Goal: Task Accomplishment & Management: Complete application form

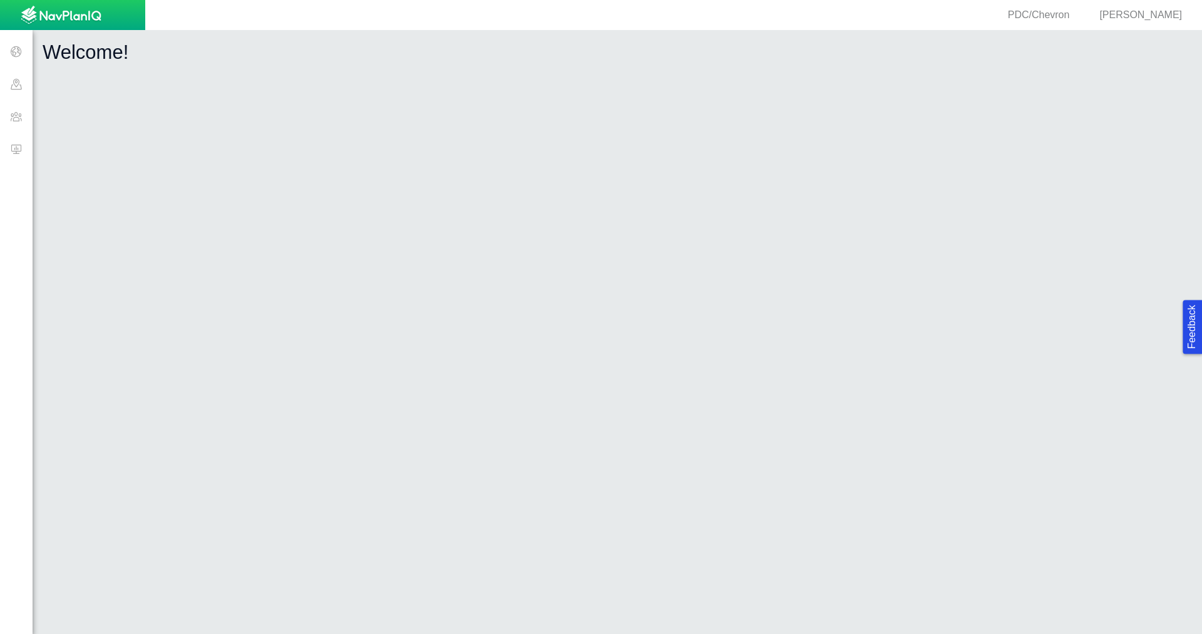
click at [18, 119] on span at bounding box center [16, 116] width 33 height 33
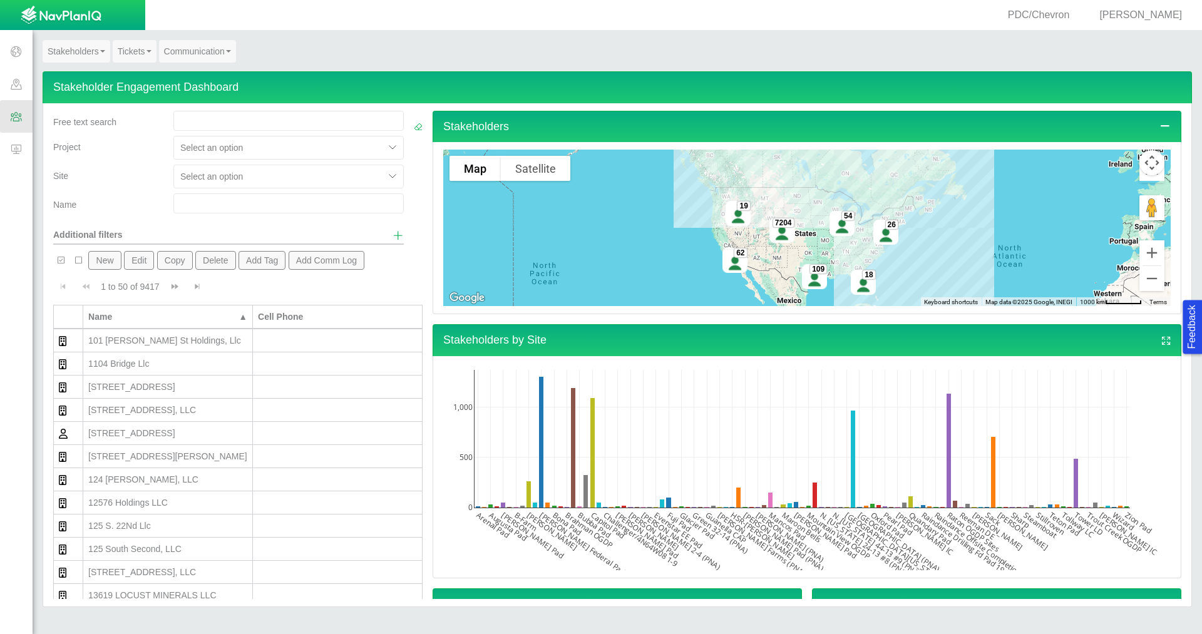
click at [248, 197] on input "text" at bounding box center [288, 203] width 230 height 20
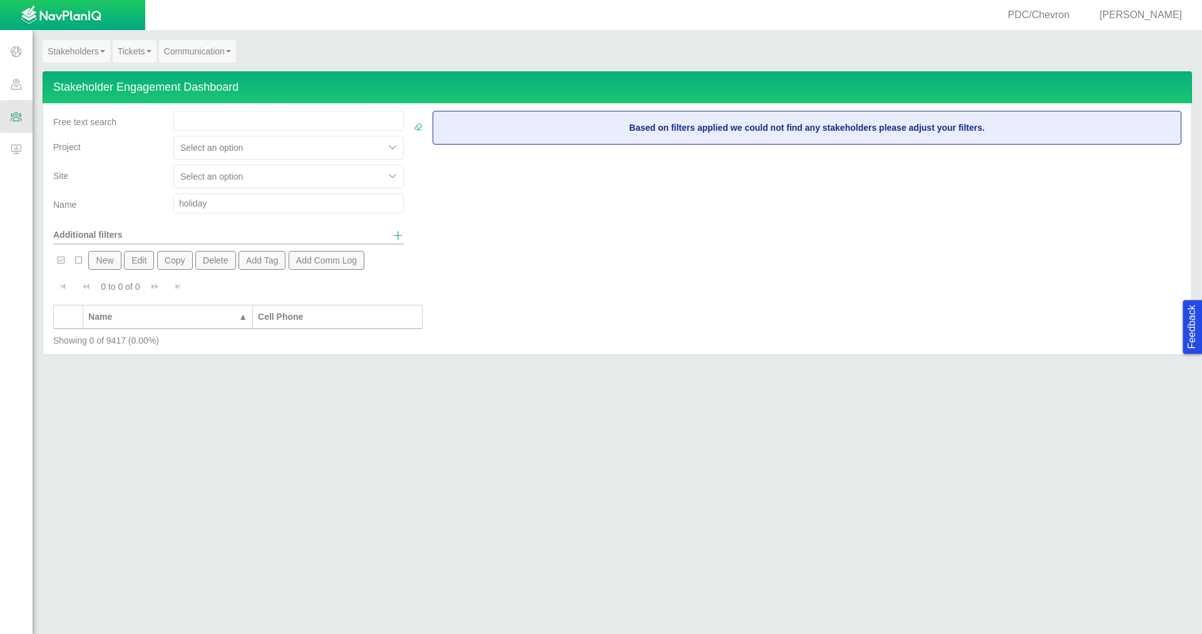
drag, startPoint x: 248, startPoint y: 197, endPoint x: 161, endPoint y: 197, distance: 87.0
click at [161, 197] on div "Name holiday" at bounding box center [228, 205] width 360 height 25
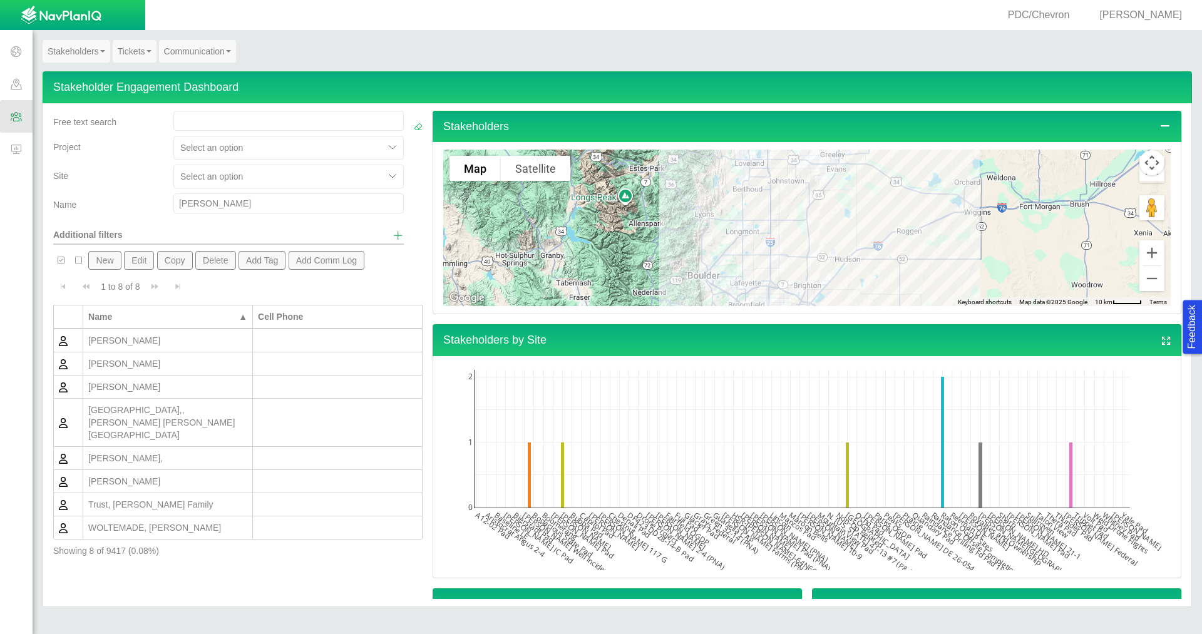
drag, startPoint x: 205, startPoint y: 202, endPoint x: 150, endPoint y: 203, distance: 55.1
click at [150, 203] on div "Name [PERSON_NAME]" at bounding box center [228, 205] width 360 height 25
type input "[PERSON_NAME]"
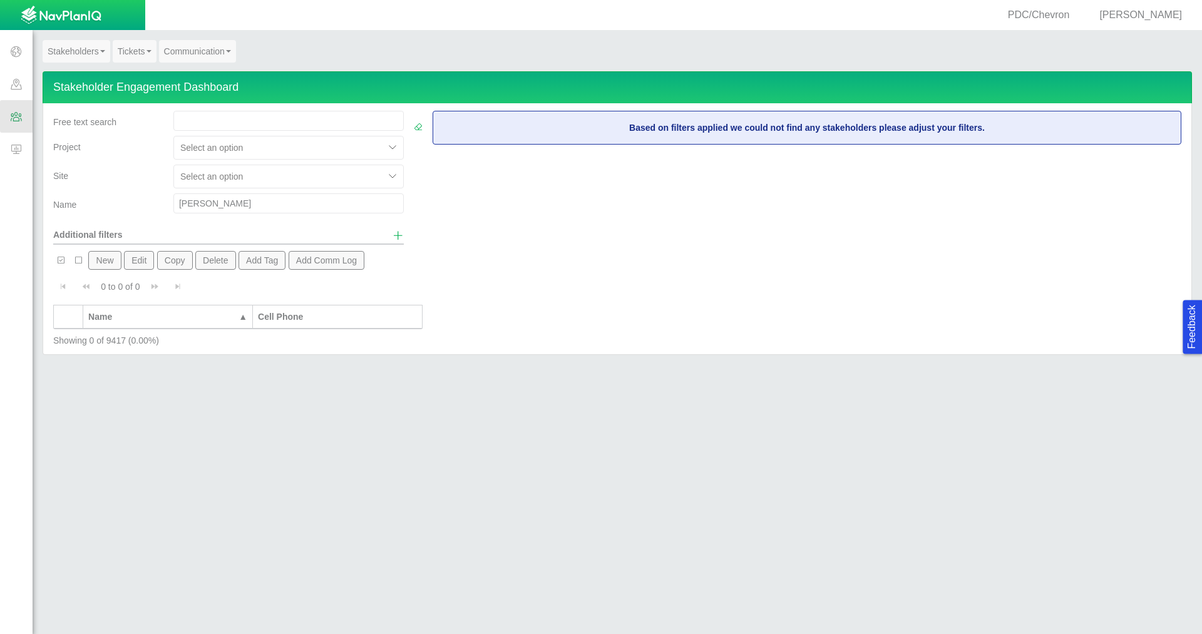
click at [108, 257] on button "New" at bounding box center [104, 260] width 33 height 19
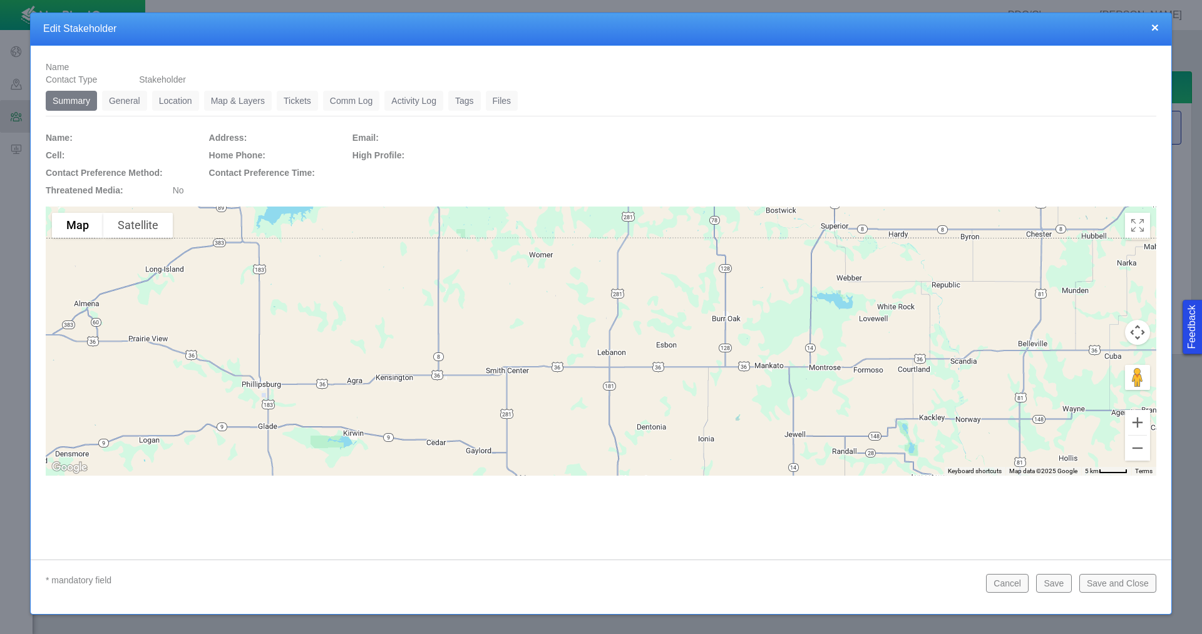
click at [136, 105] on link "General" at bounding box center [124, 101] width 45 height 20
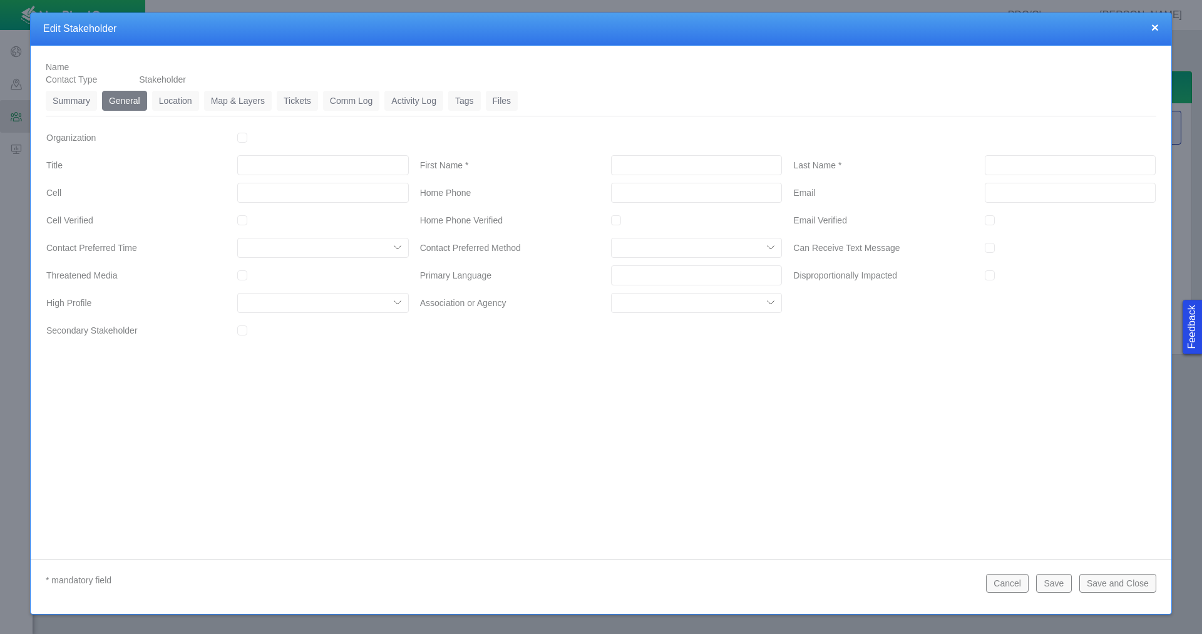
click at [183, 98] on link "Location" at bounding box center [175, 101] width 47 height 20
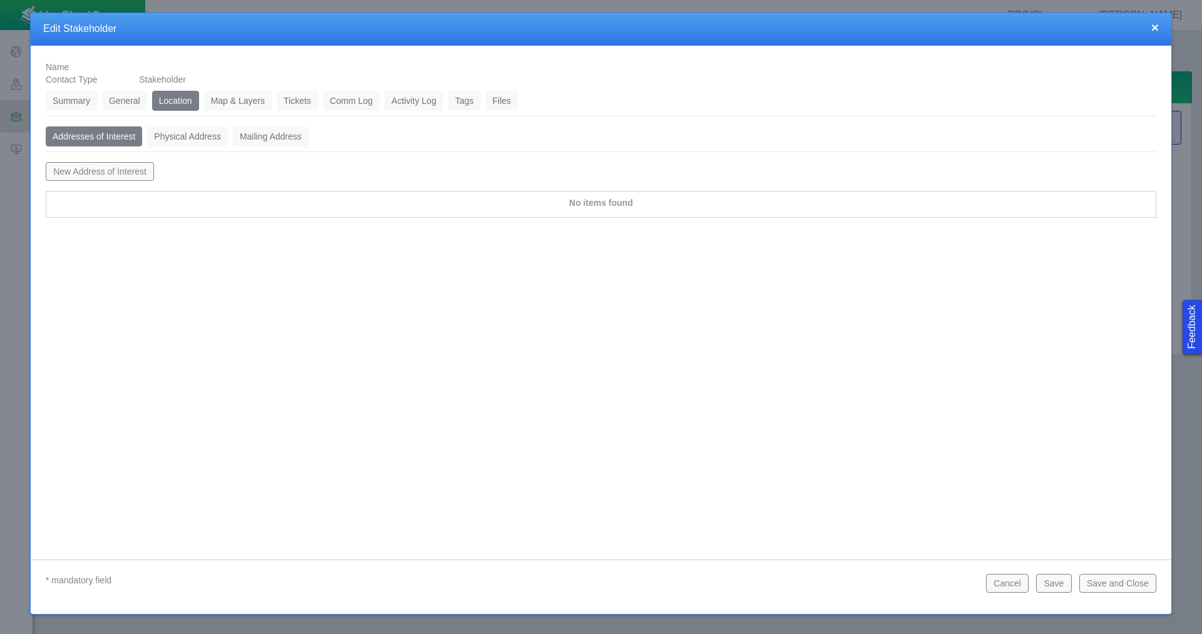
click at [145, 166] on button "New Address of Interest" at bounding box center [100, 171] width 108 height 19
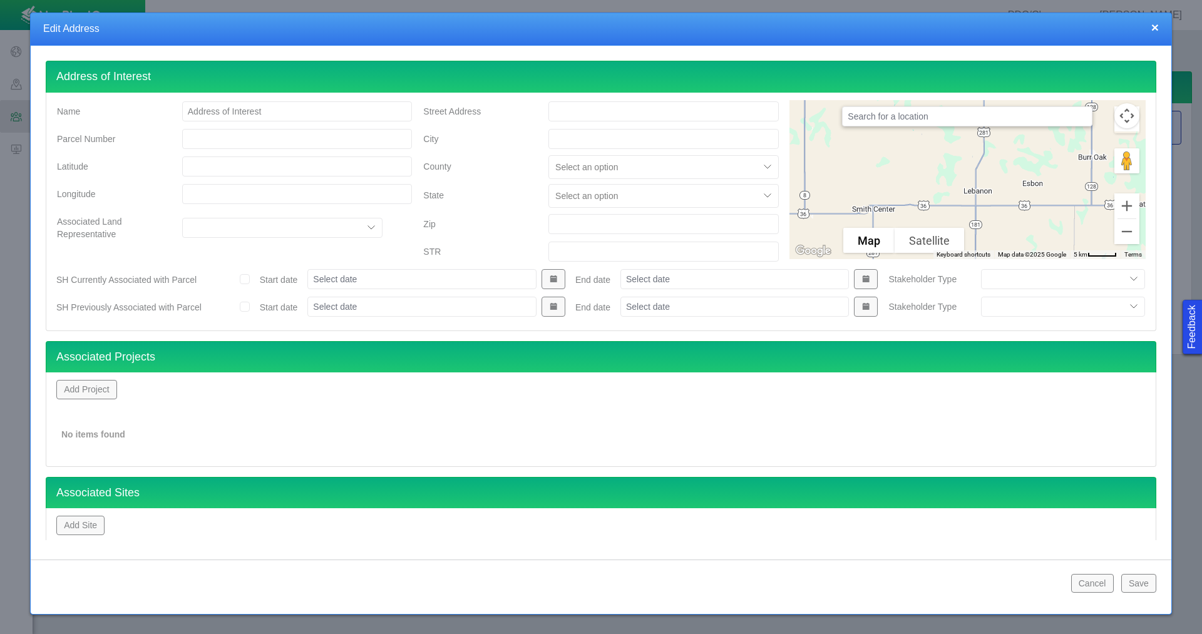
click at [103, 387] on button "Add Project" at bounding box center [86, 389] width 61 height 19
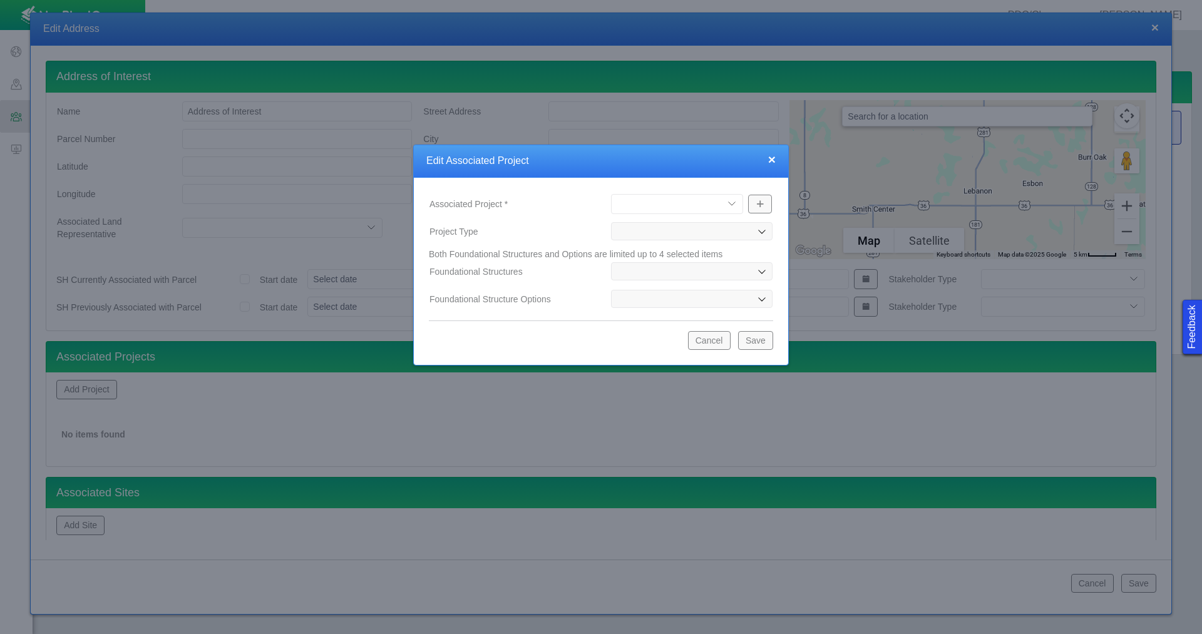
click at [733, 205] on select "[PERSON_NAME] Well Incident Brahman OGDP Drone Project [GEOGRAPHIC_DATA] OGDP […" at bounding box center [677, 204] width 132 height 20
click at [224, 513] on div at bounding box center [601, 317] width 1202 height 634
click at [721, 347] on button "Cancel" at bounding box center [709, 340] width 43 height 19
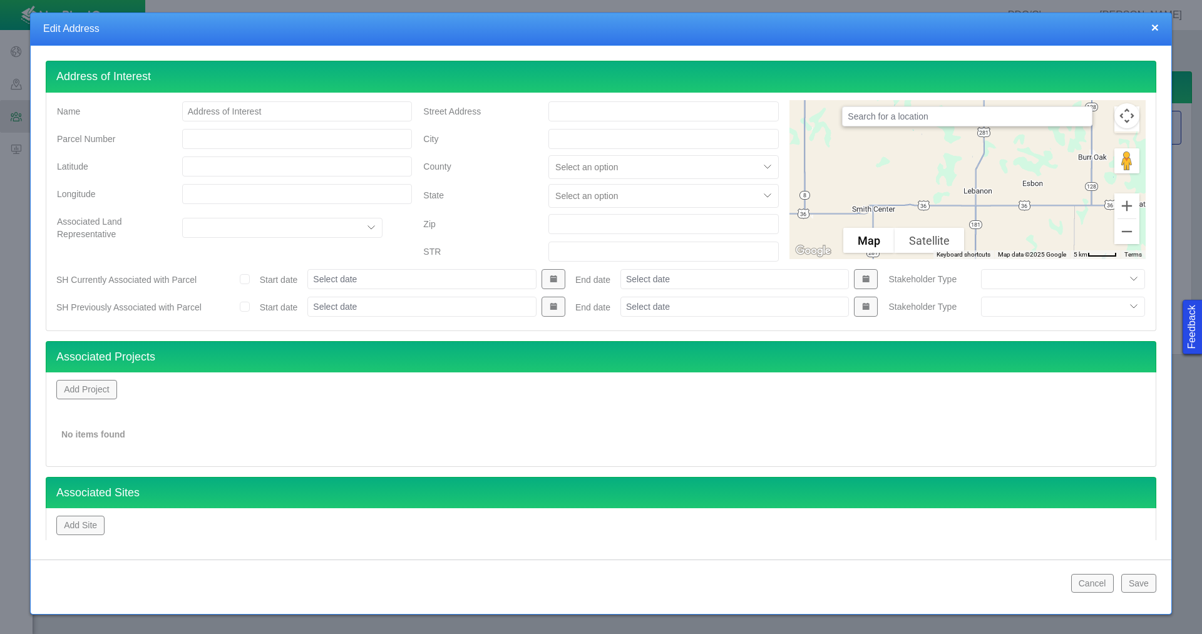
click at [91, 531] on button "Add Site" at bounding box center [80, 525] width 48 height 19
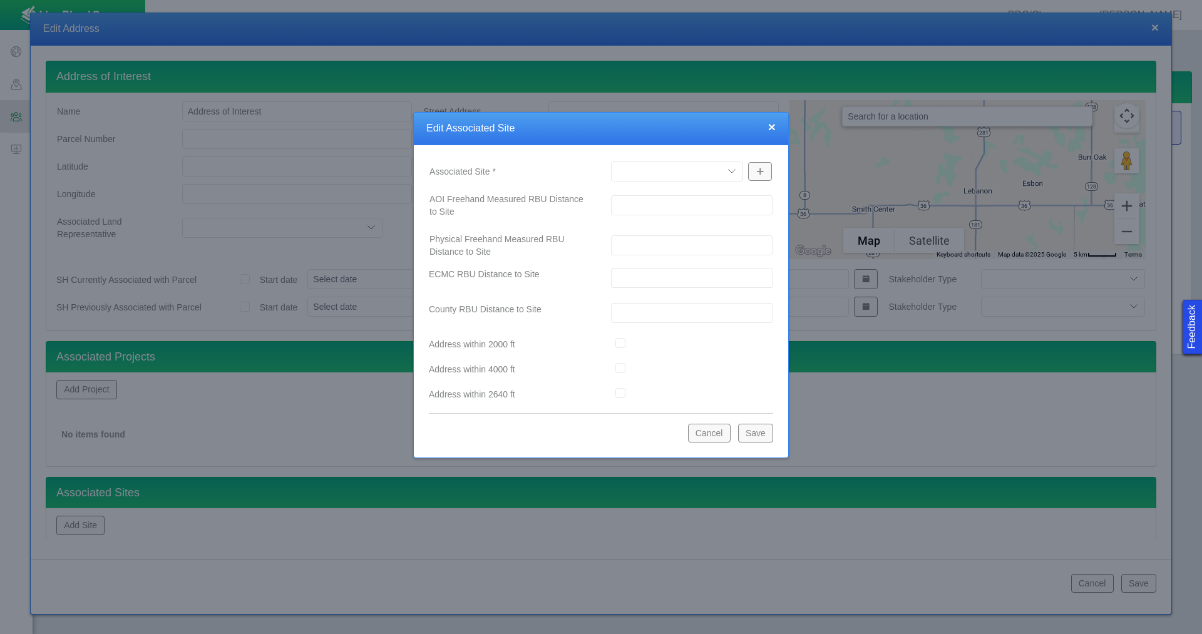
click at [723, 163] on select "A12-02 [GEOGRAPHIC_DATA] Pad Aristocrat Angus 2-4 Augusta [GEOGRAPHIC_DATA] [GE…" at bounding box center [677, 171] width 132 height 20
click at [768, 130] on button "×" at bounding box center [772, 126] width 8 height 13
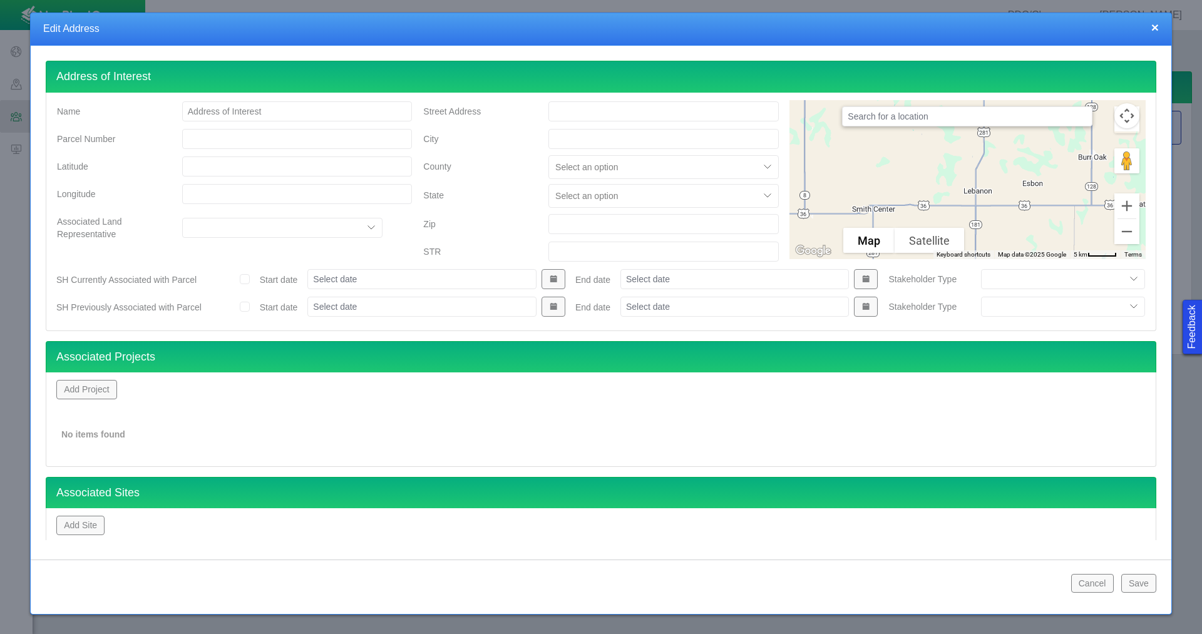
click at [1110, 586] on button "Cancel" at bounding box center [1092, 583] width 43 height 19
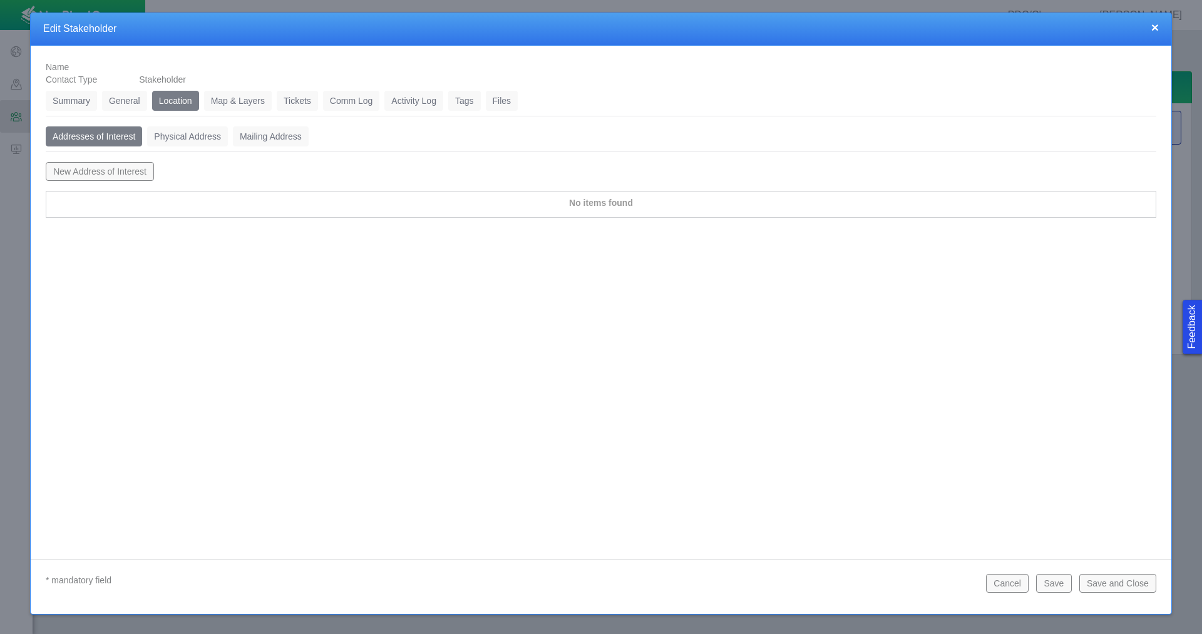
click at [1019, 583] on button "Cancel" at bounding box center [1007, 583] width 43 height 19
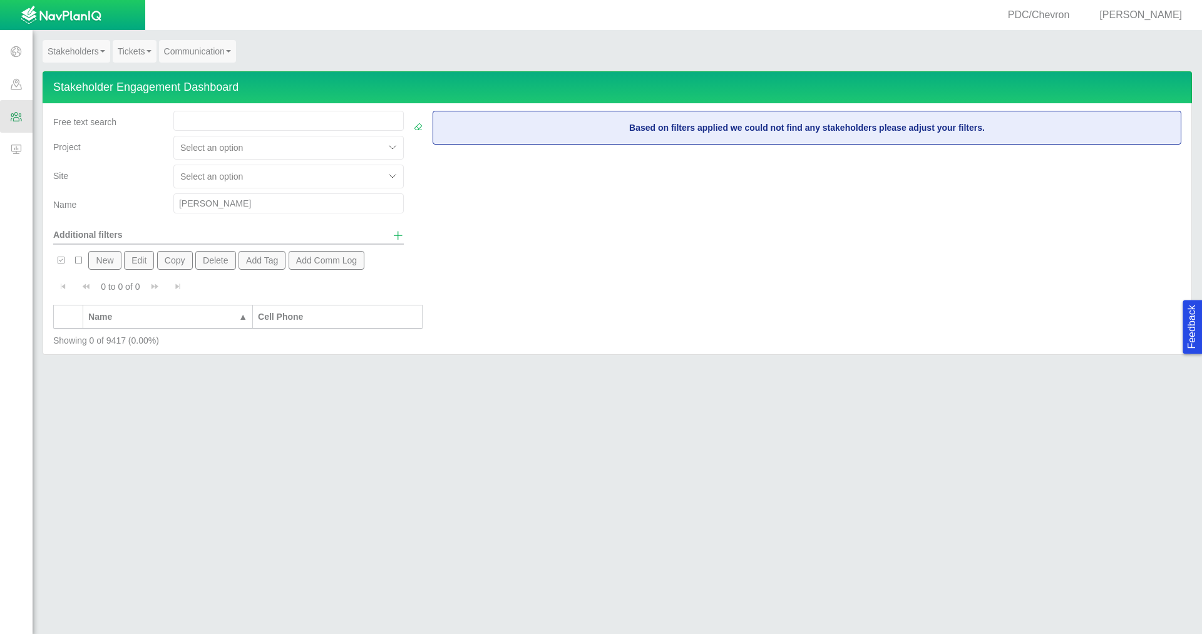
click at [20, 78] on span at bounding box center [16, 84] width 33 height 33
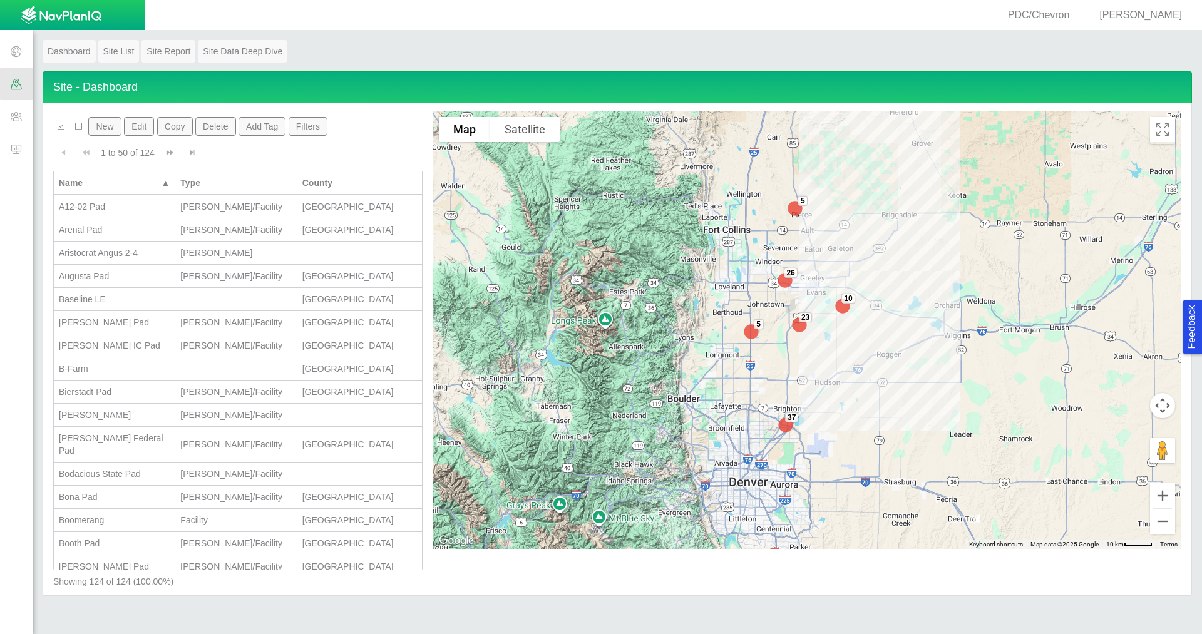
click at [98, 120] on button "New" at bounding box center [104, 126] width 33 height 19
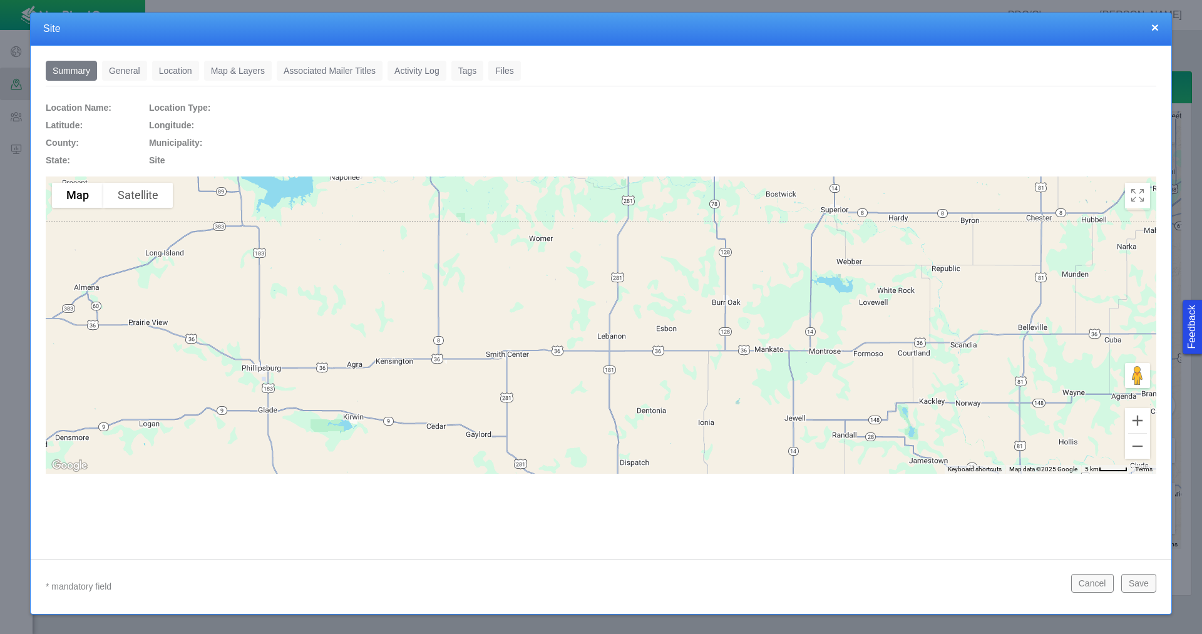
click at [128, 68] on link "General" at bounding box center [124, 71] width 45 height 20
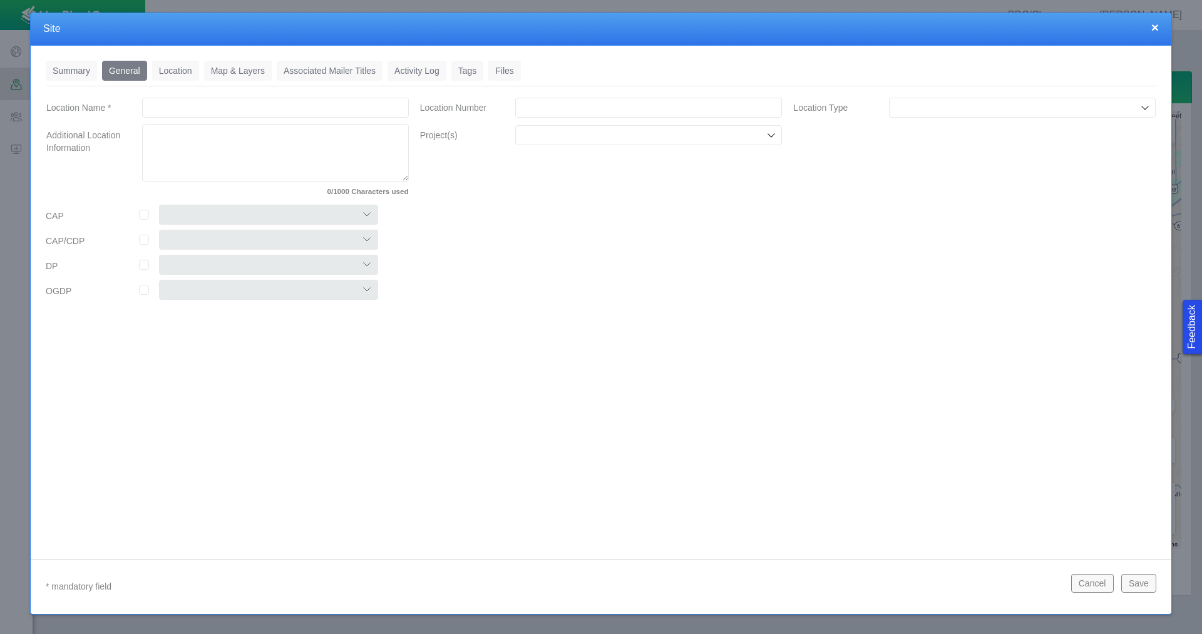
click at [202, 105] on input "Location Name *" at bounding box center [275, 108] width 267 height 20
click at [618, 135] on input "Project(s)" at bounding box center [642, 135] width 243 height 13
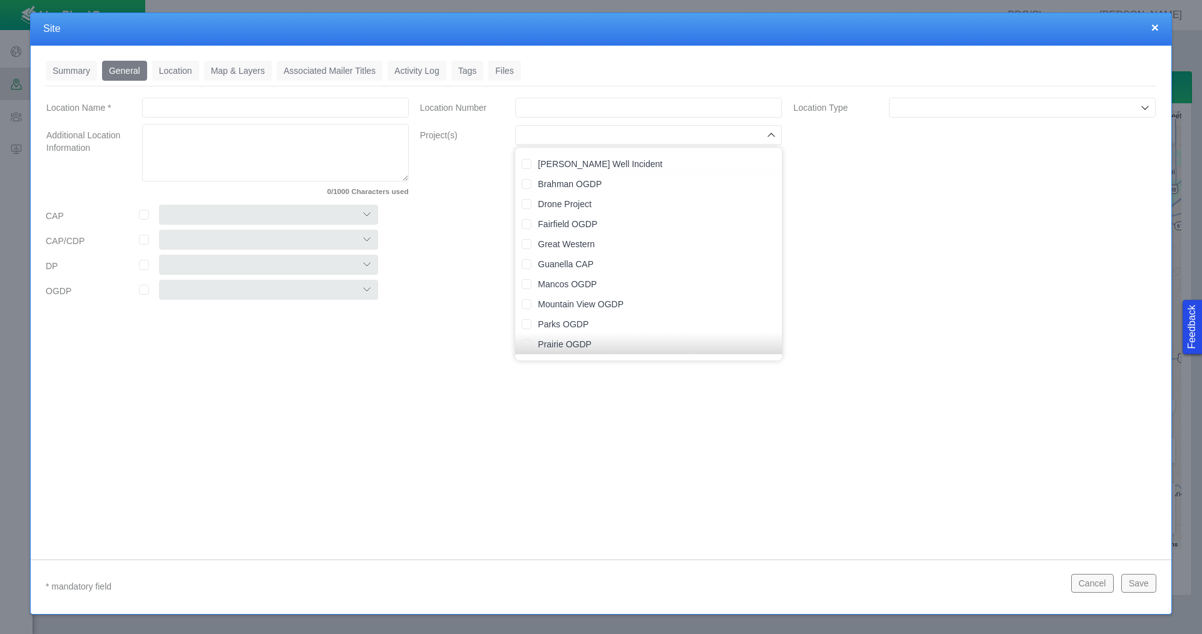
click at [936, 188] on div "Location Type" at bounding box center [974, 150] width 374 height 109
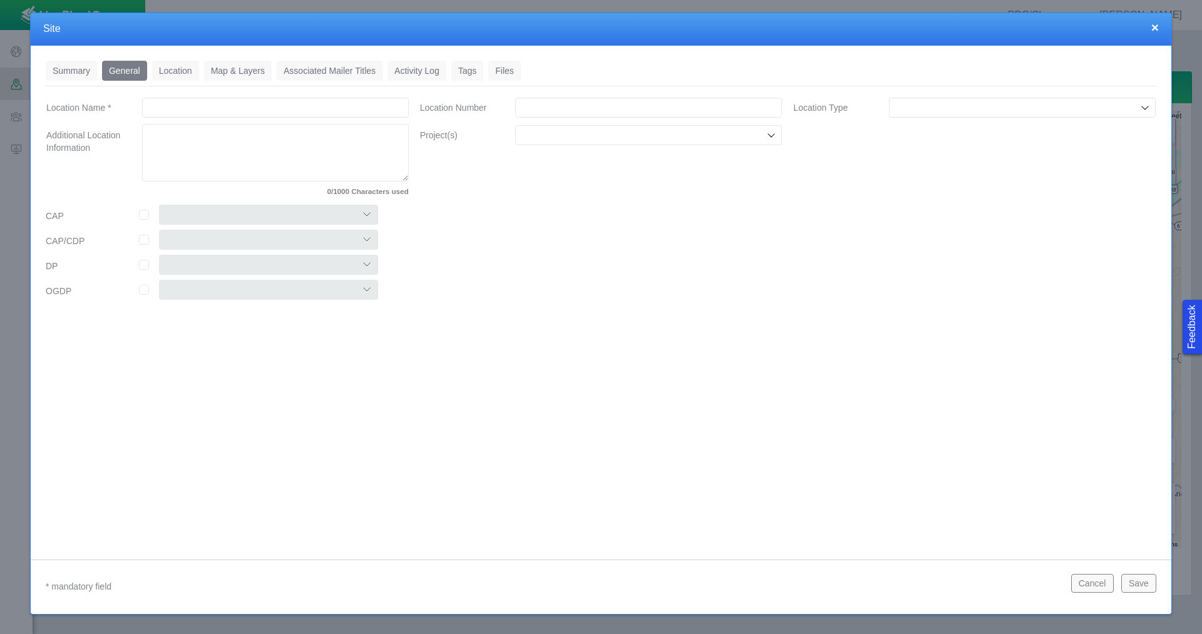
drag, startPoint x: 1091, startPoint y: 585, endPoint x: 1063, endPoint y: 577, distance: 28.7
click at [1090, 585] on button "Cancel" at bounding box center [1092, 583] width 43 height 19
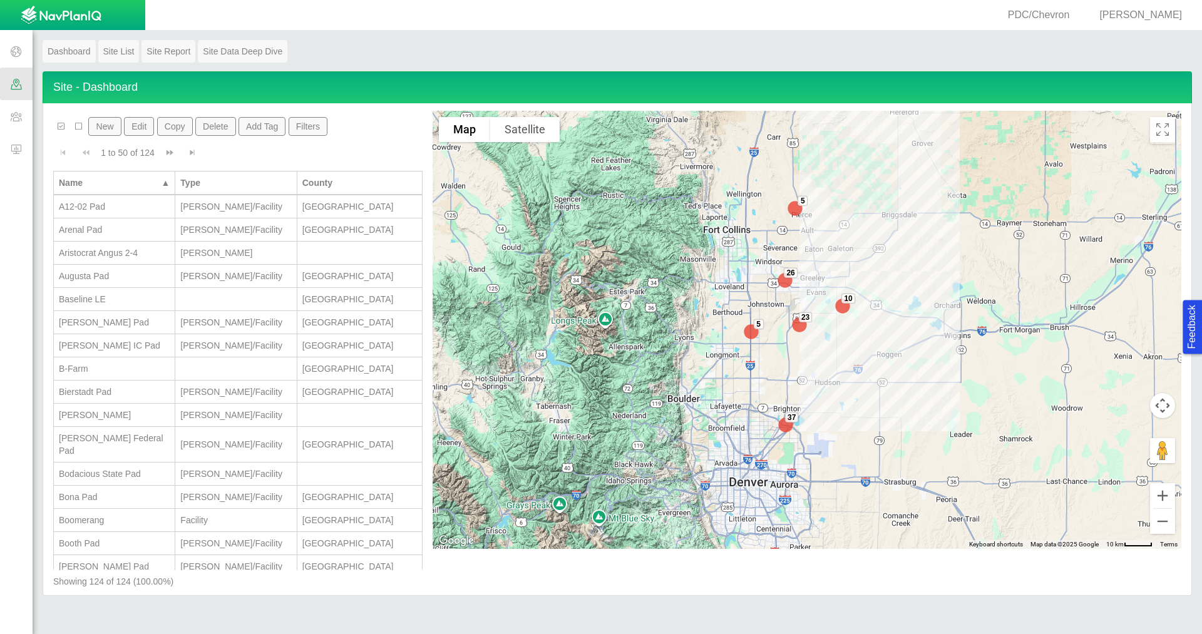
click at [21, 52] on span at bounding box center [16, 51] width 33 height 33
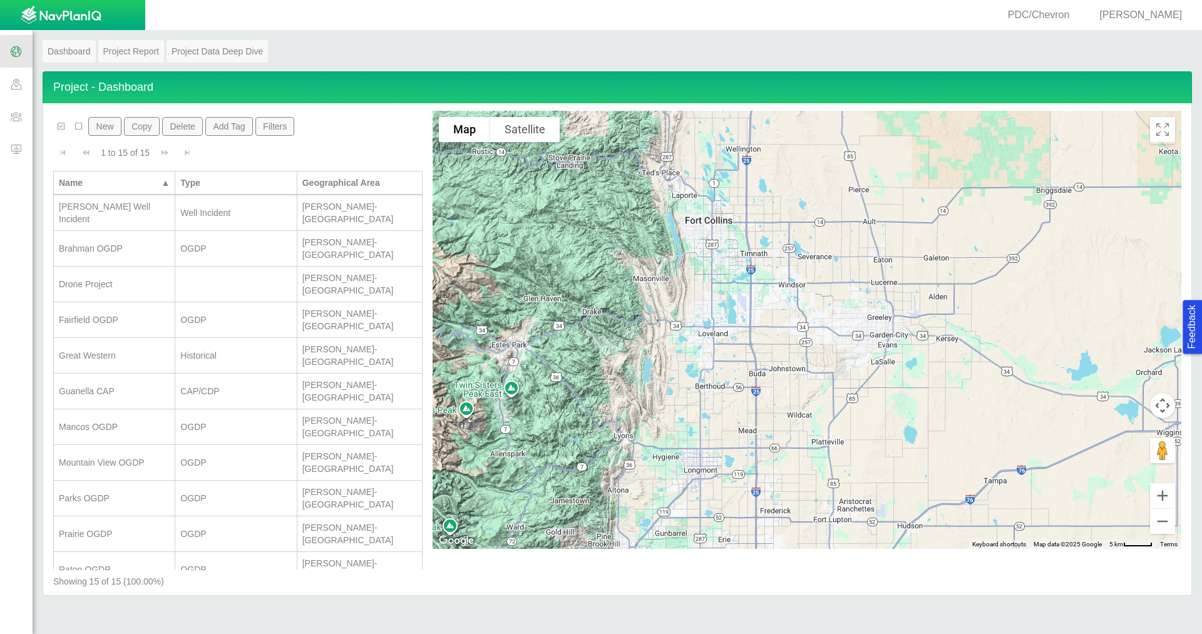
click at [105, 130] on button "New" at bounding box center [104, 126] width 33 height 19
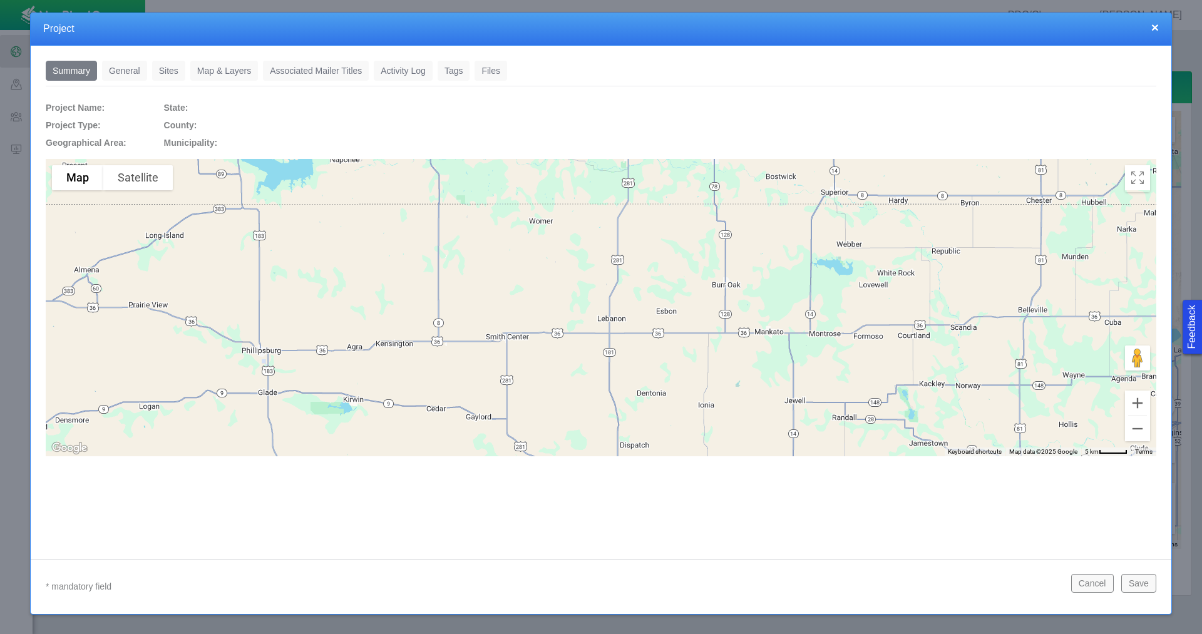
click at [131, 74] on link "General" at bounding box center [124, 71] width 45 height 20
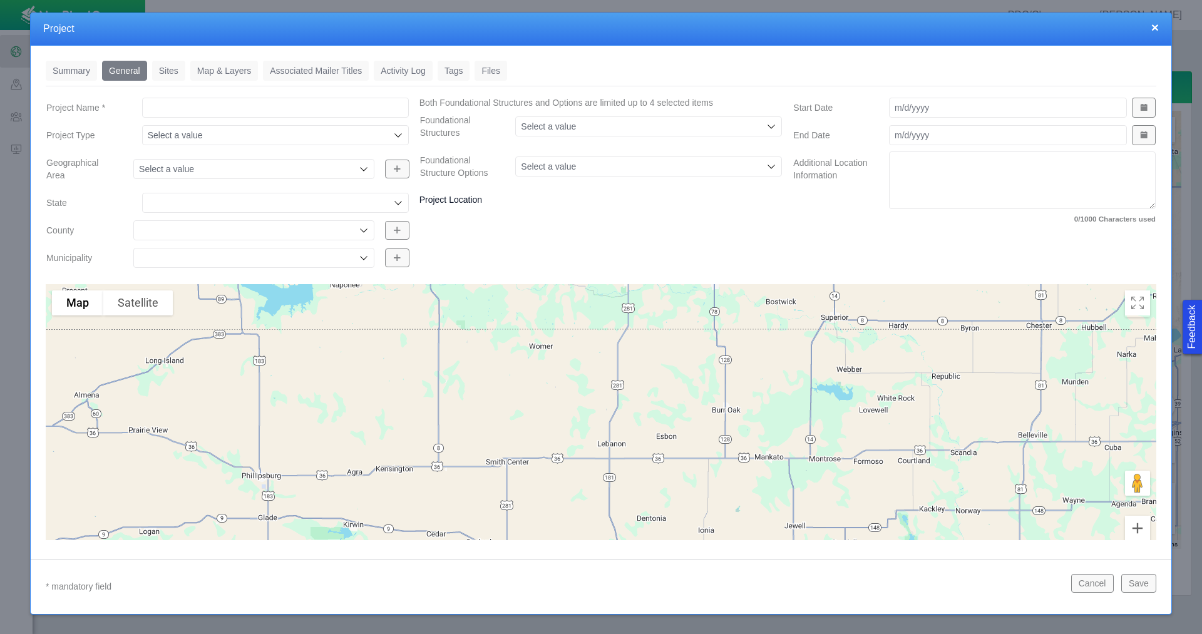
click at [168, 109] on input "Project Name *" at bounding box center [275, 108] width 267 height 20
type input "M"
type input "Legacy [PERSON_NAME]"
click at [1131, 582] on button "Save" at bounding box center [1138, 583] width 35 height 19
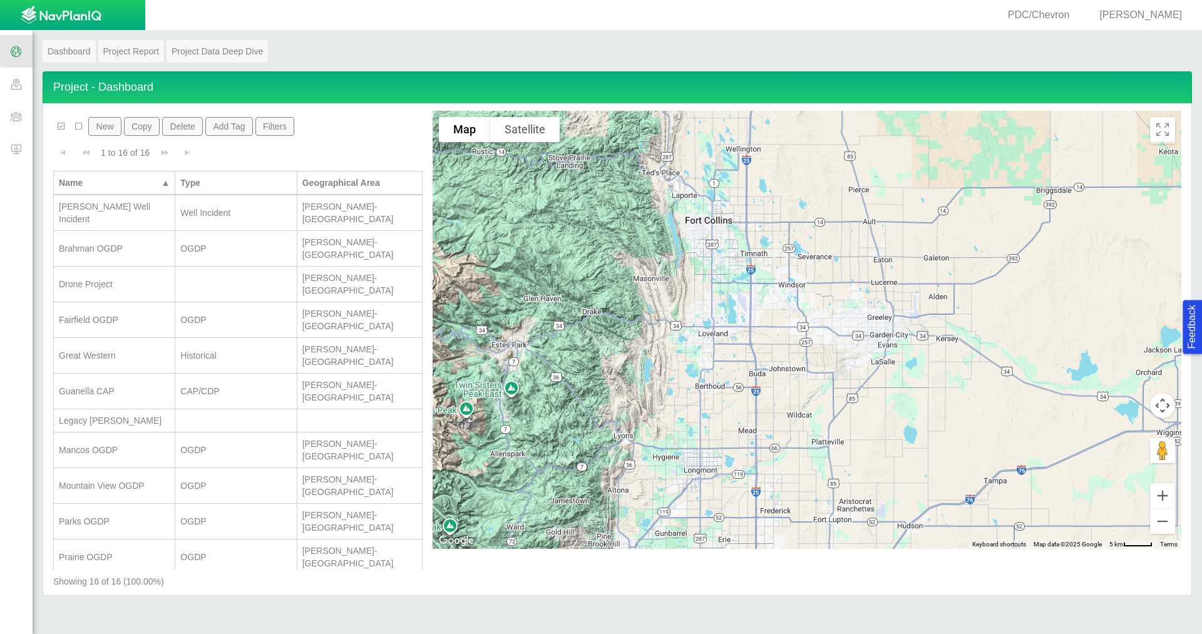
click at [17, 113] on span at bounding box center [16, 116] width 33 height 33
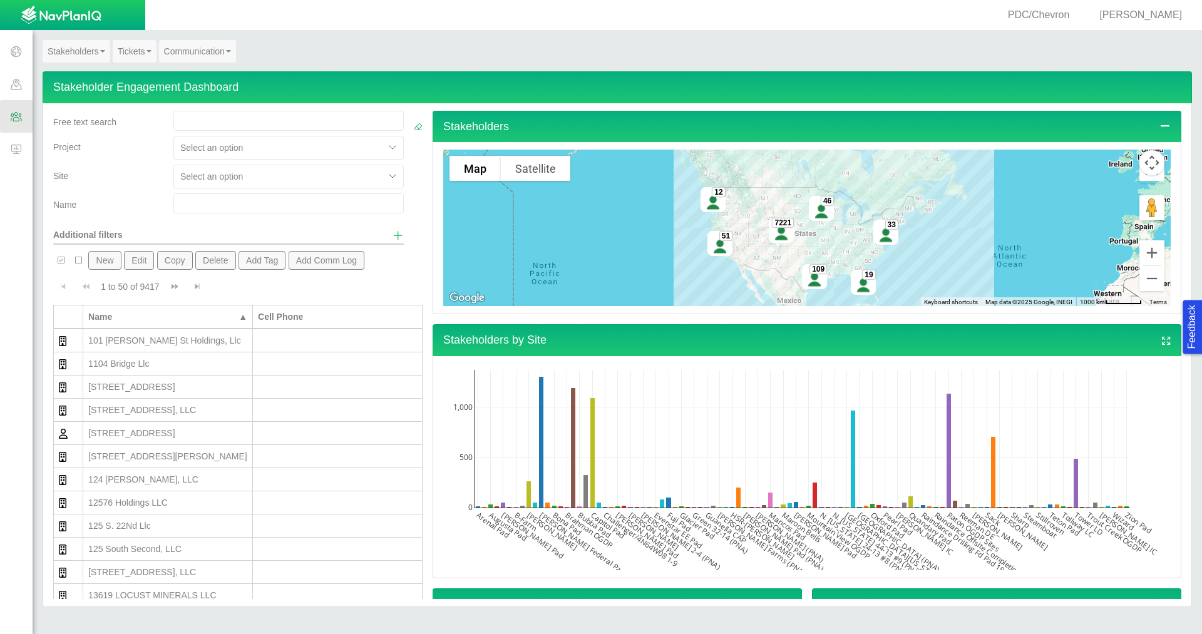
click at [108, 258] on button "New" at bounding box center [104, 260] width 33 height 19
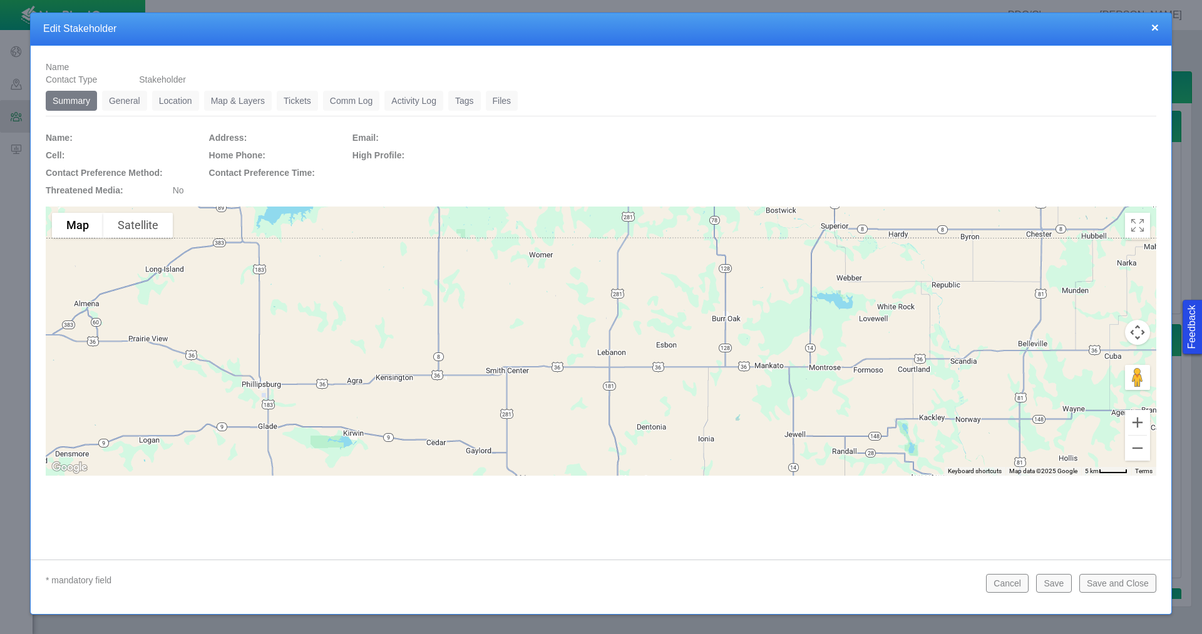
click at [121, 98] on link "General" at bounding box center [124, 101] width 45 height 20
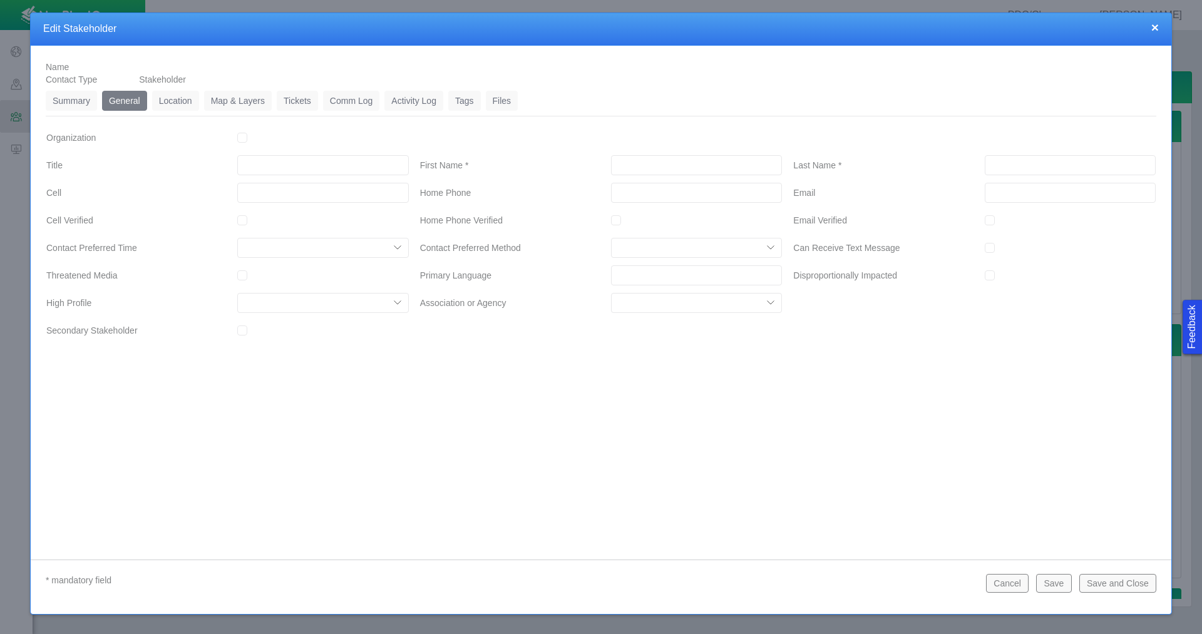
click at [640, 158] on input "First Name *" at bounding box center [696, 165] width 171 height 20
type input "[PERSON_NAME]"
type input "HOLIDAY"
type input "[PHONE_NUMBER]"
click at [165, 94] on link "Location" at bounding box center [175, 101] width 47 height 20
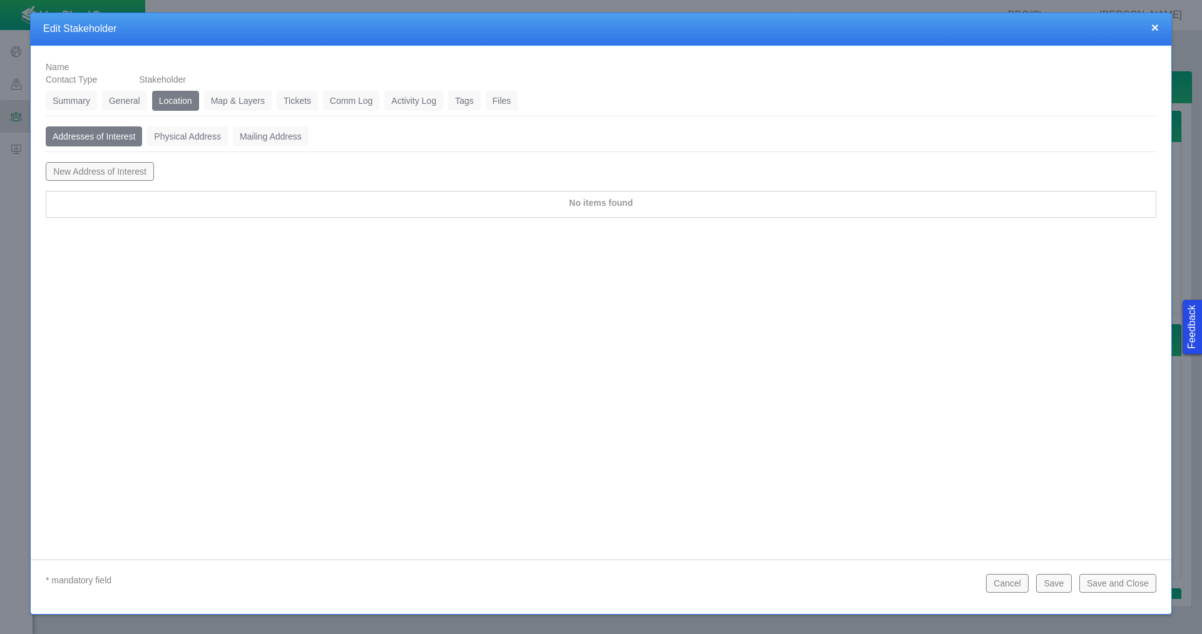
click at [83, 173] on button "New Address of Interest" at bounding box center [100, 171] width 108 height 19
type input "Address of Interest"
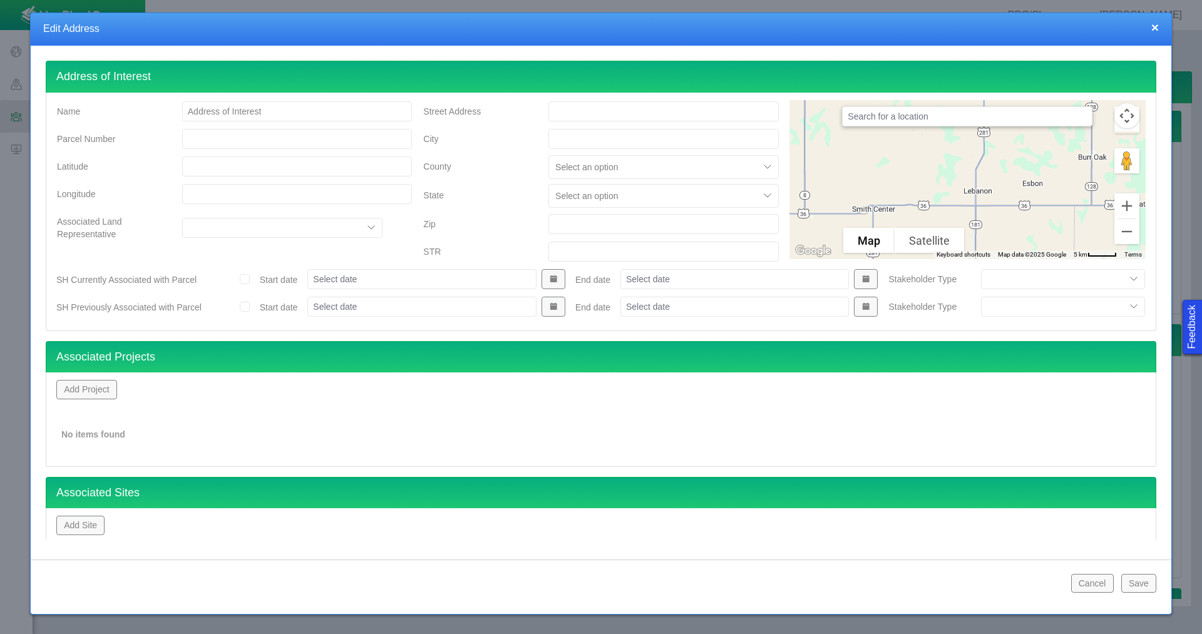
click at [83, 380] on div "Add Project No items found" at bounding box center [601, 419] width 1110 height 94
click at [88, 387] on button "Add Project" at bounding box center [86, 389] width 61 height 19
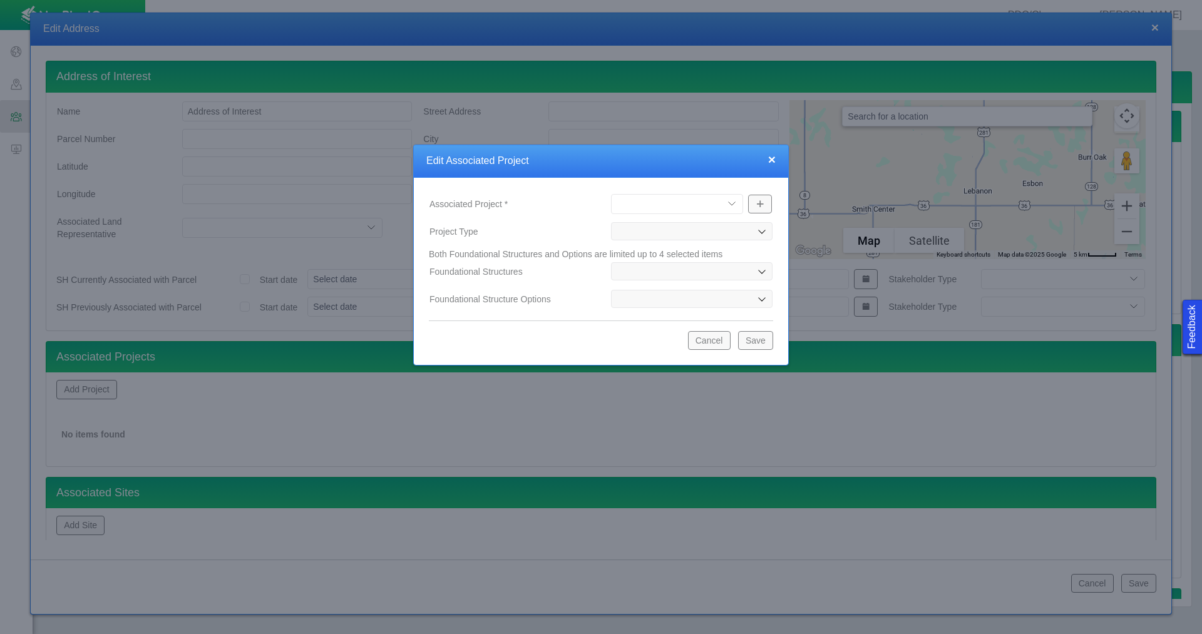
click at [666, 205] on select "[PERSON_NAME] Well Incident Brahman OGDP Drone Project [GEOGRAPHIC_DATA] OGDP […" at bounding box center [677, 204] width 132 height 20
click at [611, 194] on select "[PERSON_NAME] Well Incident Brahman OGDP Drone Project [GEOGRAPHIC_DATA] OGDP […" at bounding box center [677, 204] width 132 height 20
select select "48976645948192123"
click at [754, 341] on button "Save" at bounding box center [755, 340] width 35 height 19
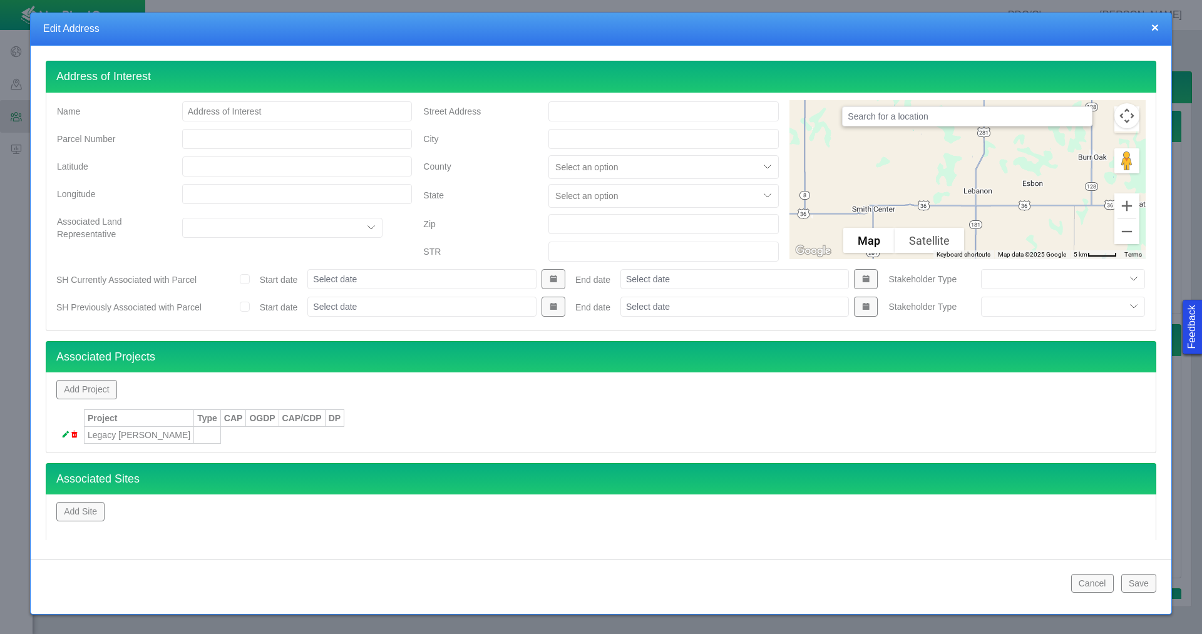
click at [1147, 584] on button "Save" at bounding box center [1138, 583] width 35 height 19
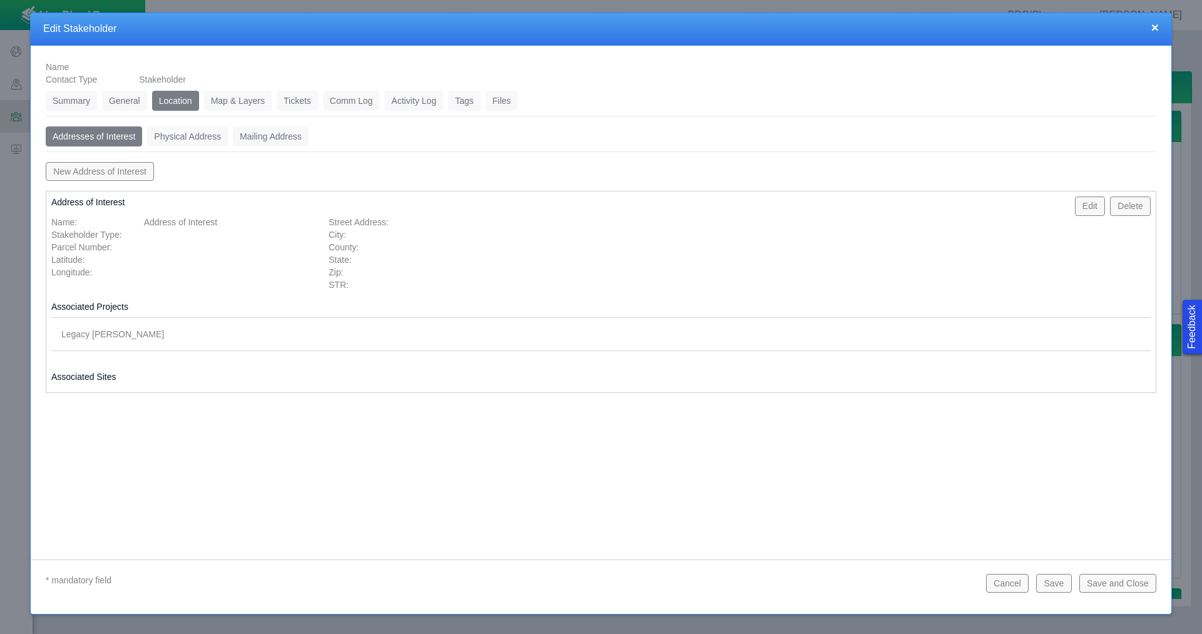
click at [135, 103] on link "General" at bounding box center [124, 101] width 45 height 20
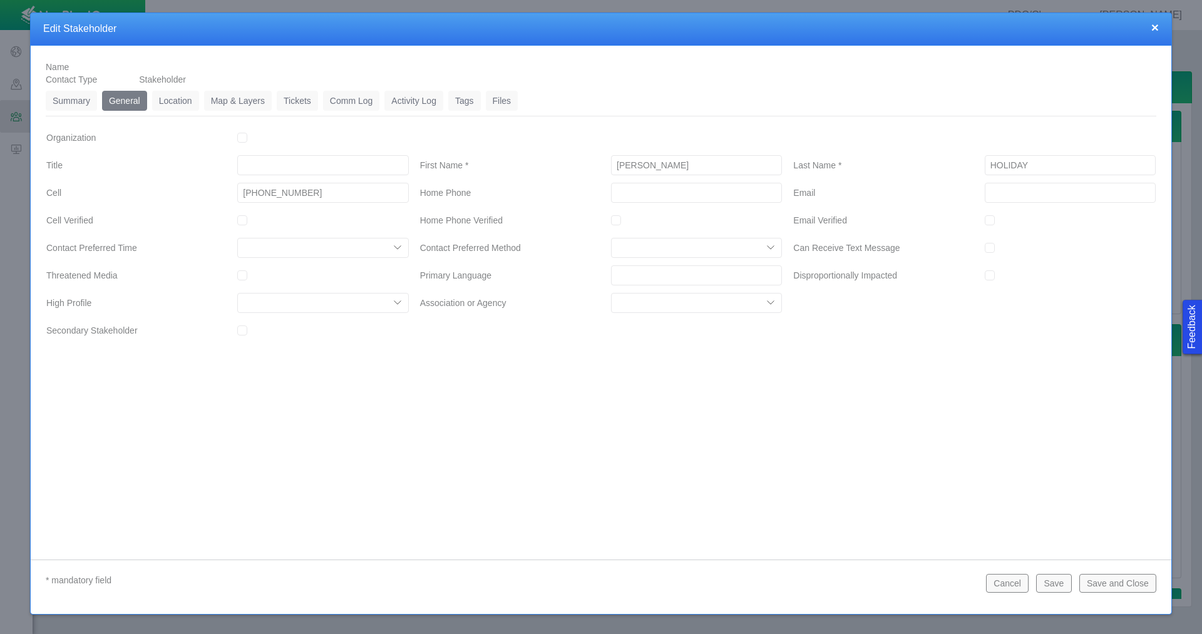
click at [173, 101] on link "Location" at bounding box center [175, 101] width 47 height 20
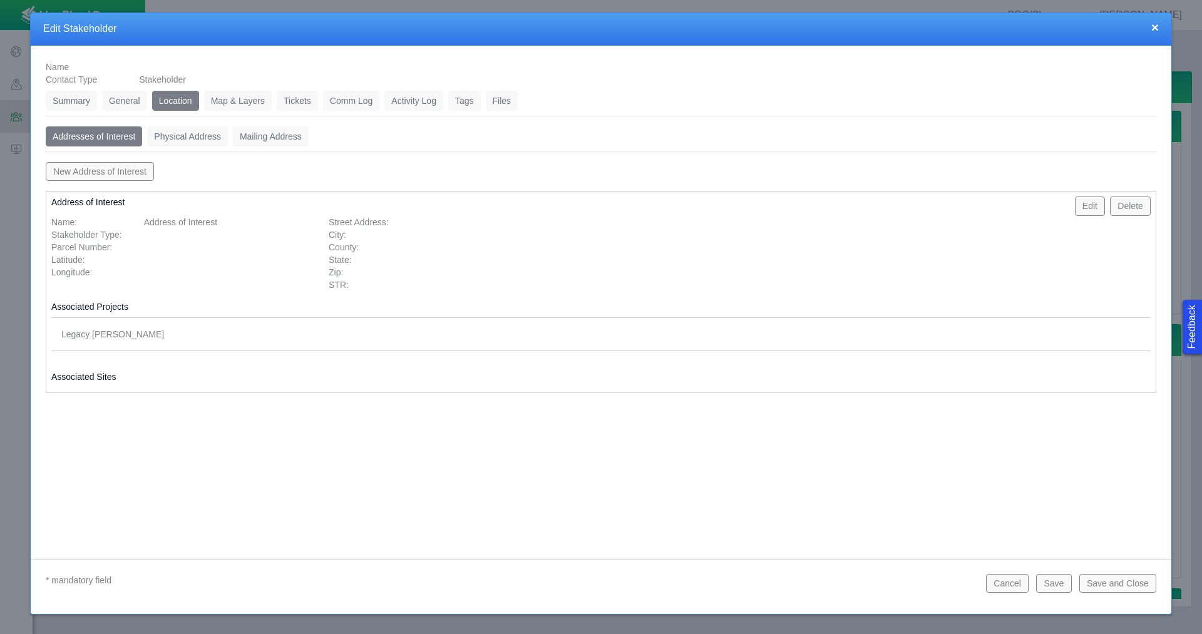
click at [186, 125] on div "Summary 0 General 0 Location 0 Map & Layers 0 Tickets 0 Comm Log 0 Activity Log…" at bounding box center [601, 247] width 1110 height 312
click at [193, 138] on link "Physical Address" at bounding box center [187, 136] width 81 height 20
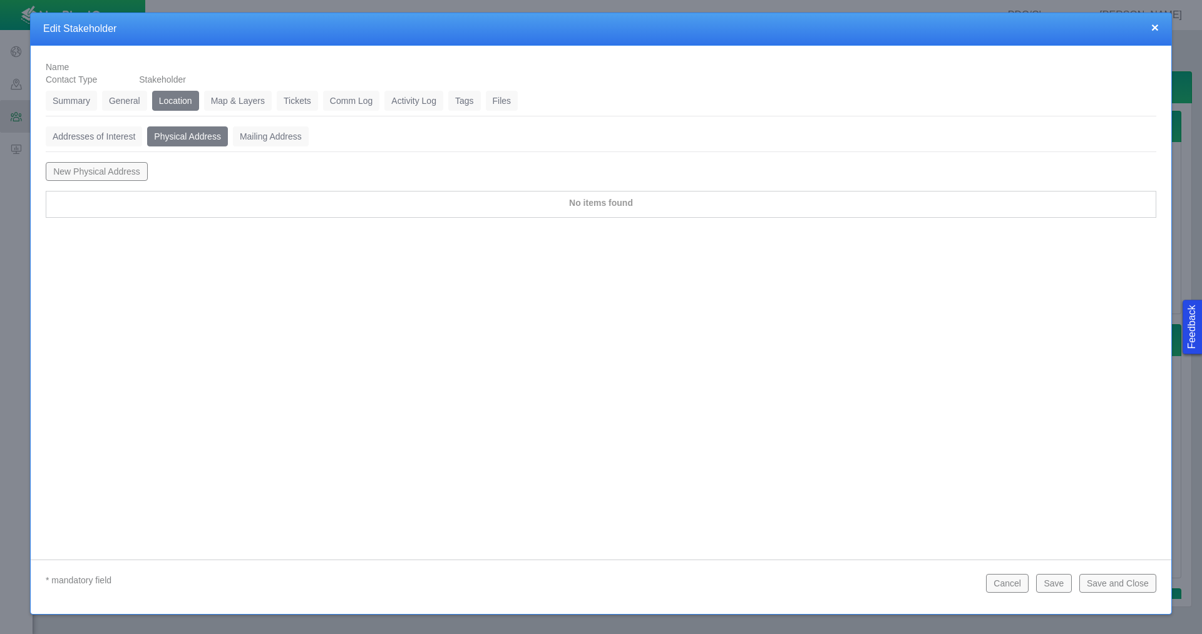
click at [119, 173] on button "New Physical Address" at bounding box center [97, 171] width 102 height 19
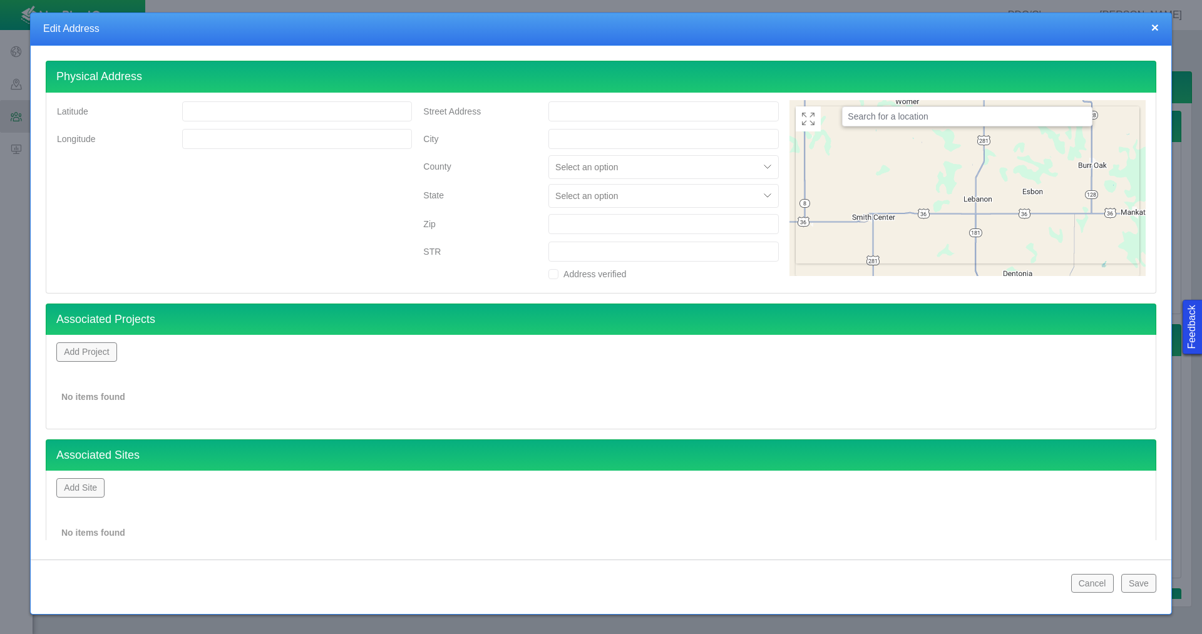
click at [576, 112] on input "Street Address" at bounding box center [663, 111] width 230 height 20
type input "395 CR 29"
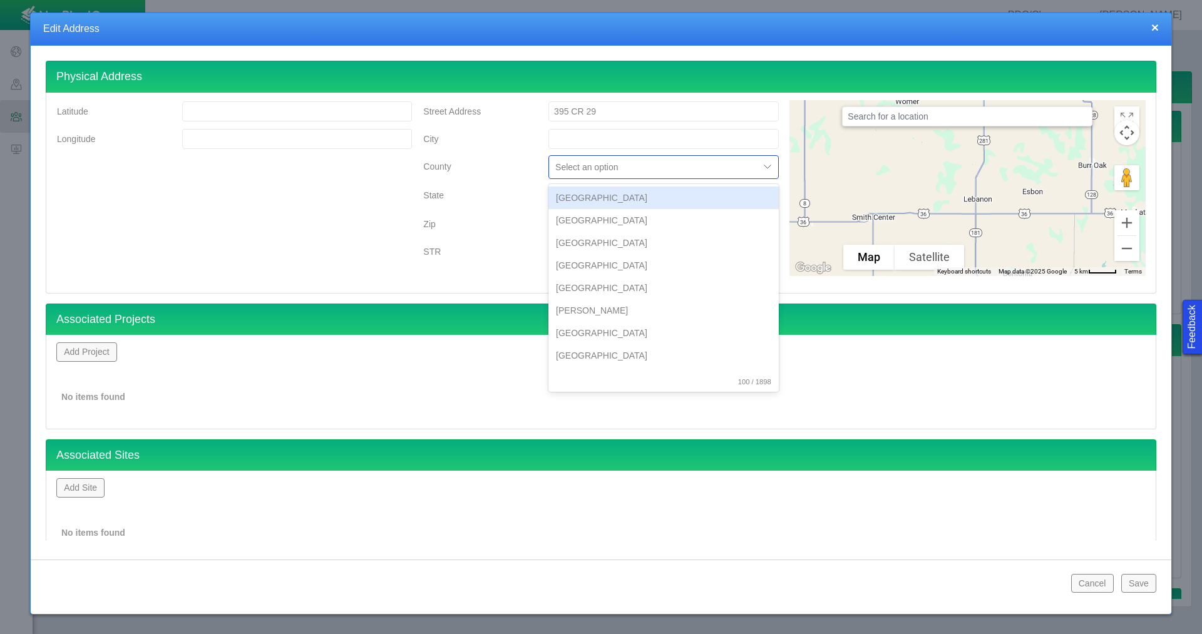
click at [593, 166] on div at bounding box center [654, 167] width 198 height 15
type input "weld"
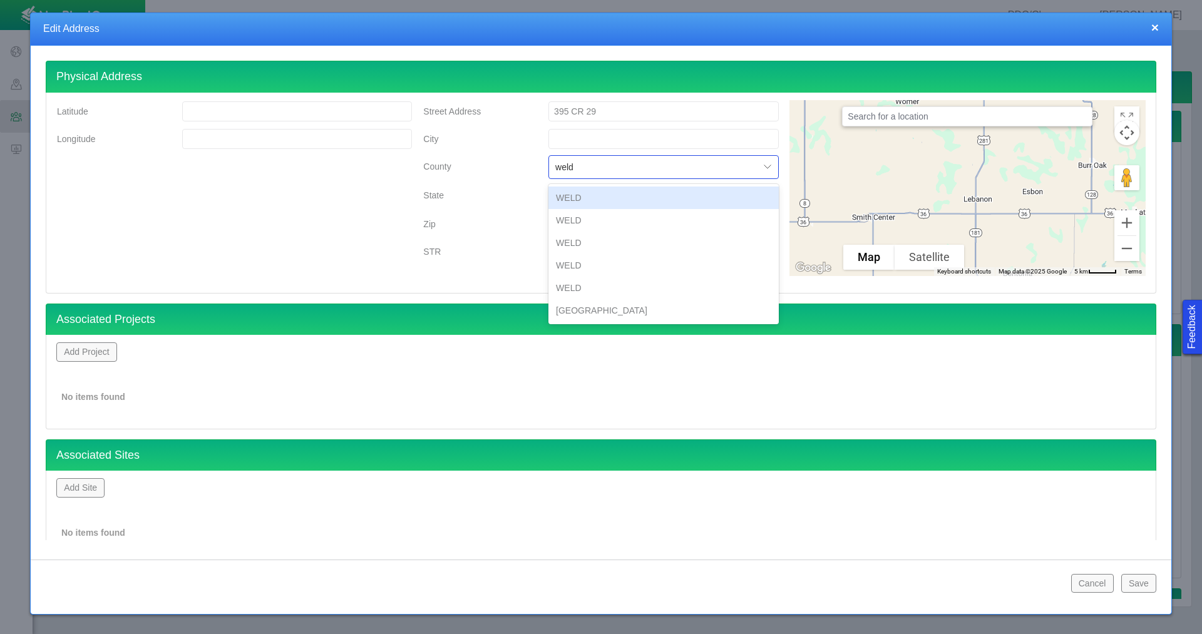
click at [584, 201] on div "WELD" at bounding box center [663, 197] width 230 height 23
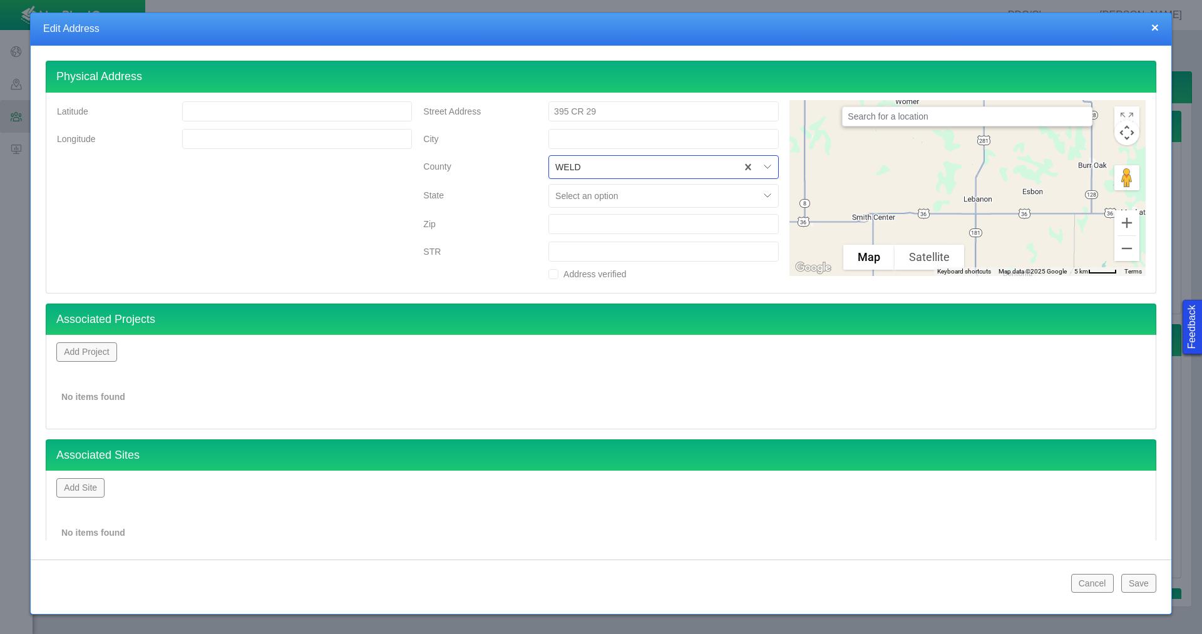
click at [578, 192] on div at bounding box center [654, 195] width 198 height 15
type input "co"
click at [579, 137] on input "City" at bounding box center [663, 139] width 230 height 20
type input "[GEOGRAPHIC_DATA]"
click at [593, 220] on input "Zip" at bounding box center [663, 224] width 230 height 20
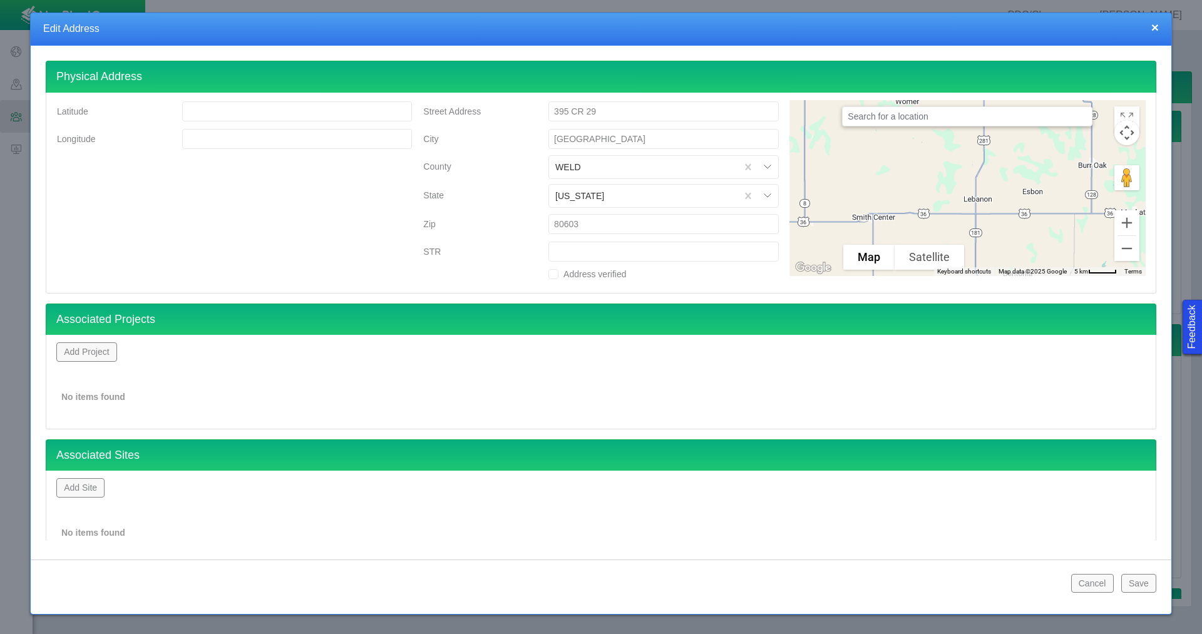
type input "80603"
click at [1146, 583] on button "Save" at bounding box center [1138, 583] width 35 height 19
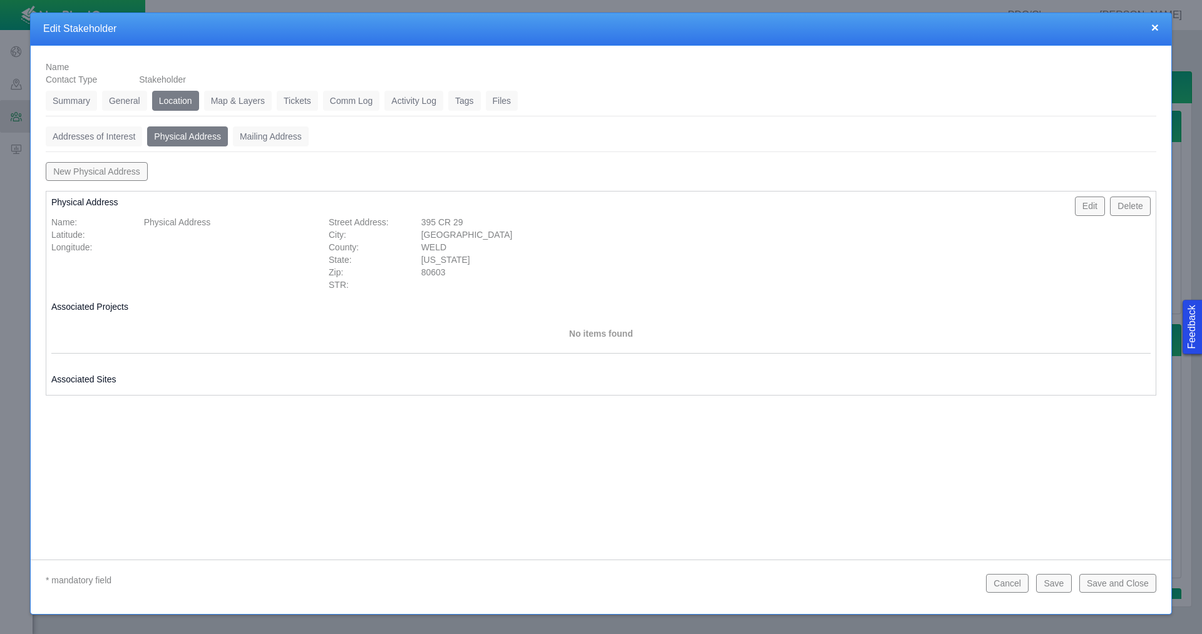
click at [310, 104] on link "Tickets" at bounding box center [297, 101] width 41 height 20
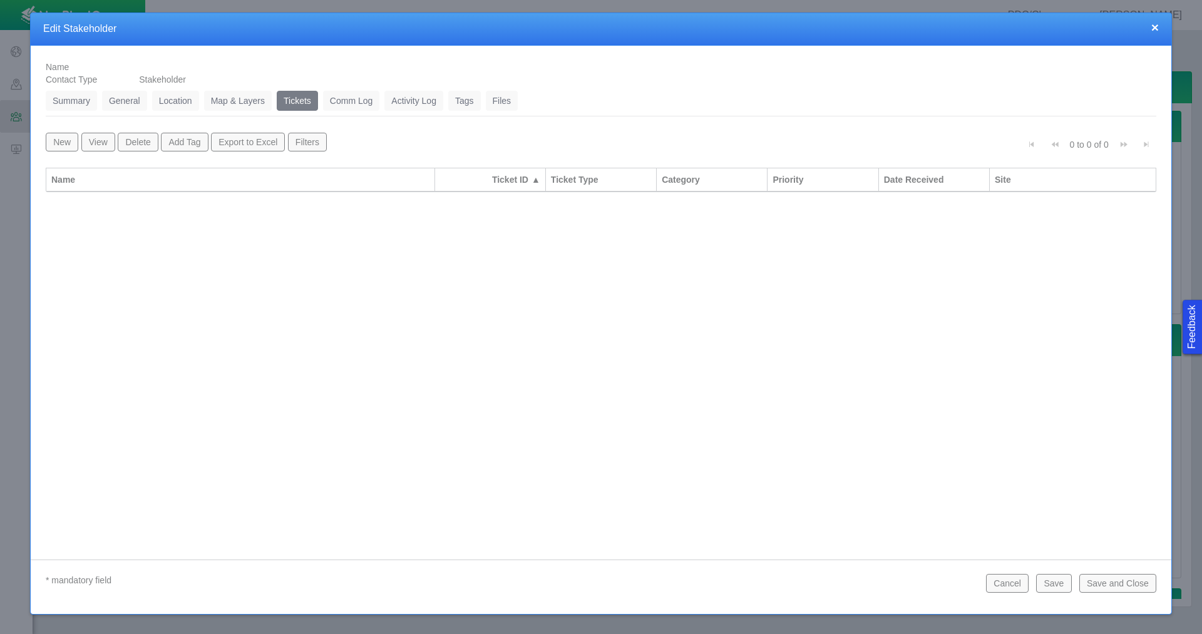
click at [56, 147] on button "New" at bounding box center [62, 142] width 33 height 19
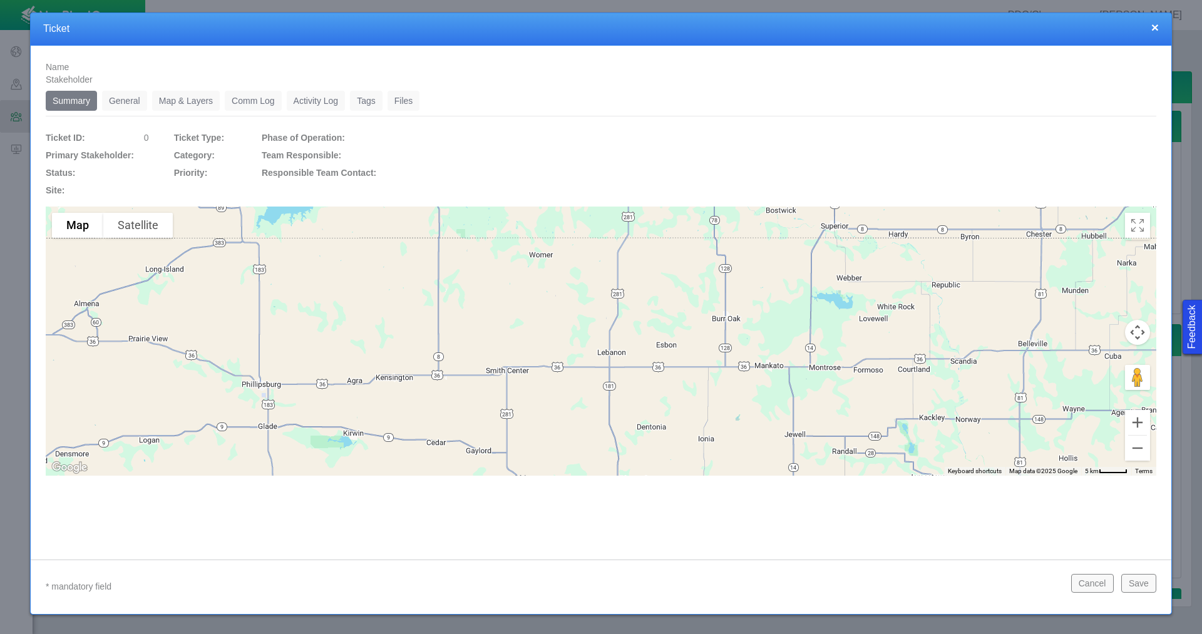
click at [114, 96] on link "General" at bounding box center [124, 101] width 45 height 20
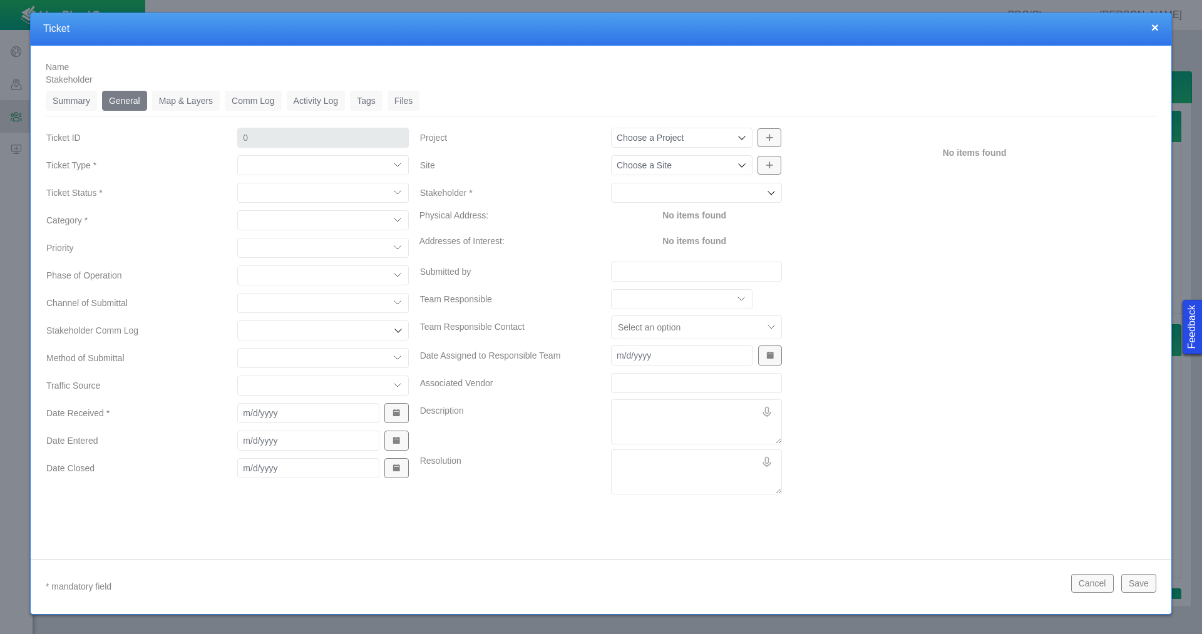
click at [300, 165] on select "Compliment Grievance Grievance Non-Op Information" at bounding box center [322, 165] width 171 height 20
click at [237, 155] on select "Compliment Grievance Grievance Non-Op Information" at bounding box center [322, 165] width 171 height 20
select select "149744687610124099"
click at [300, 191] on select "Closed (resolved) Closed (unreasonable) Closed (unresolved) Open (assigned) Ope…" at bounding box center [322, 193] width 171 height 20
select select "150870587516967847"
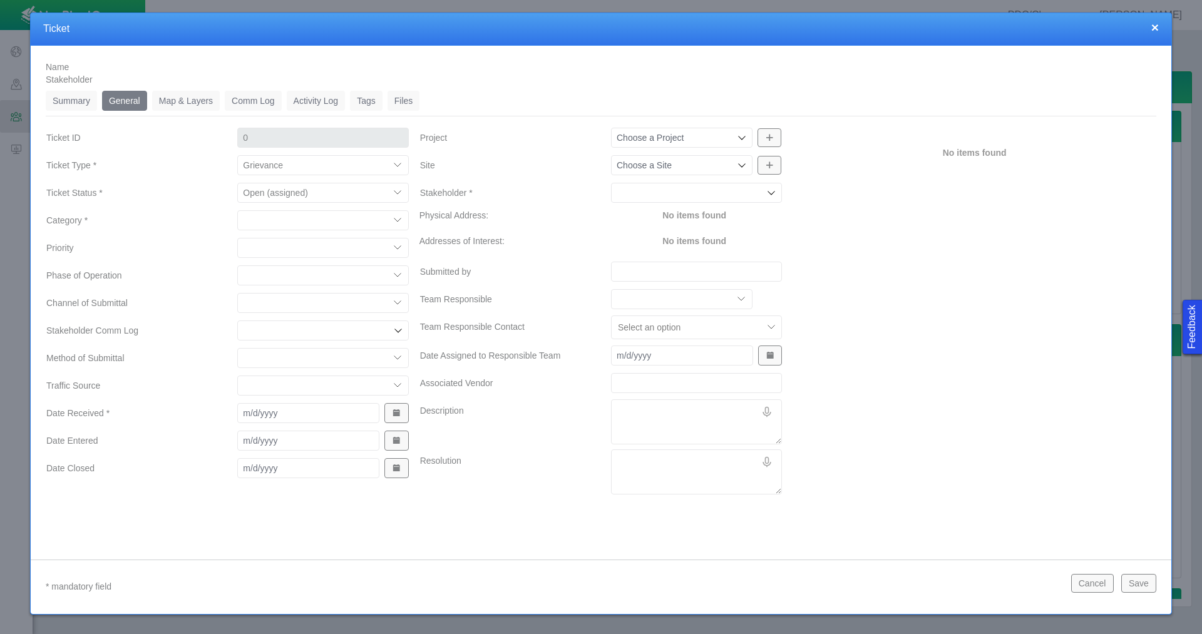
click at [237, 183] on select "Closed (resolved) Closed (unreasonable) Closed (unresolved) Open (assigned) Ope…" at bounding box center [322, 193] width 171 height 20
click at [309, 217] on select "Access Aesthetics Ag/Crops Air Quality Claims Clean-up/Remediation Communicatio…" at bounding box center [322, 220] width 171 height 20
select select "31806672368382374"
click at [237, 210] on select "Access Aesthetics Ag/Crops Air Quality Claims Clean-up/Remediation Communicatio…" at bounding box center [322, 220] width 171 height 20
click at [285, 245] on select "High Medium Low" at bounding box center [322, 248] width 171 height 20
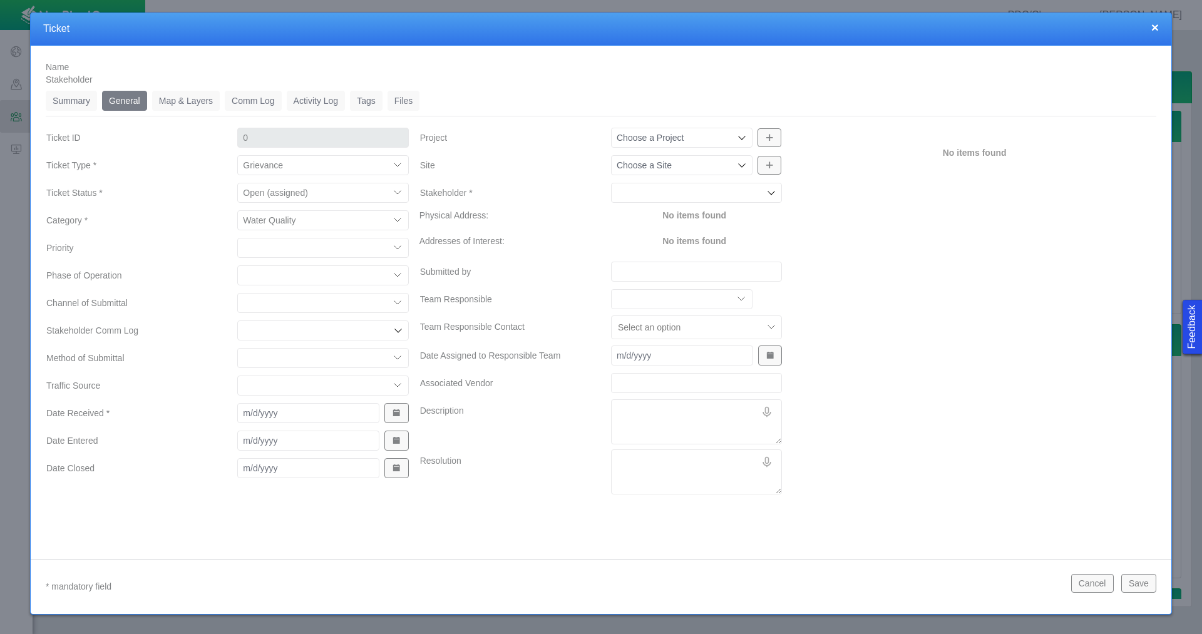
select select "Medium"
click at [237, 238] on select "High Medium Low" at bounding box center [322, 248] width 171 height 20
click at [282, 277] on select "Completions Drilling Production Reclamation Planning/Permitting Workover P&A Un…" at bounding box center [322, 275] width 171 height 20
select select "92605267337848928"
click at [237, 265] on select "Completions Drilling Production Reclamation Planning/Permitting Workover P&A Un…" at bounding box center [322, 275] width 171 height 20
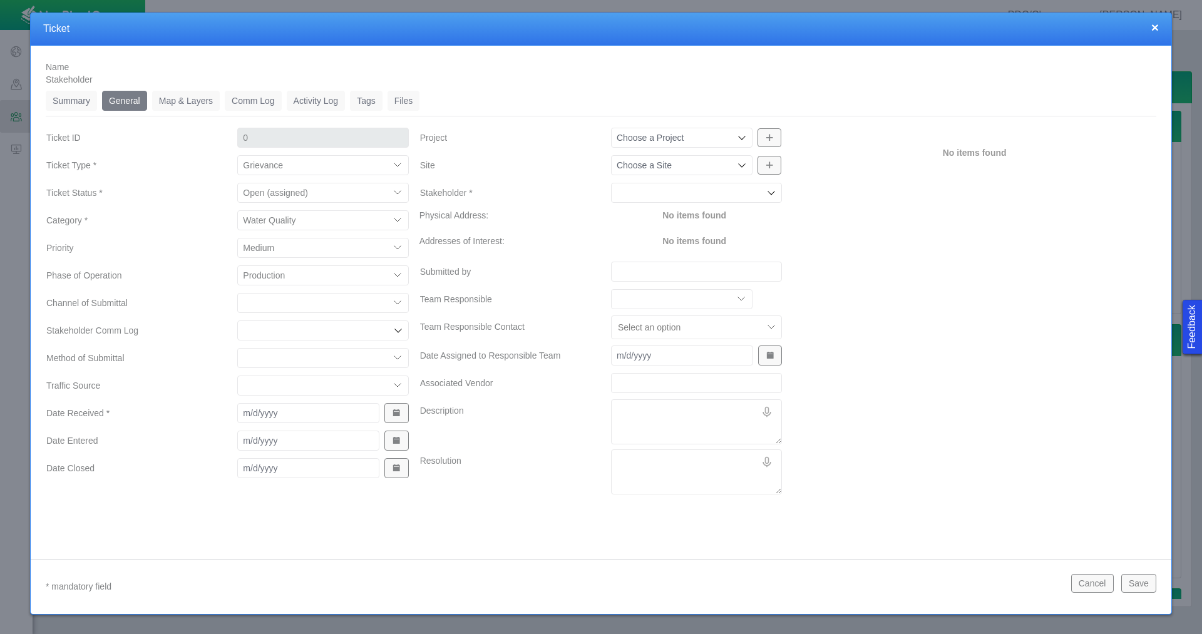
click at [288, 302] on select "ECMC Community Relations LGD Website/Microsite HSE Local Elected Official Surfa…" at bounding box center [322, 303] width 171 height 20
select select "81909218222849185"
click at [237, 293] on select "ECMC Community Relations LGD Website/Microsite HSE Local Elected Official Surfa…" at bounding box center [322, 303] width 171 height 20
click at [287, 363] on select "Email In Person Mail Phone" at bounding box center [322, 358] width 171 height 20
select select "155092712167575582"
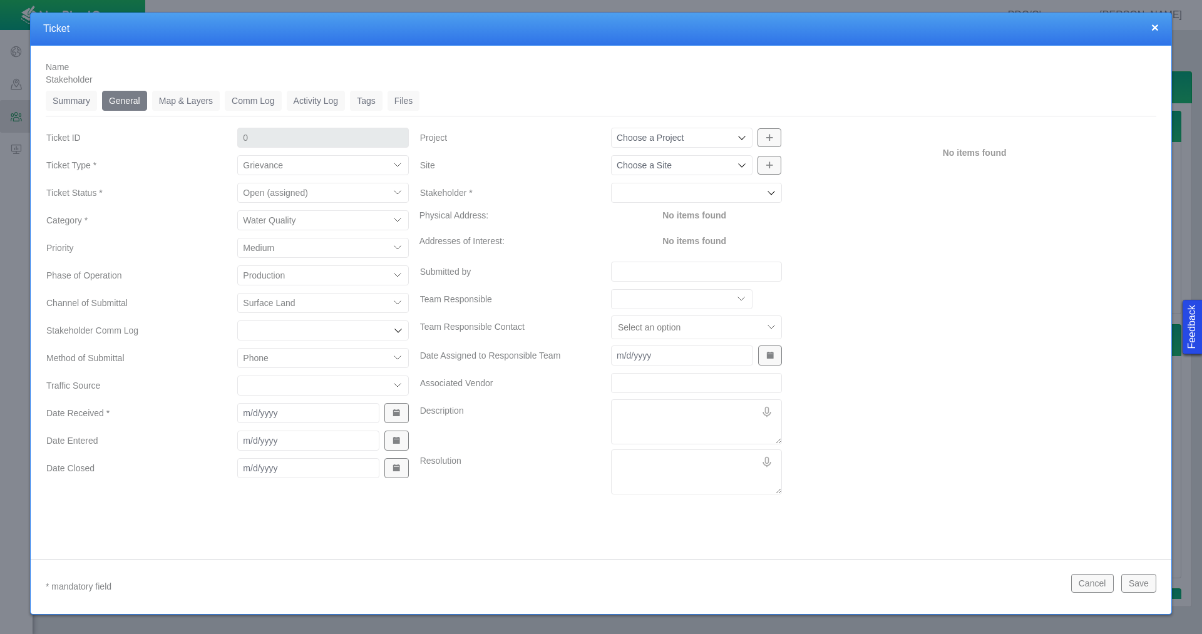
click at [237, 348] on select "Email In Person Mail Phone" at bounding box center [322, 358] width 171 height 20
click at [395, 412] on span "Show Date Picker" at bounding box center [396, 413] width 9 height 9
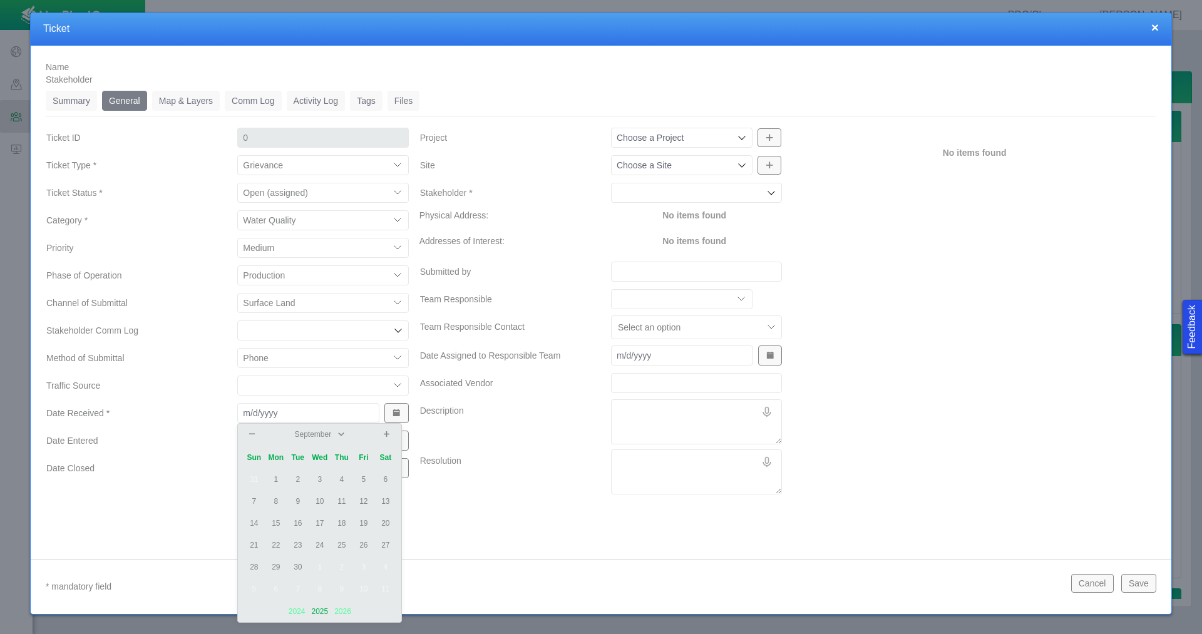
click at [344, 522] on td "18" at bounding box center [341, 524] width 22 height 22
type input "[DATE]"
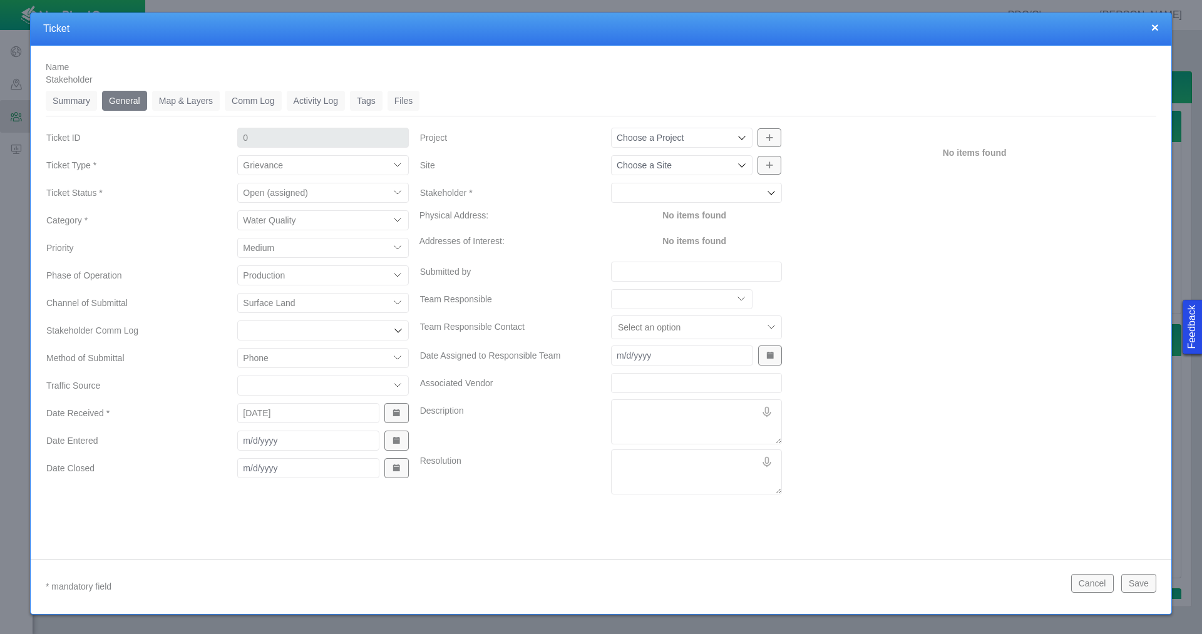
click at [399, 438] on span "Show Date Picker" at bounding box center [396, 440] width 9 height 9
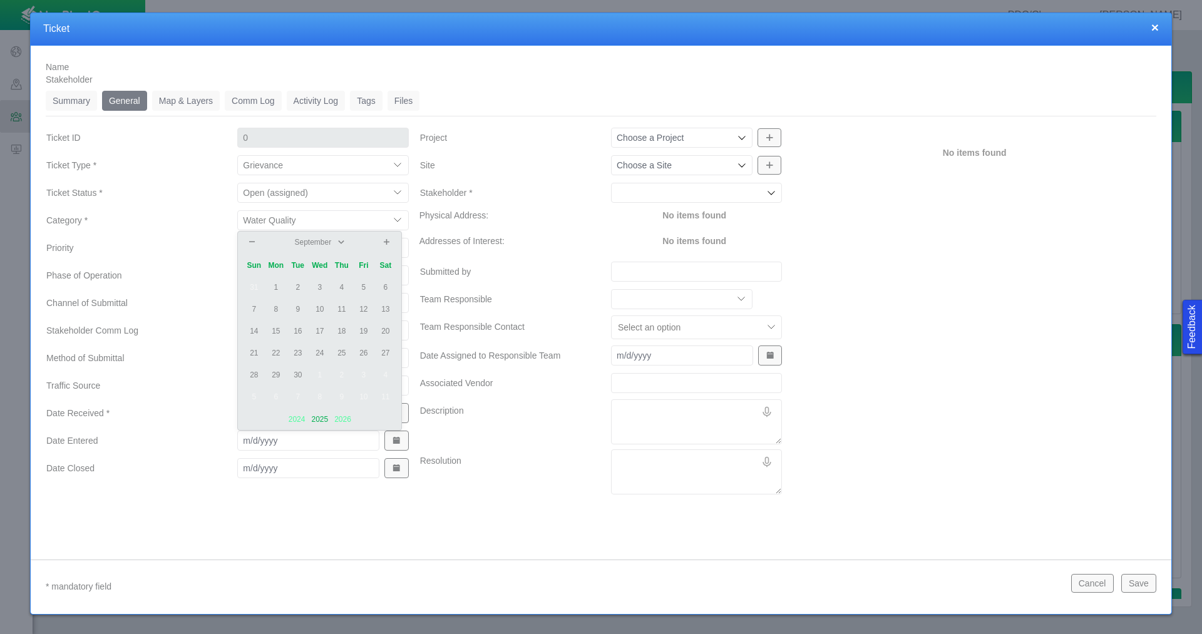
click at [362, 331] on td "19" at bounding box center [363, 331] width 22 height 22
type input "[DATE]"
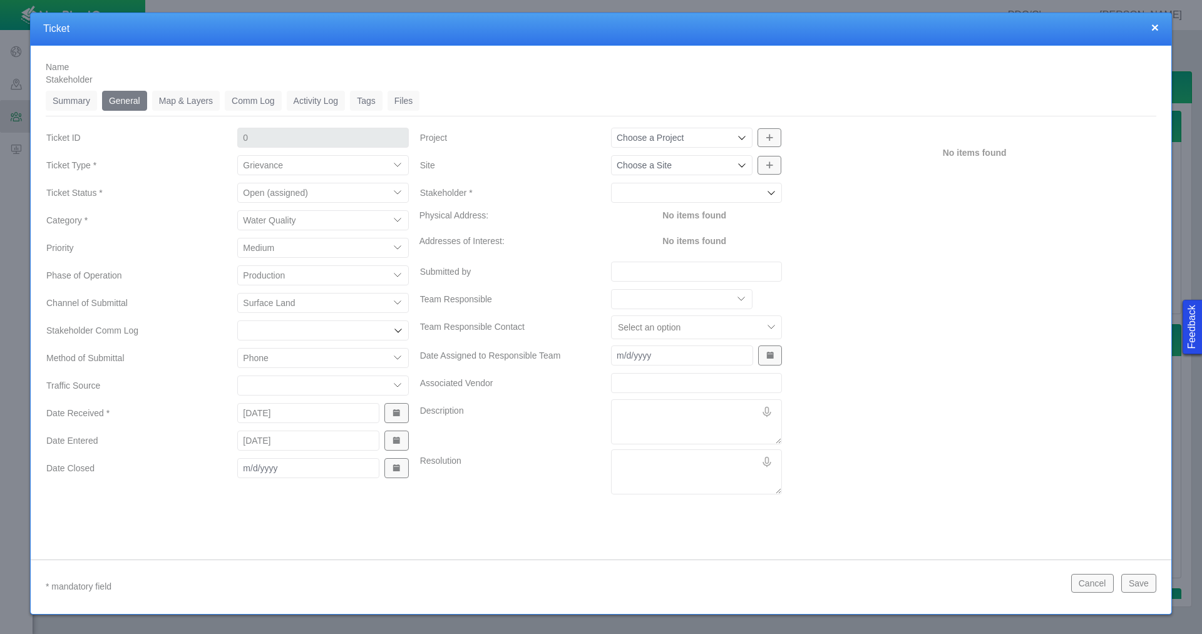
click at [720, 141] on input "Project" at bounding box center [675, 137] width 118 height 13
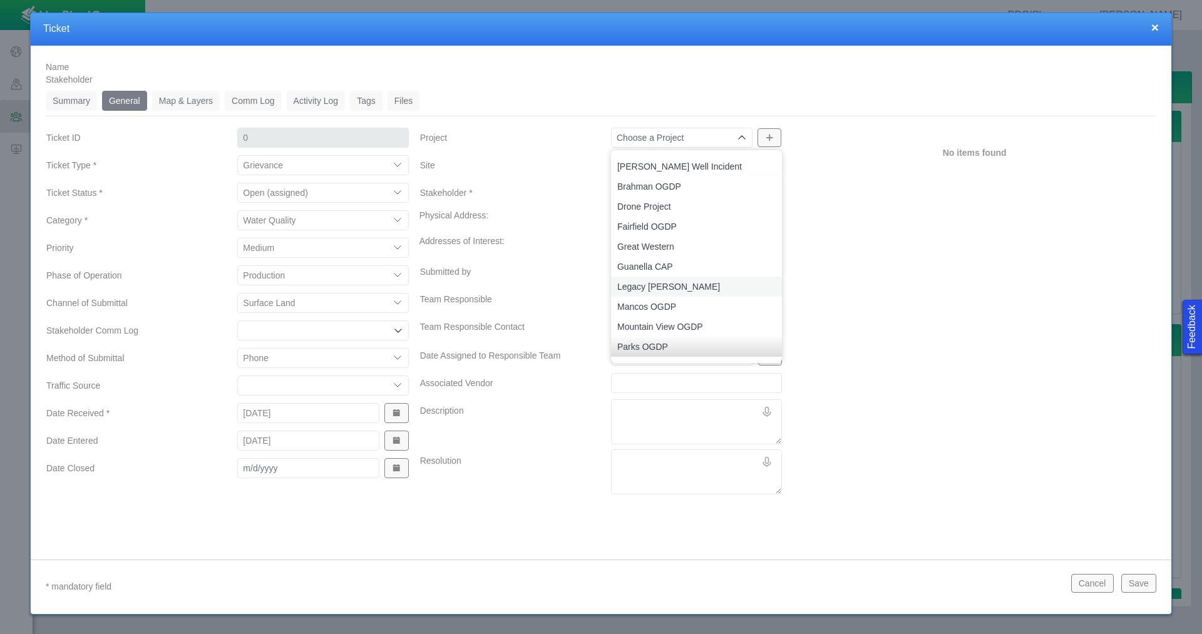
click at [663, 283] on span "Legacy [PERSON_NAME]" at bounding box center [696, 286] width 158 height 13
type input "Legacy [PERSON_NAME]"
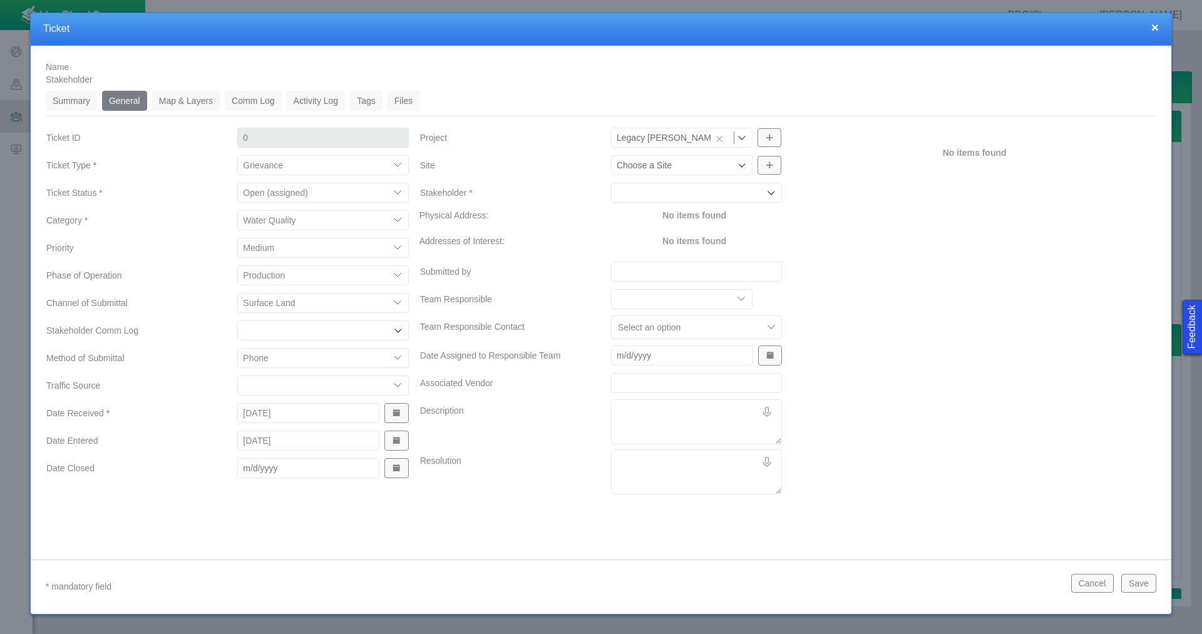
type input "1255"
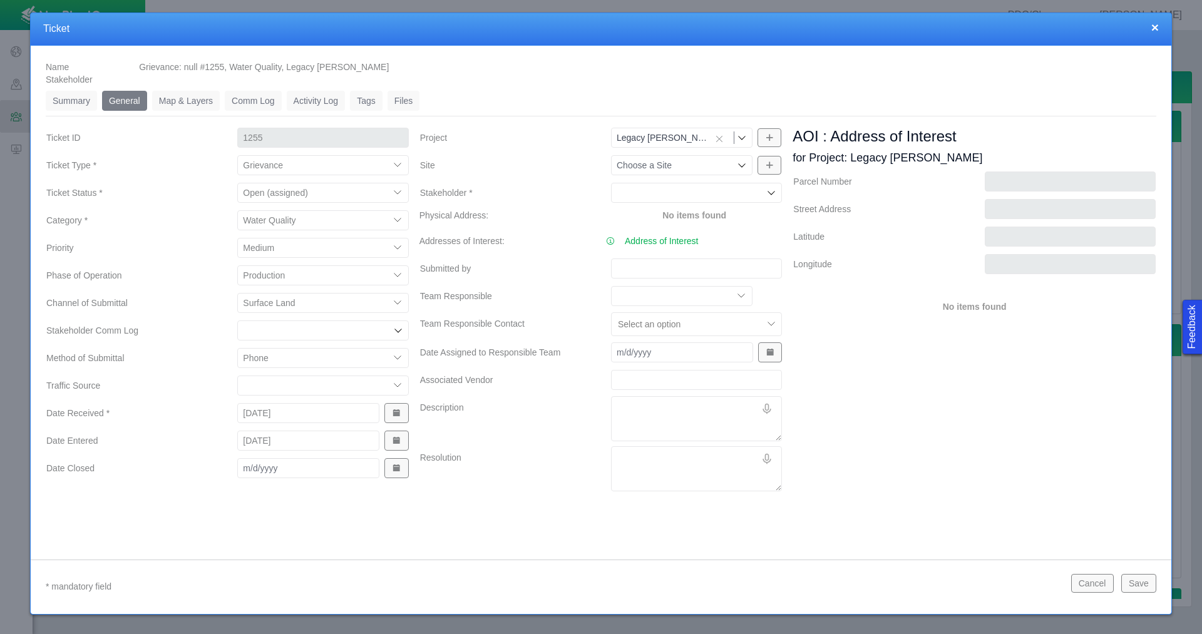
click at [663, 274] on input "Submitted by" at bounding box center [696, 268] width 171 height 20
type input "l"
type input "[PERSON_NAME]"
click at [650, 411] on textarea "Description" at bounding box center [696, 418] width 171 height 45
type textarea "x"
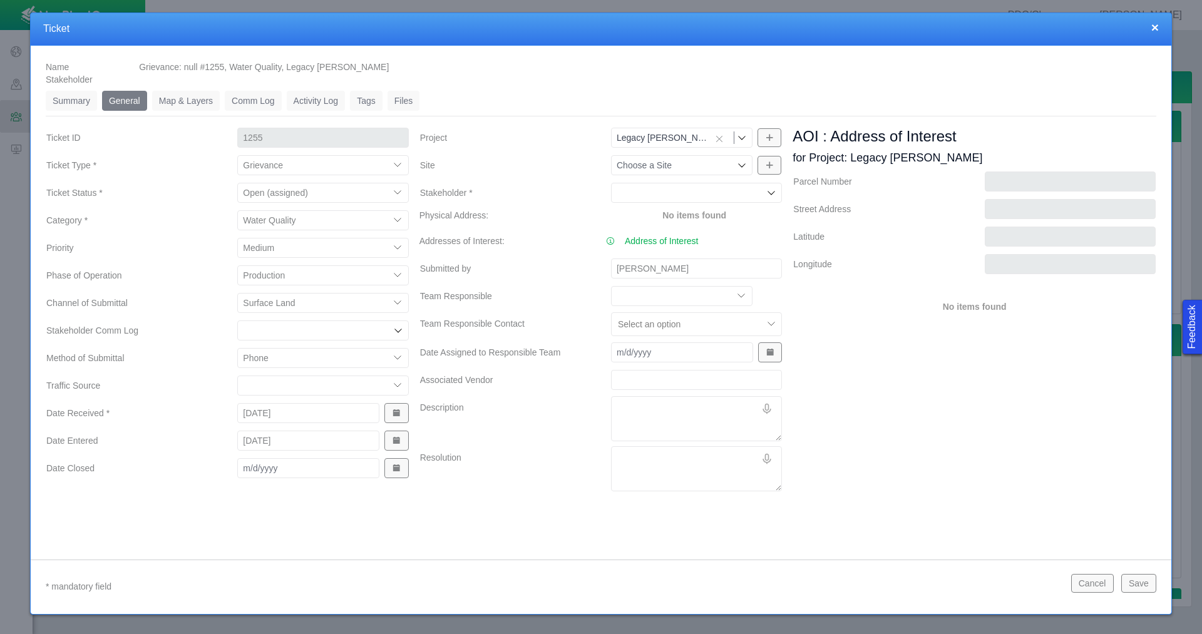
type textarea "K"
type textarea "x"
type textarea "Ka"
type textarea "x"
type textarea "Kat"
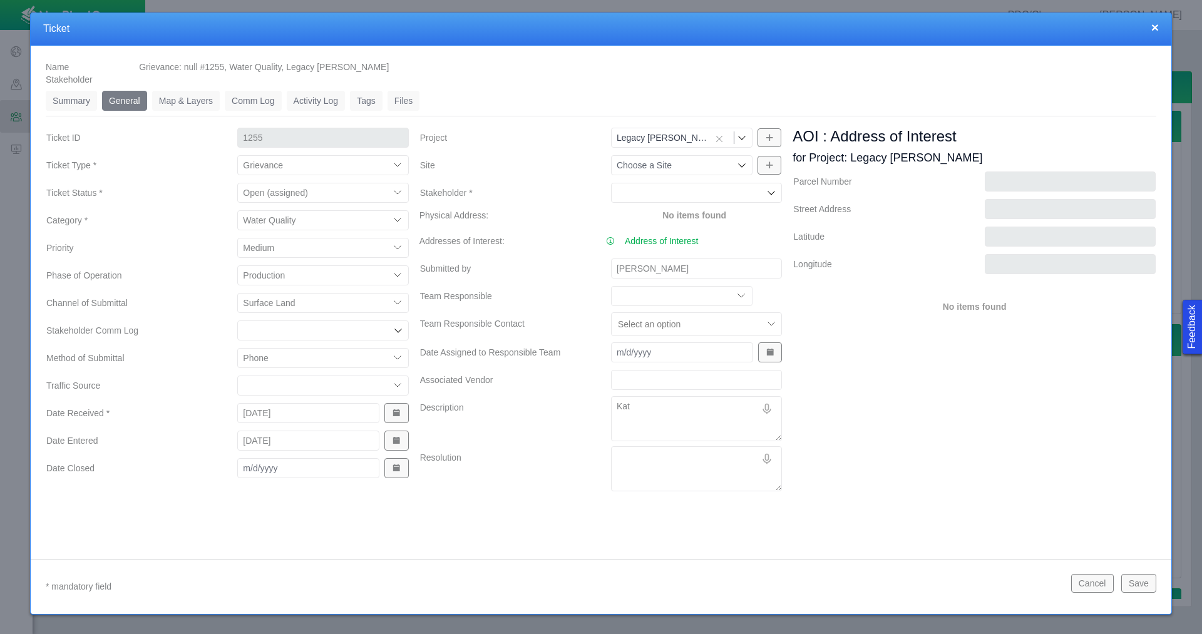
type textarea "x"
type textarea "[PERSON_NAME]"
type textarea "x"
type textarea "[PERSON_NAME]"
type textarea "x"
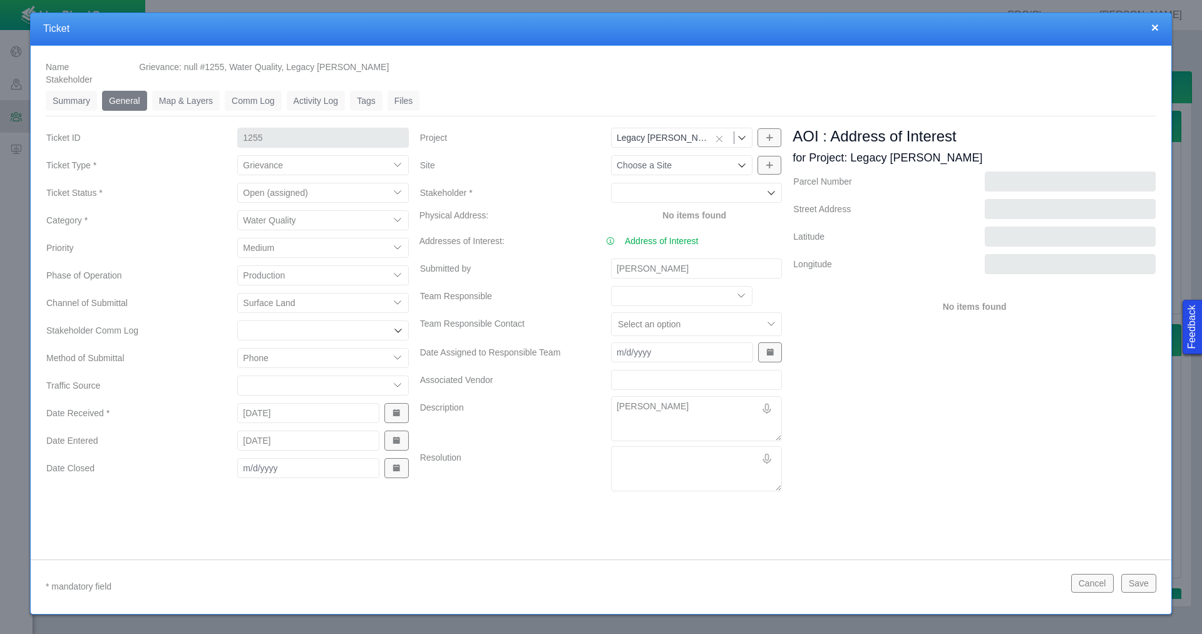
type textarea "[PERSON_NAME]"
type textarea "x"
type textarea "[PERSON_NAME]"
type textarea "x"
type textarea "[PERSON_NAME]"
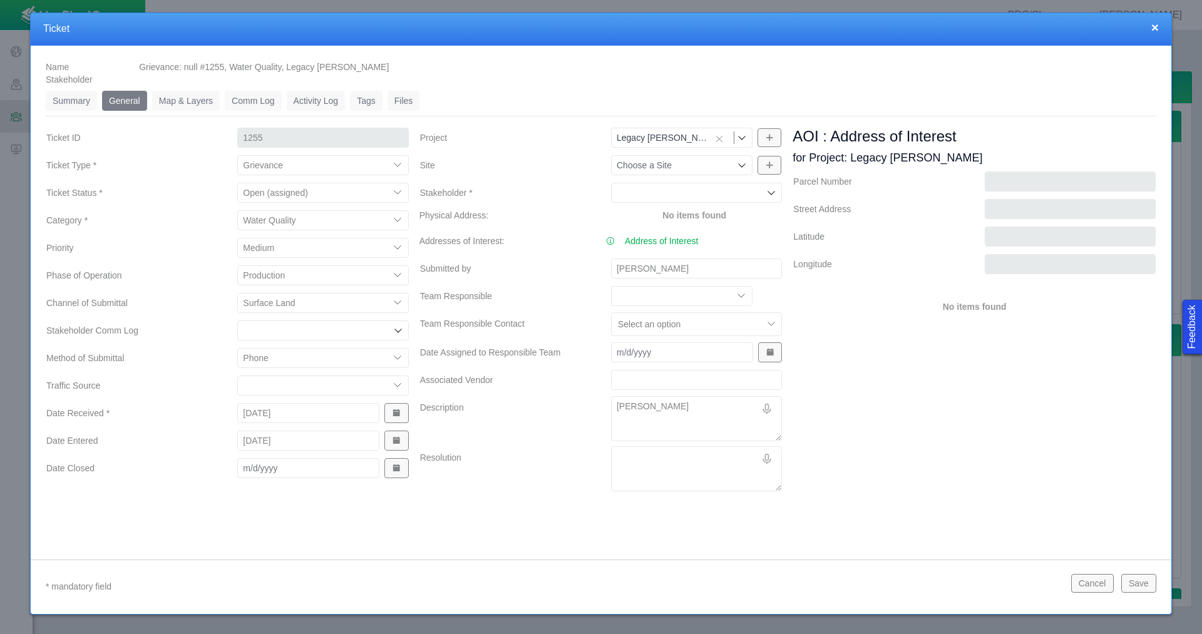
type textarea "x"
type textarea "[PERSON_NAME]"
type textarea "x"
type textarea "[PERSON_NAME]"
type textarea "x"
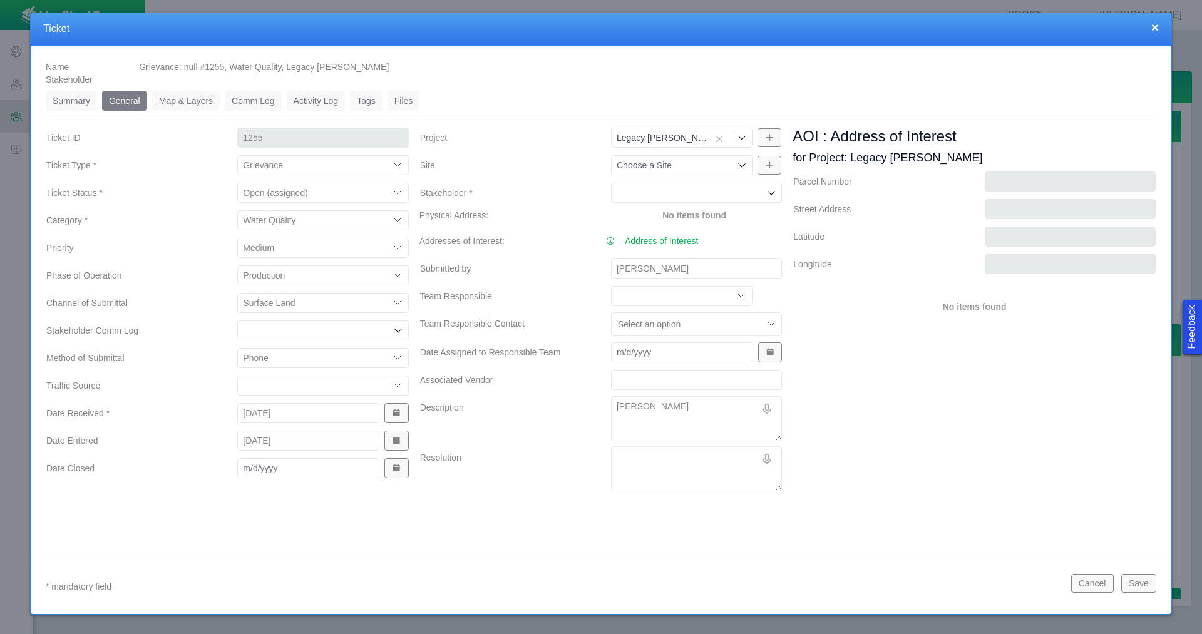
type textarea "[PERSON_NAME]"
type textarea "x"
type textarea "[PERSON_NAME]"
type textarea "x"
type textarea "[PERSON_NAME]"
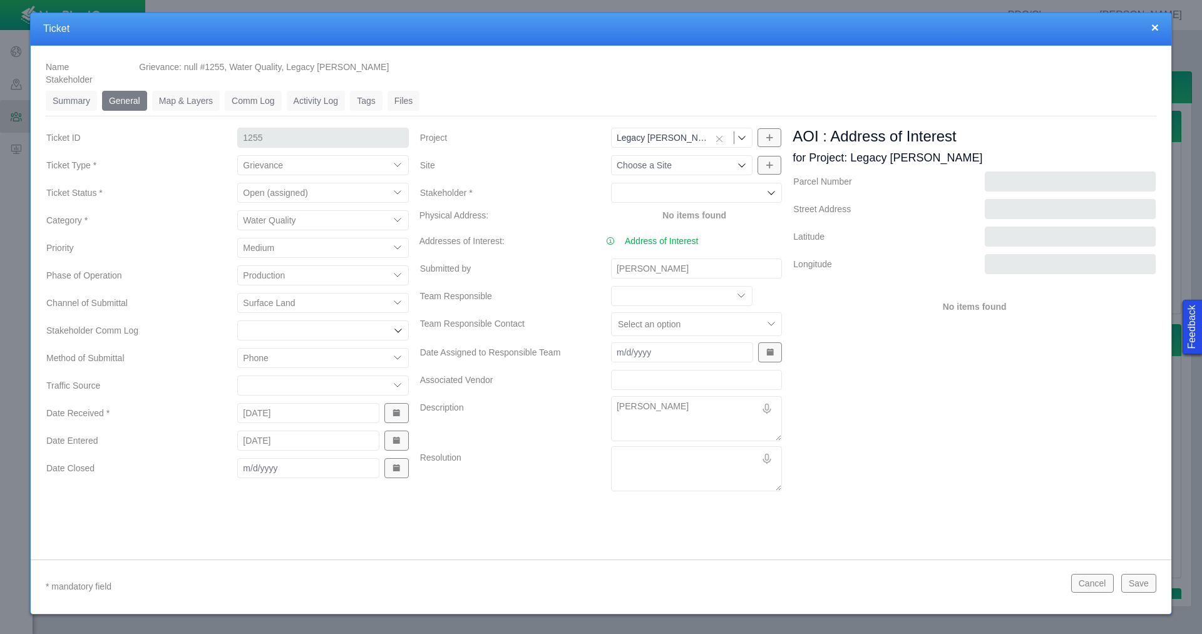
type textarea "x"
type textarea "[PERSON_NAME]"
type textarea "x"
type textarea "[PERSON_NAME]"
type textarea "x"
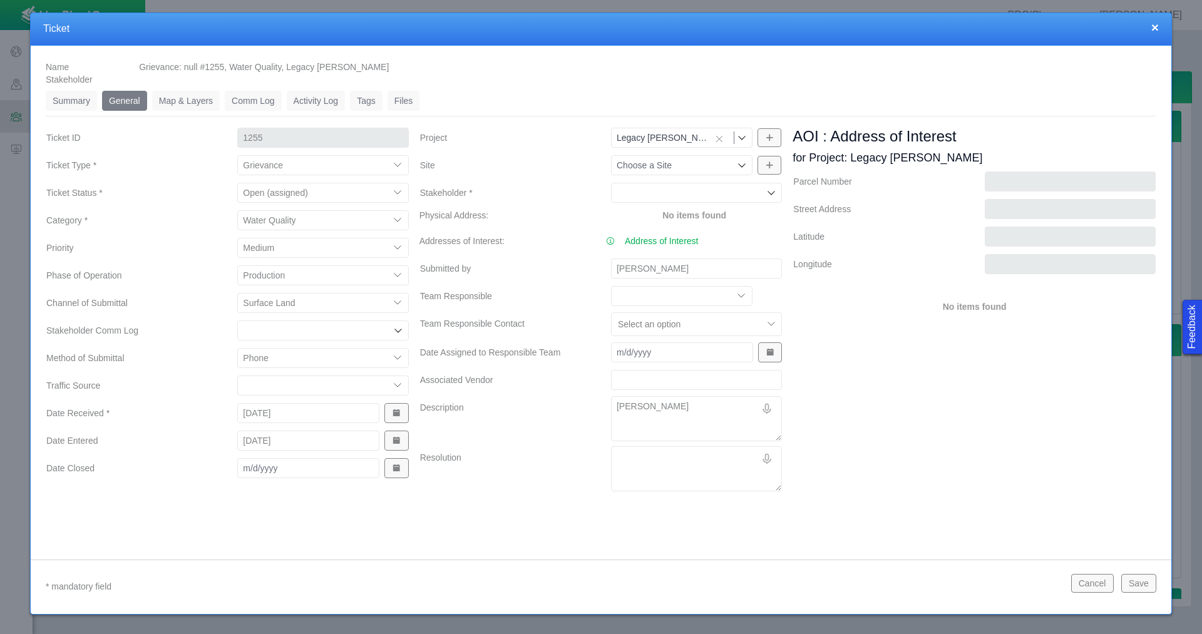
type textarea "[PERSON_NAME] w"
type textarea "x"
type textarea "[PERSON_NAME] wo"
type textarea "x"
type textarea "[PERSON_NAME] wok"
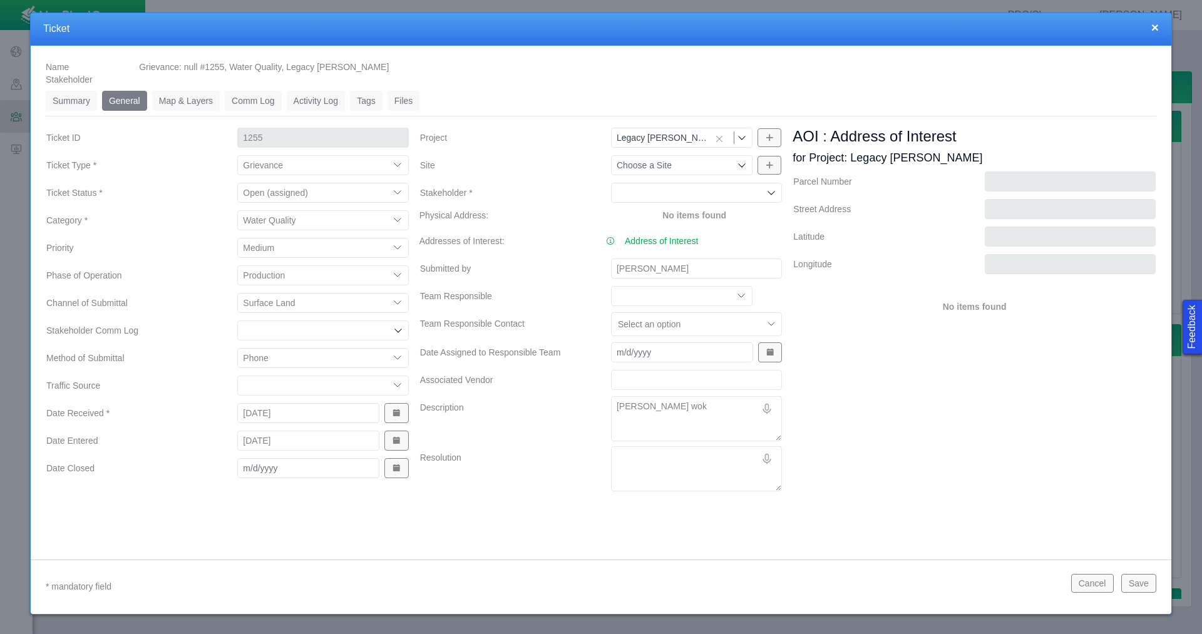
type textarea "x"
type textarea "[PERSON_NAME] wokr"
type textarea "x"
type textarea "[PERSON_NAME] wok"
type textarea "x"
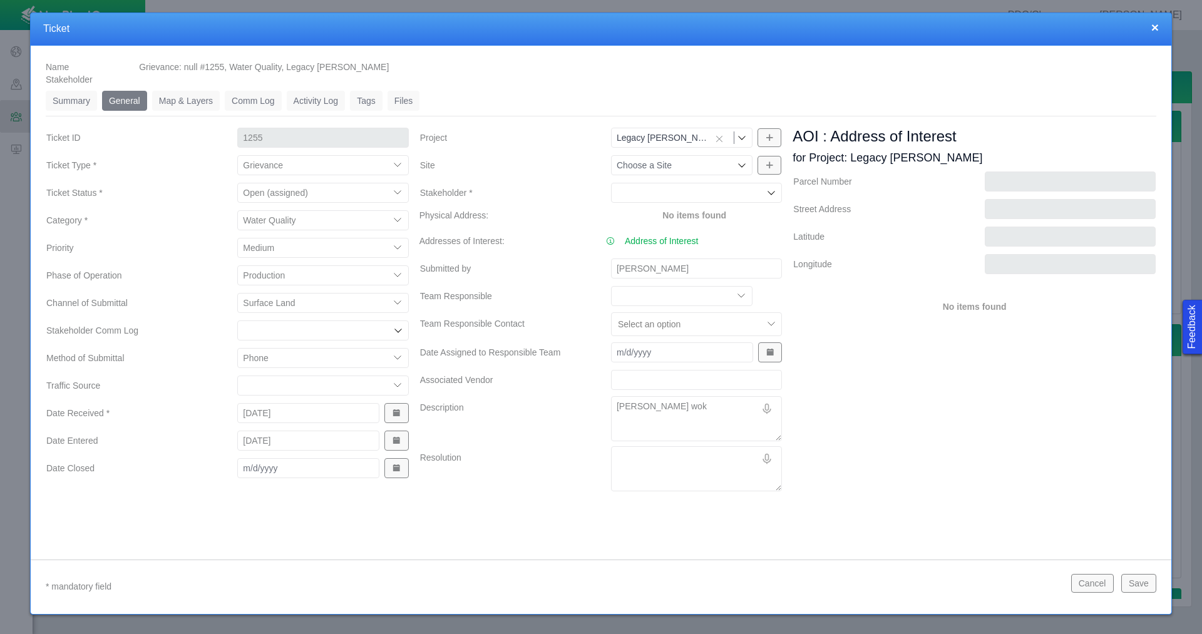
type textarea "[PERSON_NAME] wo"
type textarea "x"
type textarea "[PERSON_NAME] wor"
type textarea "x"
type textarea "[PERSON_NAME] work"
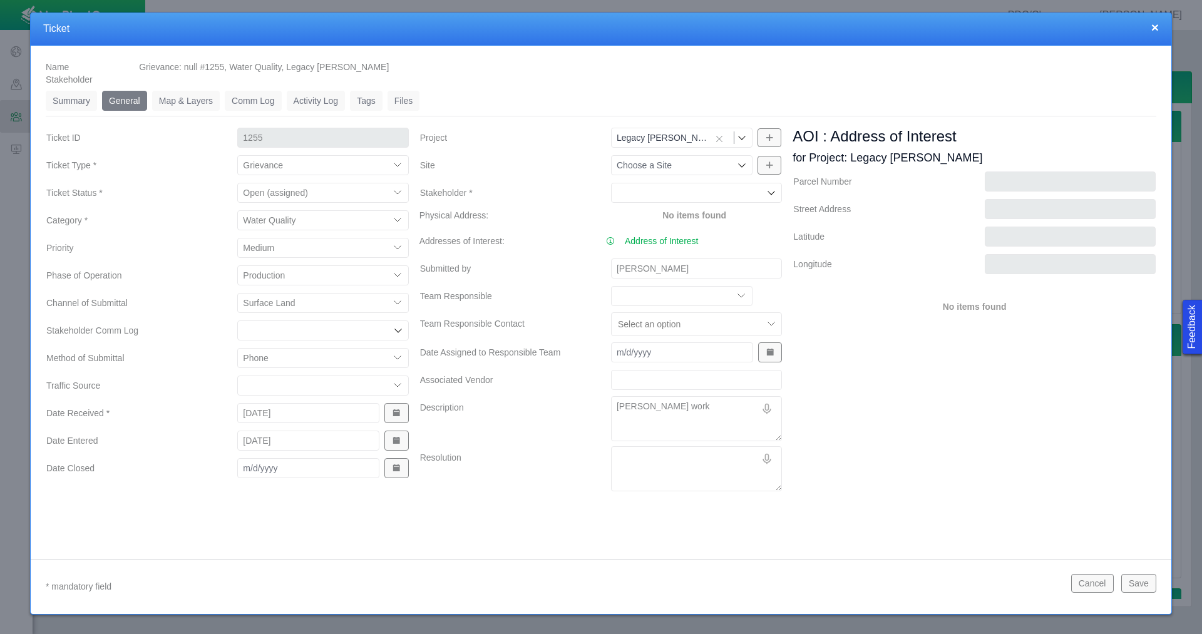
type textarea "x"
type textarea "[PERSON_NAME] worki"
type textarea "x"
type textarea "[PERSON_NAME] workin"
type textarea "x"
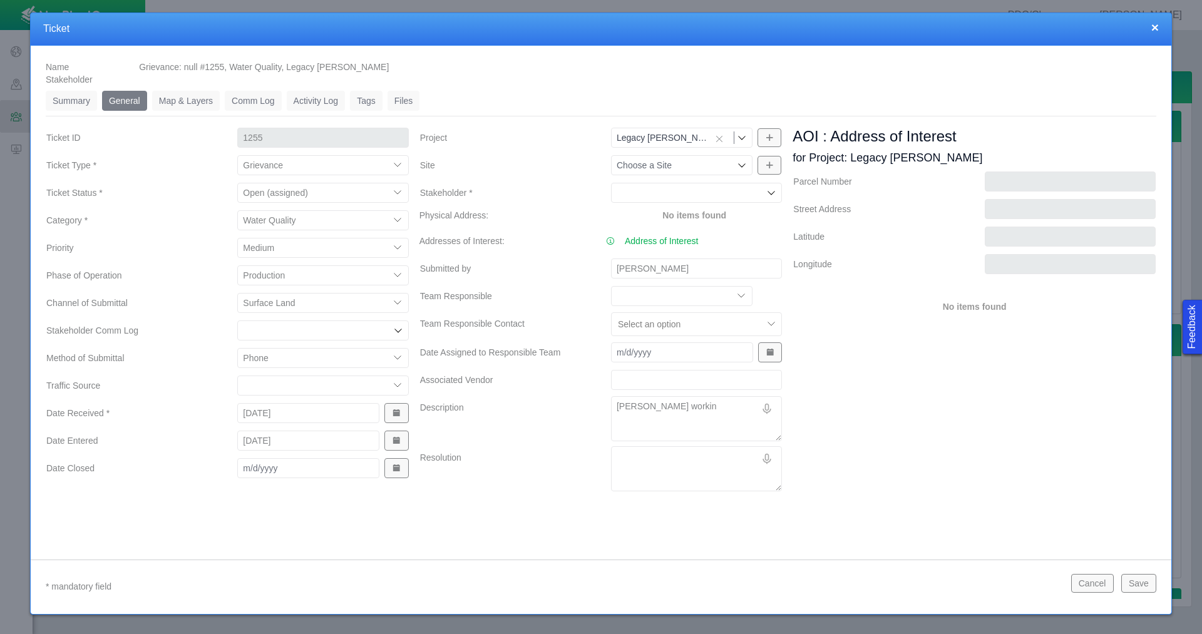
type textarea "[PERSON_NAME] working"
type textarea "x"
type textarea "[PERSON_NAME] working"
type textarea "x"
type textarea "[PERSON_NAME] working w"
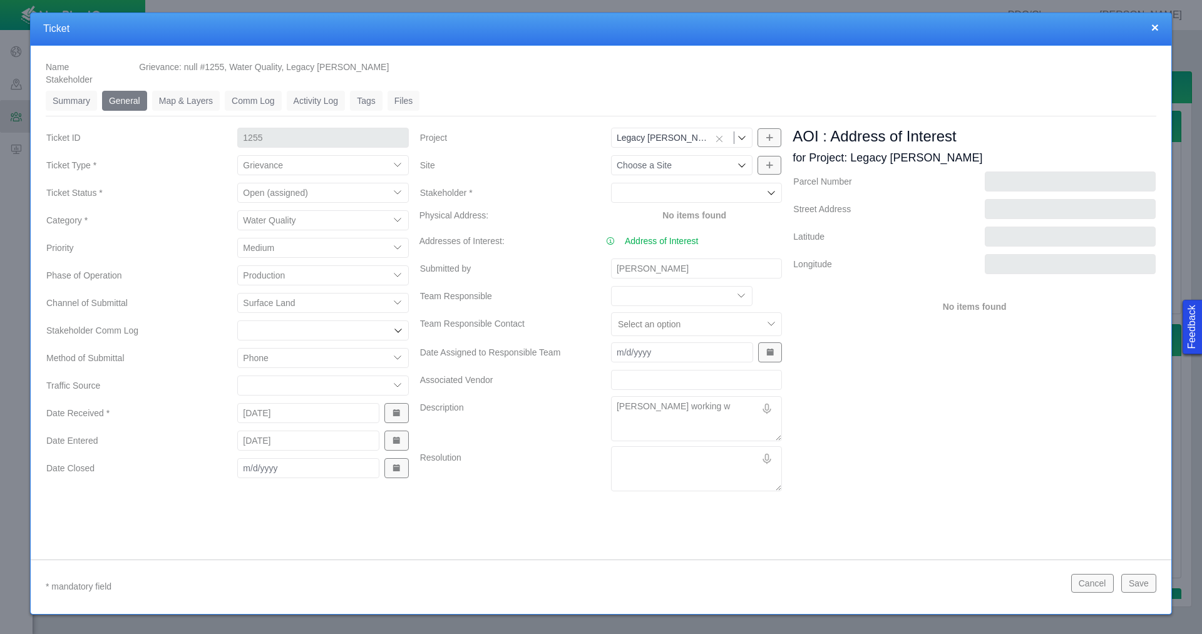
type textarea "x"
type textarea "[PERSON_NAME] working wi"
type textarea "x"
type textarea "[PERSON_NAME] working wit"
type textarea "x"
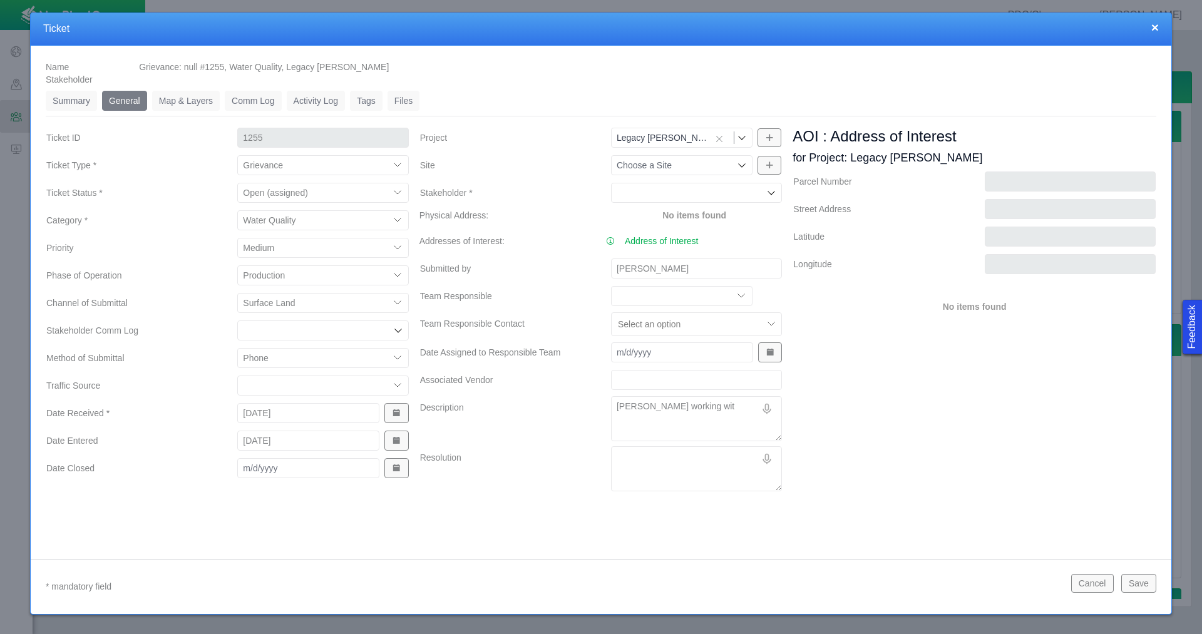
type textarea "[PERSON_NAME] working with"
type textarea "x"
type textarea "[PERSON_NAME] working with"
type textarea "x"
type textarea "[PERSON_NAME] working with H"
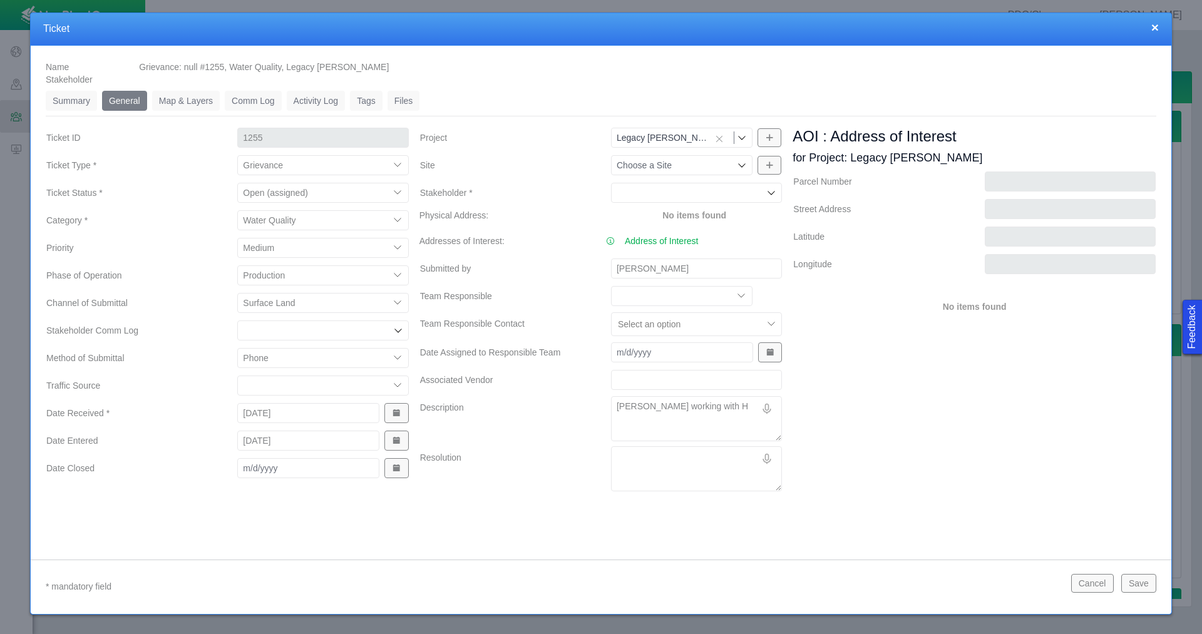
type textarea "x"
type textarea "[PERSON_NAME] working with [PERSON_NAME]"
type textarea "x"
type textarea "[PERSON_NAME] working with HES"
type textarea "x"
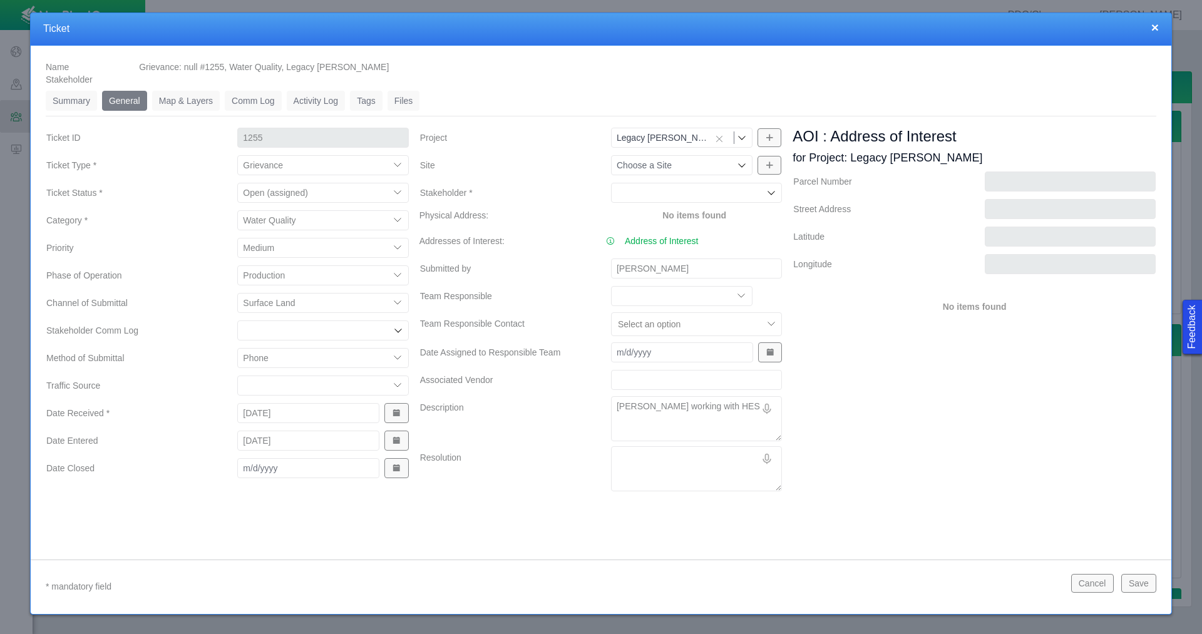
type textarea "[PERSON_NAME] working with HES t"
type textarea "x"
type textarea "[PERSON_NAME] working with HES to"
type textarea "x"
type textarea "[PERSON_NAME] working with HES to"
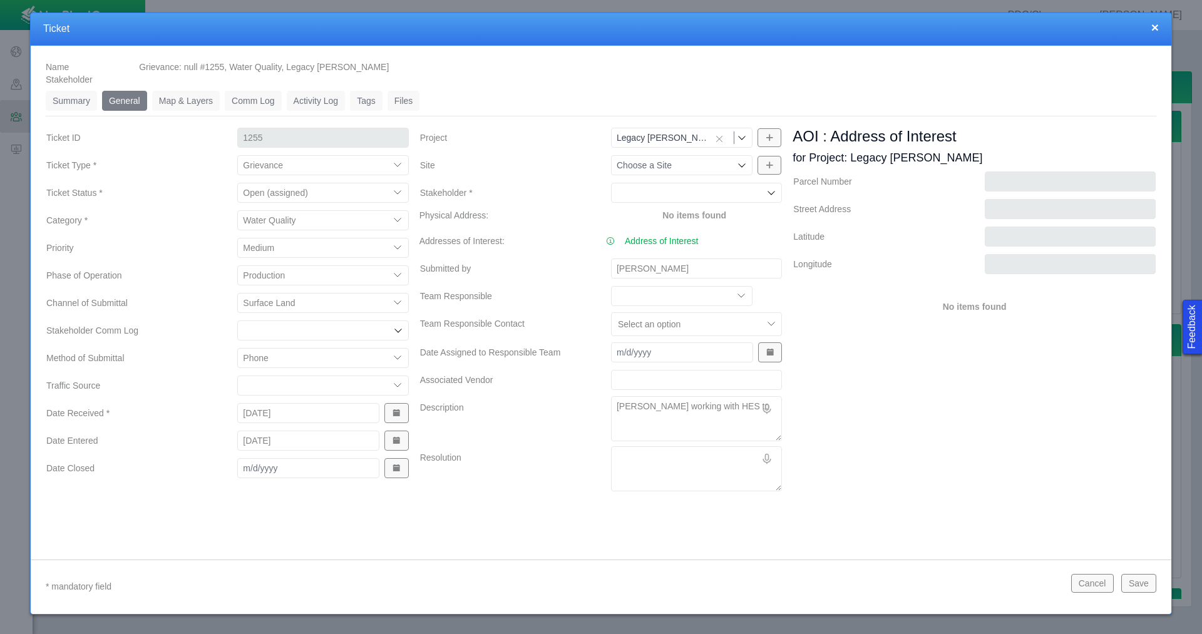
type textarea "x"
type textarea "[PERSON_NAME] working with HES to"
drag, startPoint x: 756, startPoint y: 408, endPoint x: 756, endPoint y: 421, distance: 13.1
click at [756, 408] on textarea "[PERSON_NAME] working with HES to" at bounding box center [696, 418] width 171 height 45
type textarea "x"
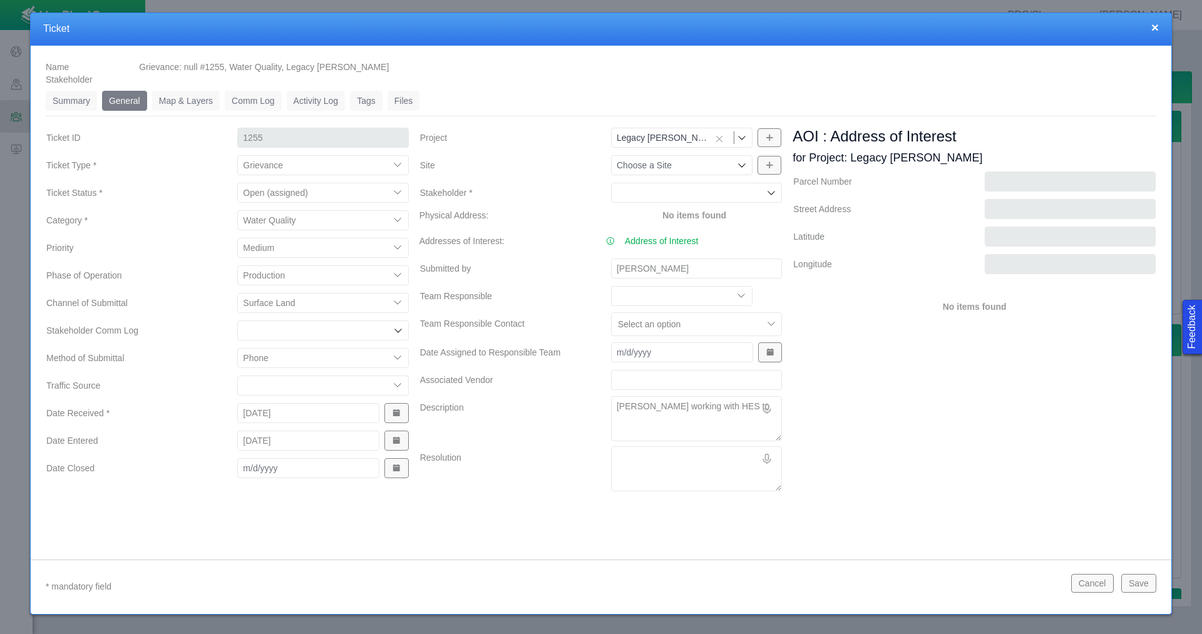
type textarea "[PERSON_NAME] working with HES to"
type textarea "x"
type textarea "[PERSON_NAME] working with HES to h"
type textarea "x"
type textarea "[PERSON_NAME] working with HES to ha"
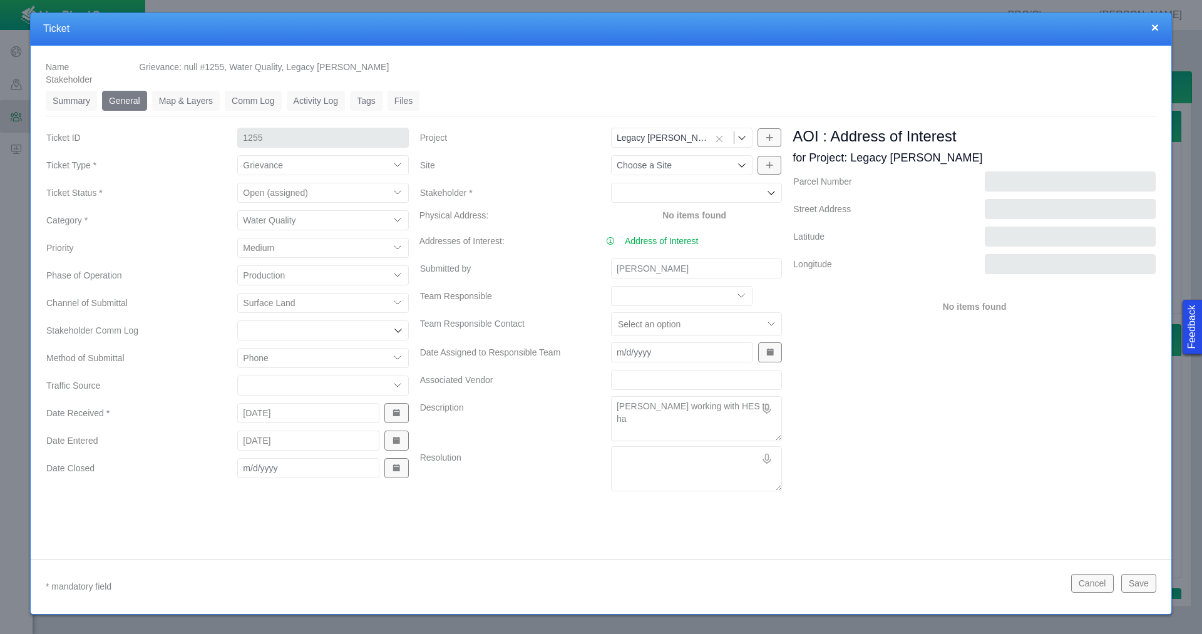
type textarea "x"
type textarea "[PERSON_NAME] working with HES to hav"
type textarea "x"
type textarea "[PERSON_NAME] working with HES to have"
type textarea "x"
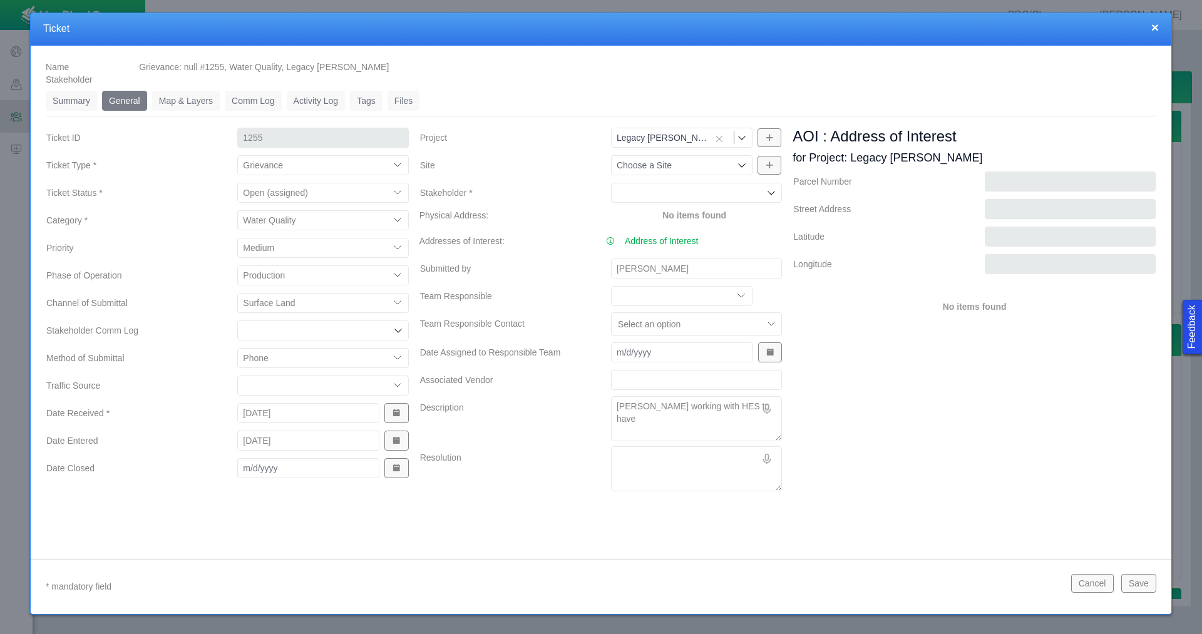
type textarea "[PERSON_NAME] working with HES to have"
type textarea "x"
type textarea "[PERSON_NAME] working with HES to have e"
type textarea "x"
type textarea "[PERSON_NAME] working with HES to have"
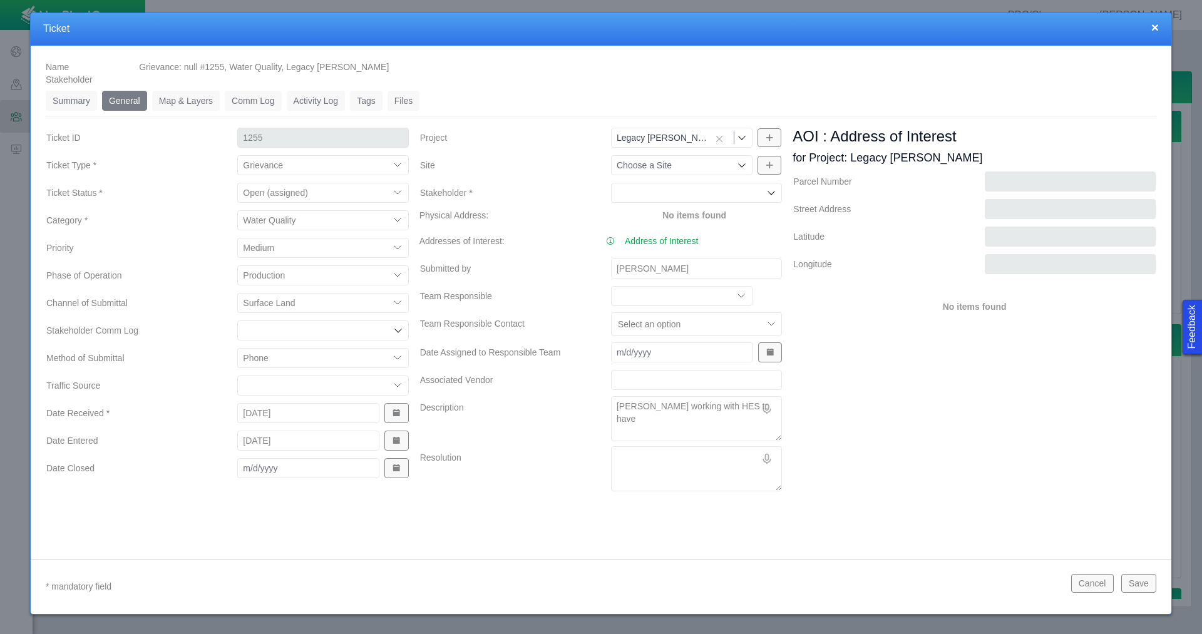
type textarea "x"
type textarea "[PERSON_NAME] working with HES to have w"
type textarea "x"
type textarea "[PERSON_NAME] working with HES to have wa"
type textarea "x"
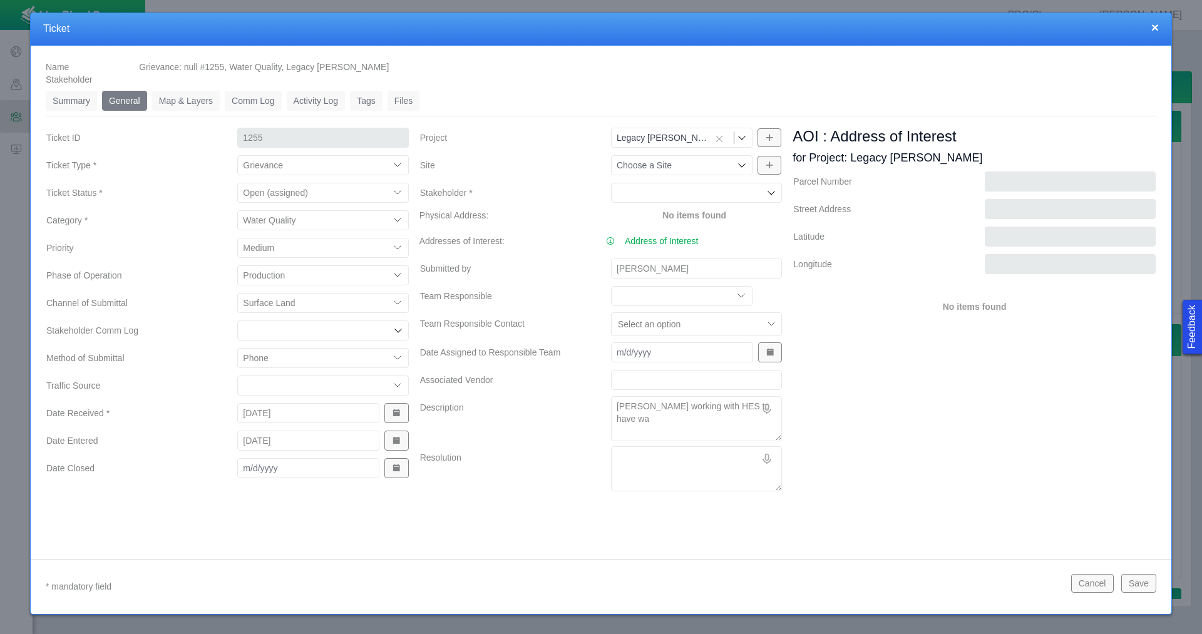
type textarea "[PERSON_NAME] working with HES to have wat"
type textarea "x"
type textarea "[PERSON_NAME] working with HES to have wate"
type textarea "x"
type textarea "[PERSON_NAME] working with HES to have water"
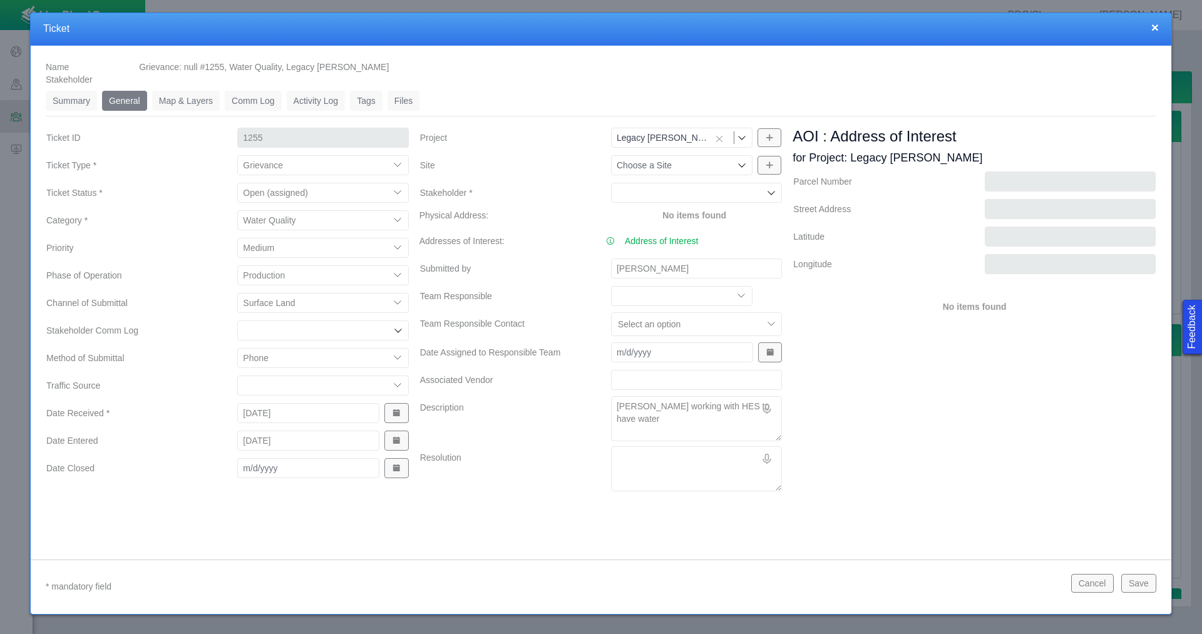
type textarea "x"
type textarea "[PERSON_NAME] working with HES to have water w"
type textarea "x"
type textarea "[PERSON_NAME] working with HES to have water we"
type textarea "x"
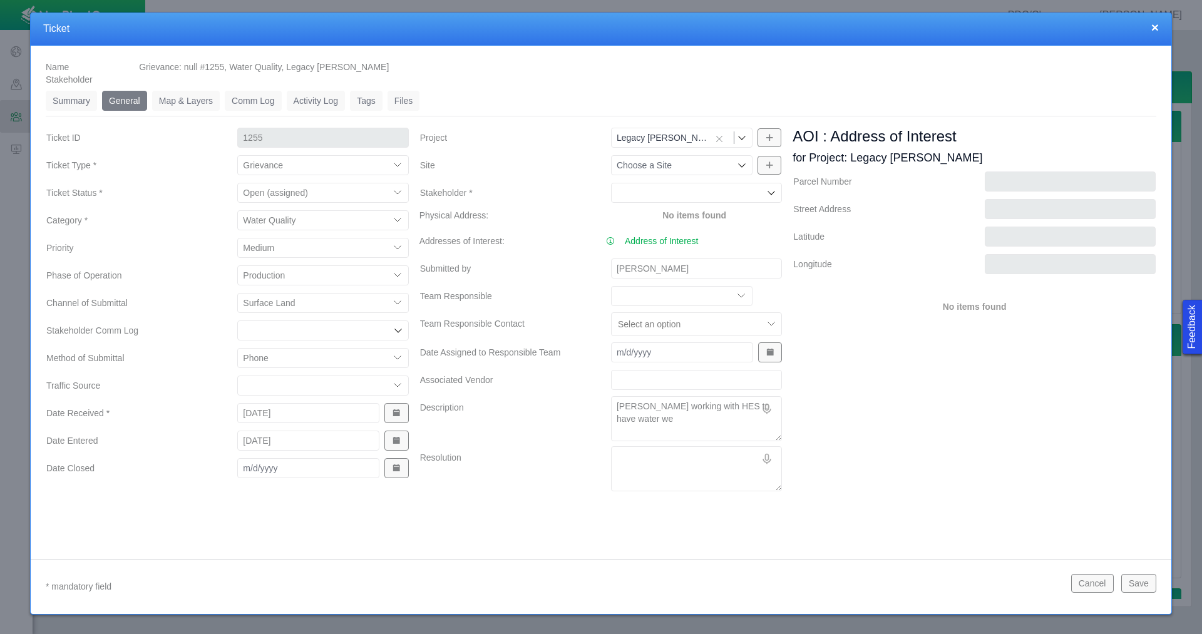
type textarea "[PERSON_NAME] working with HES to have water wel"
type textarea "x"
type textarea "[PERSON_NAME] working with HES to have water well"
type textarea "x"
type textarea "[PERSON_NAME] working with HES to have water well"
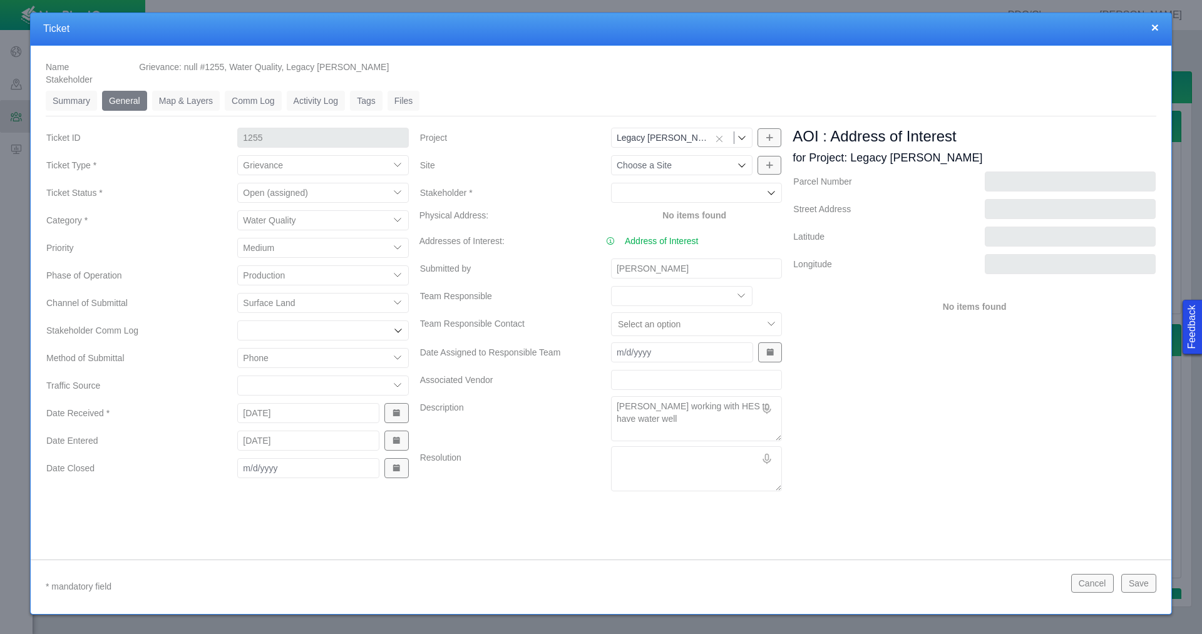
type textarea "x"
type textarea "[PERSON_NAME] working with HES to have water well r"
type textarea "x"
type textarea "[PERSON_NAME] working with HES to have water well re"
type textarea "x"
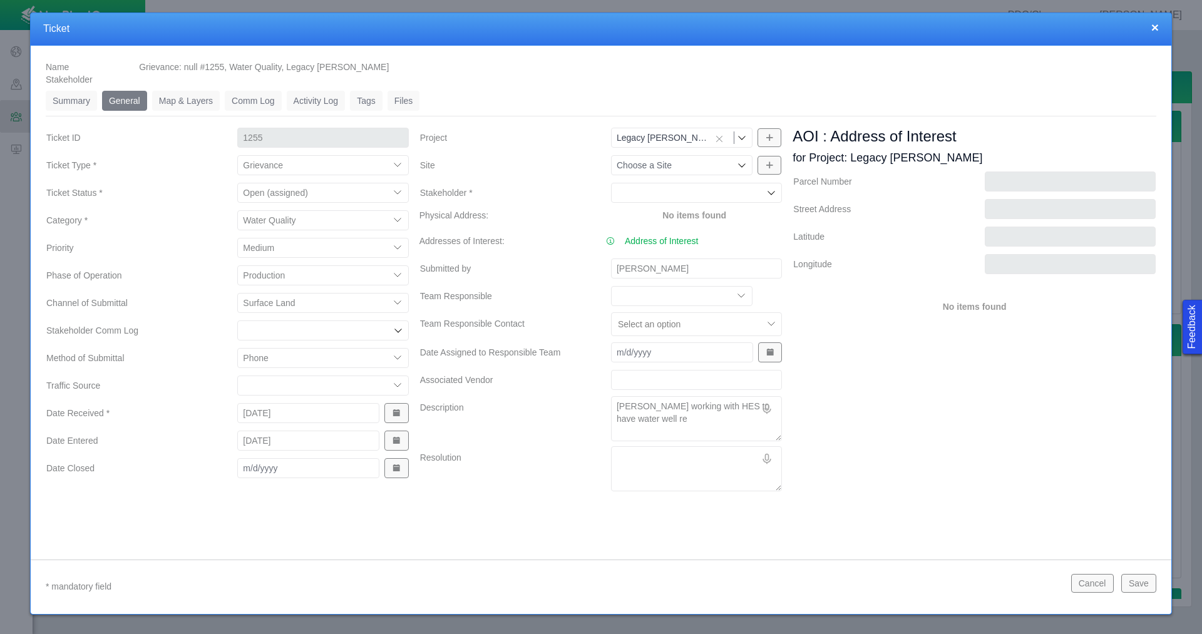
type textarea "[PERSON_NAME] working with HES to have water well res"
type textarea "x"
type textarea "[PERSON_NAME] working with HES to have water well rest"
type textarea "x"
type textarea "[PERSON_NAME] working with HES to have water well res"
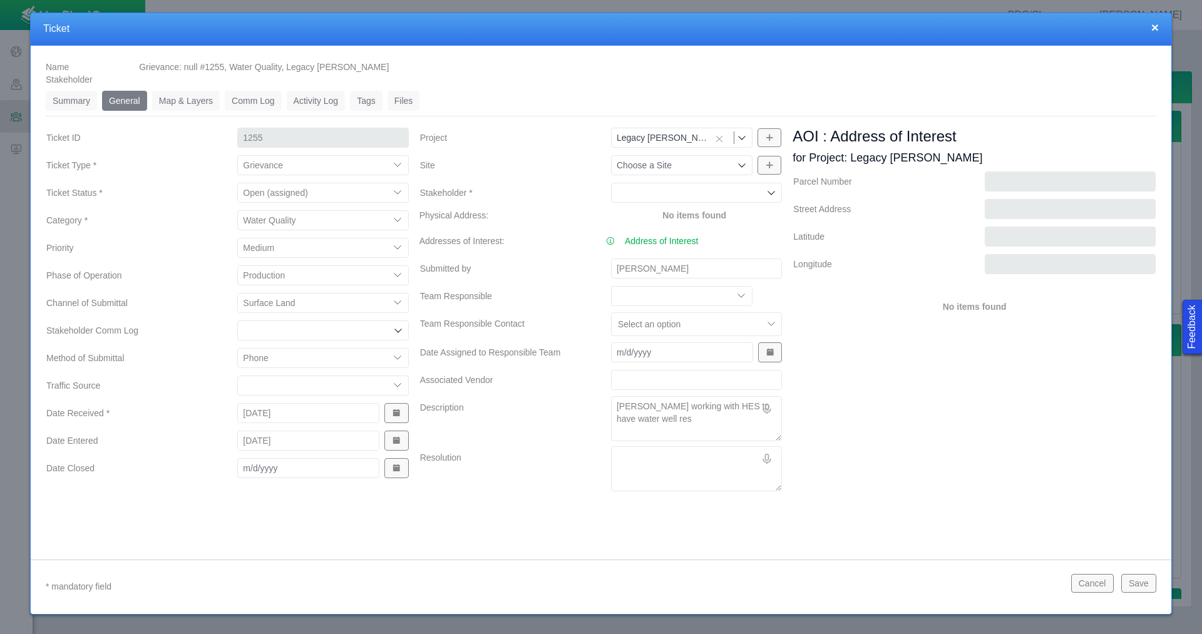
type textarea "x"
type textarea "[PERSON_NAME] working with HES to have water well re"
type textarea "x"
type textarea "[PERSON_NAME] working with HES to have water well r"
type textarea "x"
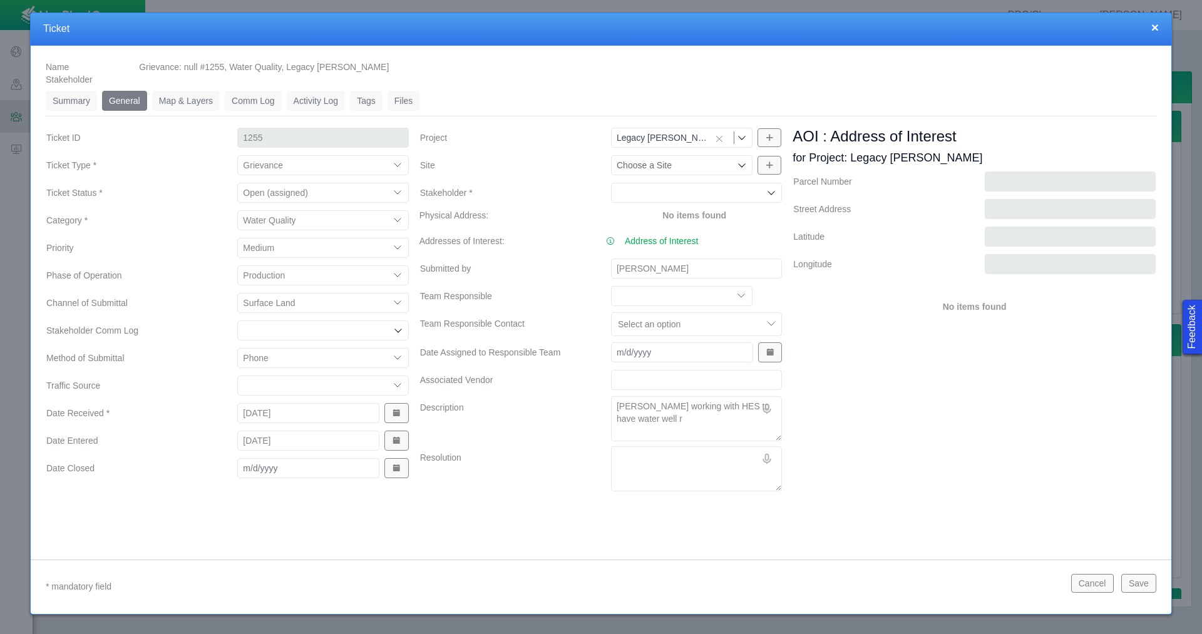
type textarea "[PERSON_NAME] working with HES to have water well rt"
type textarea "x"
type textarea "[PERSON_NAME] working with HES to have water well rte"
type textarea "x"
type textarea "[PERSON_NAME] working with HES to have water well rt"
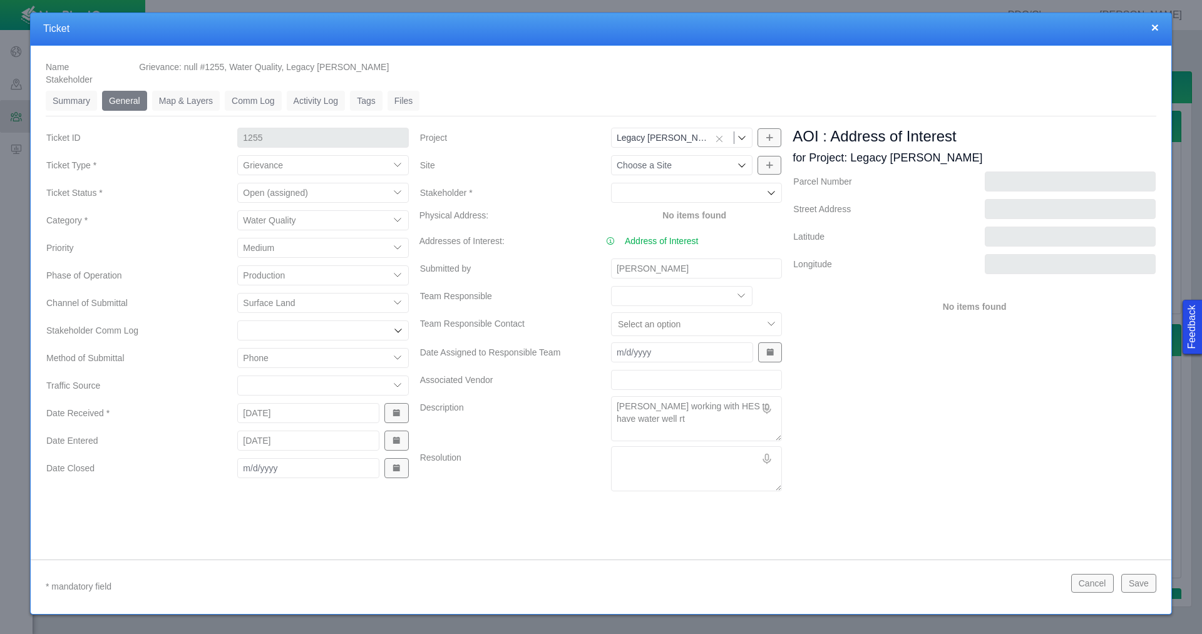
type textarea "x"
type textarea "[PERSON_NAME] working with HES to have water well r"
type textarea "x"
type textarea "[PERSON_NAME] working with HES to have water well"
type textarea "x"
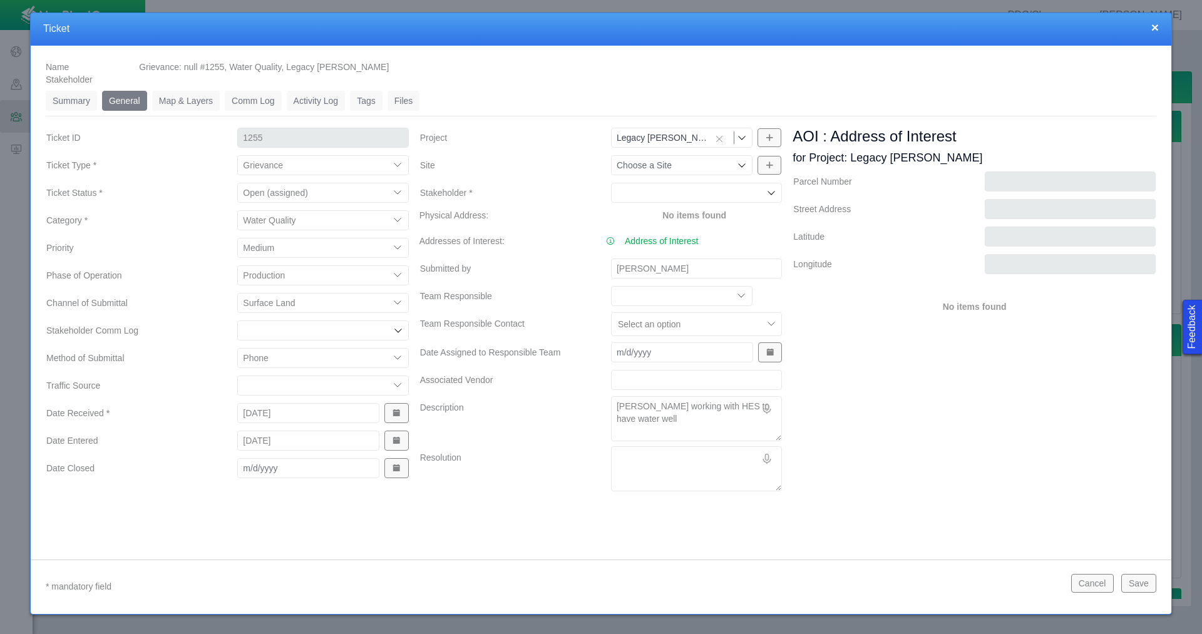
type textarea "[PERSON_NAME] working with HES to have water well t"
type textarea "x"
type textarea "[PERSON_NAME] working with HES to have water well te"
type textarea "x"
type textarea "[PERSON_NAME] working with HES to have water well tes"
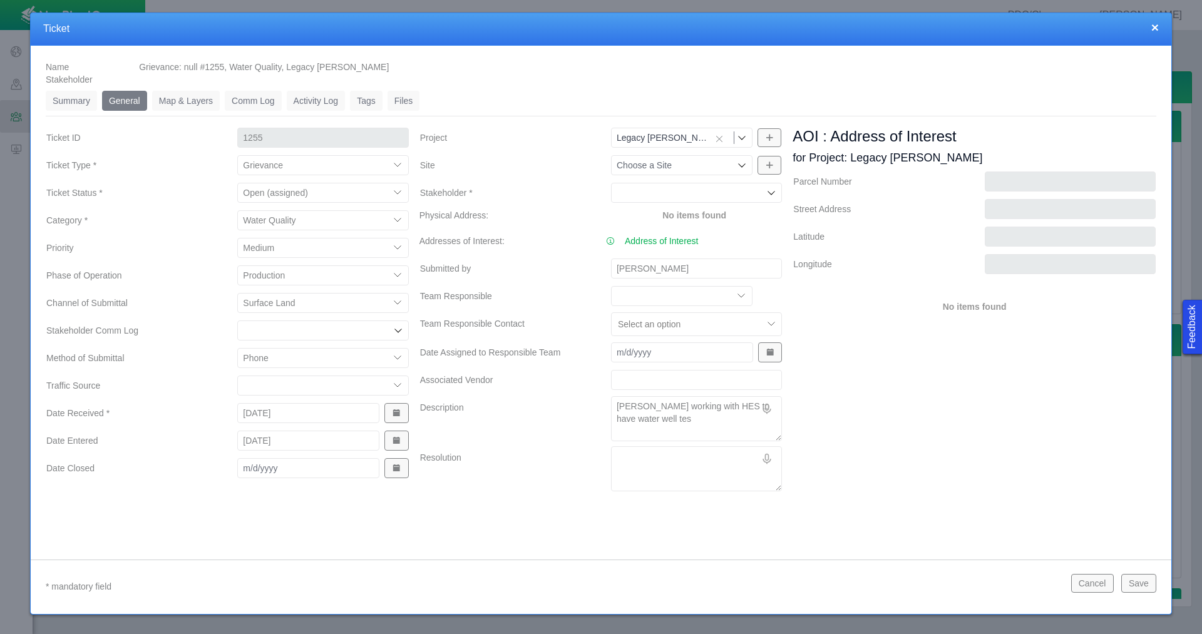
type textarea "x"
type textarea "[PERSON_NAME] working with HES to have water well test"
type textarea "x"
type textarea "[PERSON_NAME] working with HES to have water well teste"
type textarea "x"
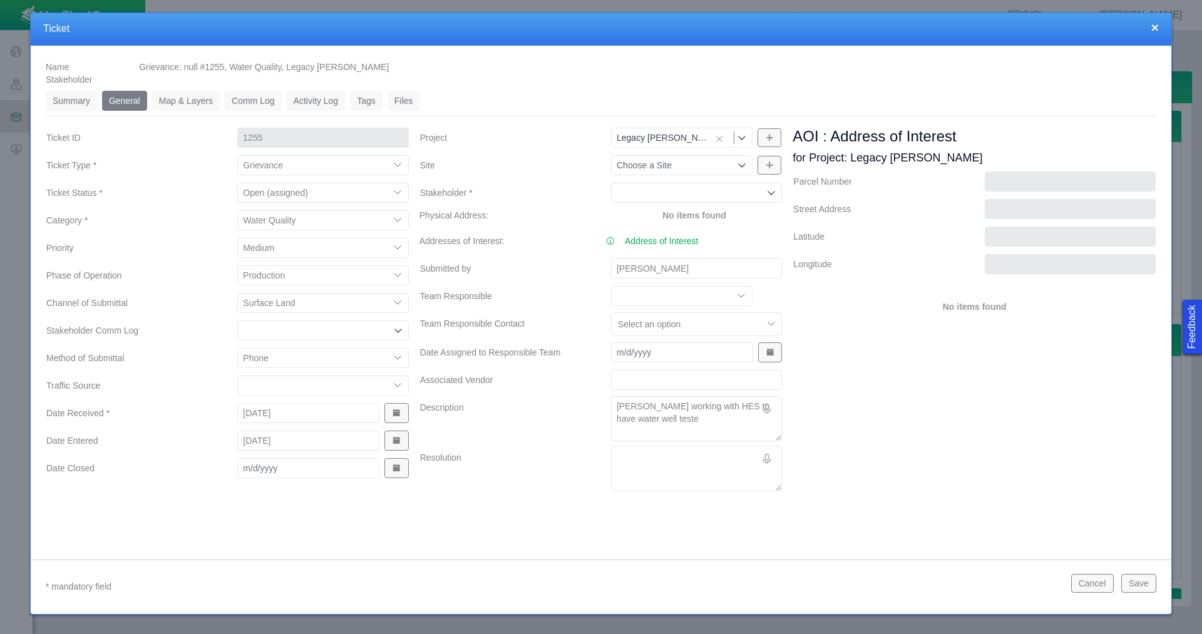
type textarea "[PERSON_NAME] working with HES to have water well tested"
type textarea "x"
type textarea "[PERSON_NAME] working with HES to have water well tested/"
type textarea "x"
type textarea "[PERSON_NAME] working with HES to have water well tested"
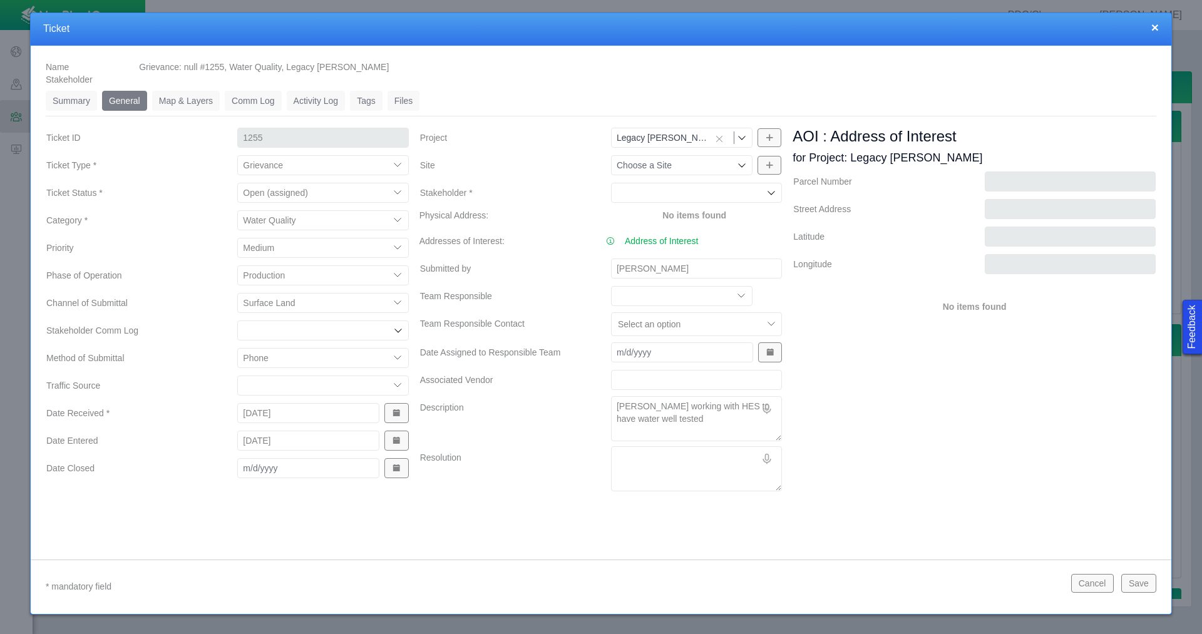
type textarea "x"
type textarea "[PERSON_NAME] working with HES to have water well tested."
type textarea "x"
type textarea "[PERSON_NAME] working with HES to have water well tested."
type textarea "x"
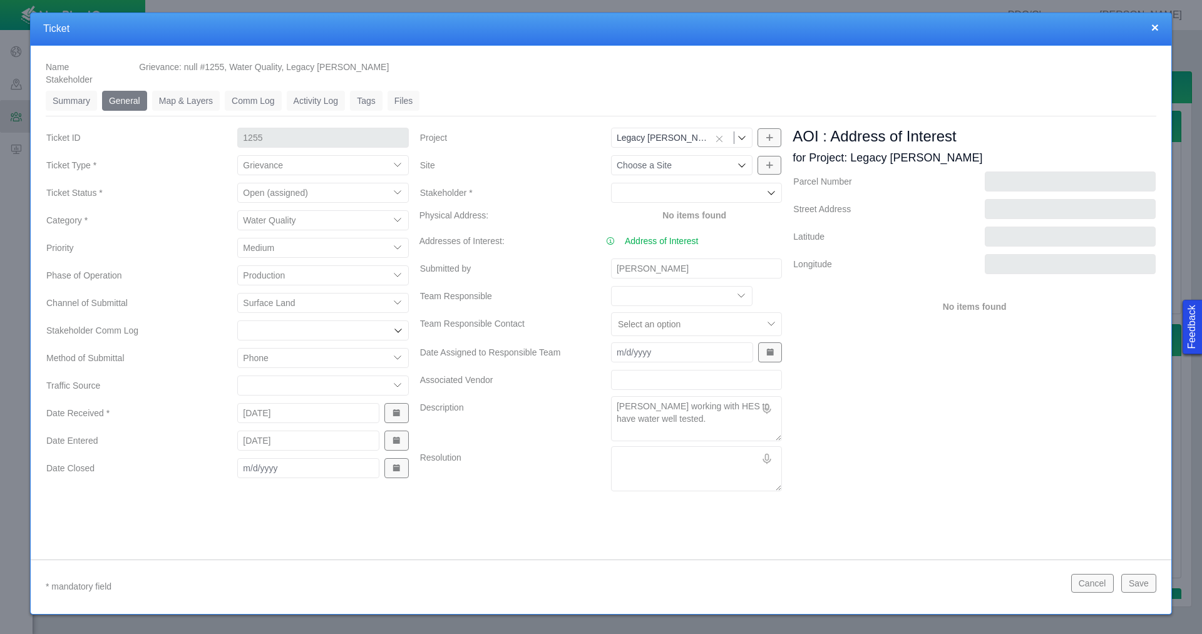
type textarea "[PERSON_NAME] working with HES to have water well tested."
type textarea "x"
type textarea "[PERSON_NAME] working with HES to have water well tested. C"
type textarea "x"
type textarea "[PERSON_NAME] working with HES to have water well tested. Co"
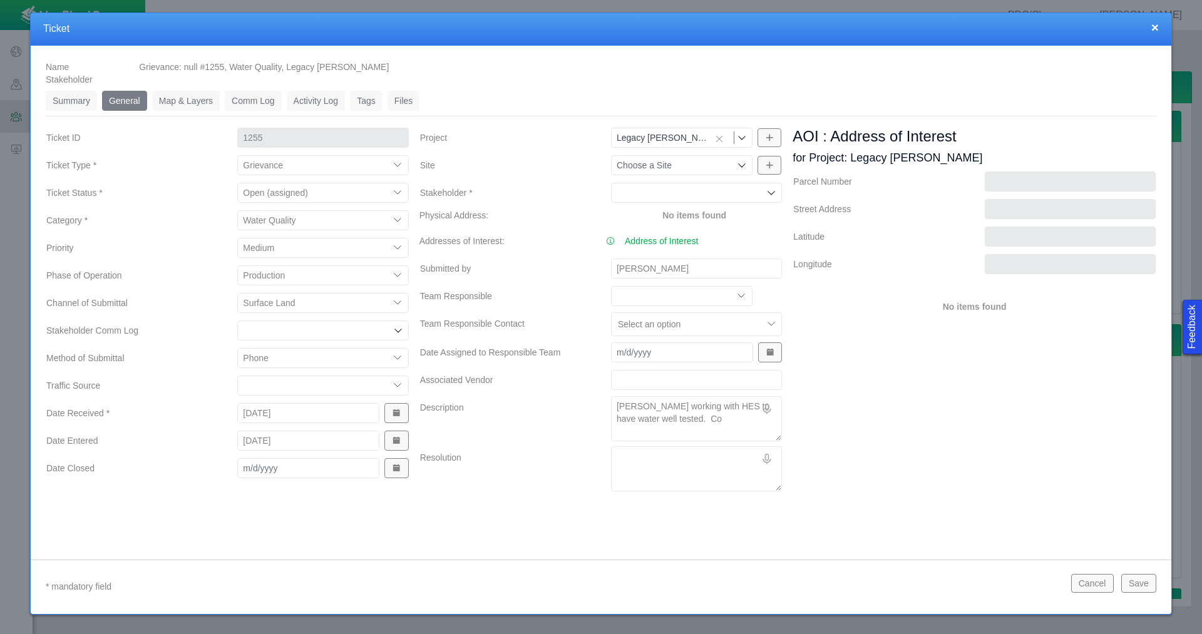
type textarea "x"
type textarea "[PERSON_NAME] working with HES to have water well tested. Con"
type textarea "x"
type textarea "[PERSON_NAME] working with HES to have water well tested. Conc"
type textarea "x"
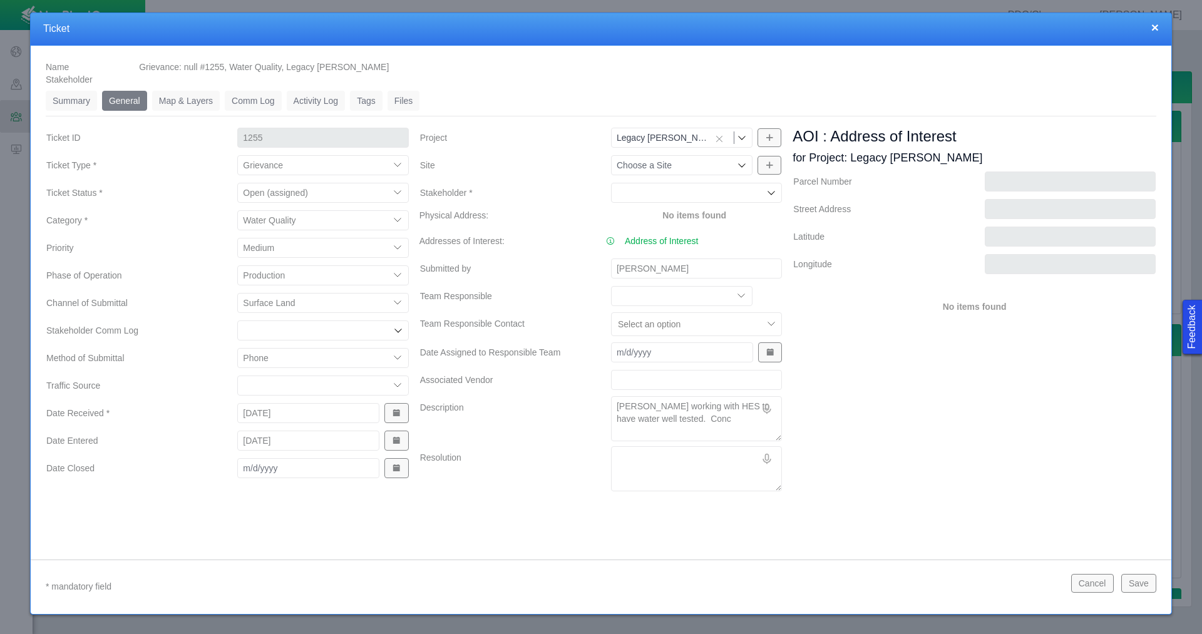
type textarea "[PERSON_NAME] working with HES to have water well tested. Conce"
type textarea "x"
type textarea "[PERSON_NAME] working with HES to have water well tested. Concer"
click at [1136, 586] on button "Save" at bounding box center [1138, 583] width 35 height 19
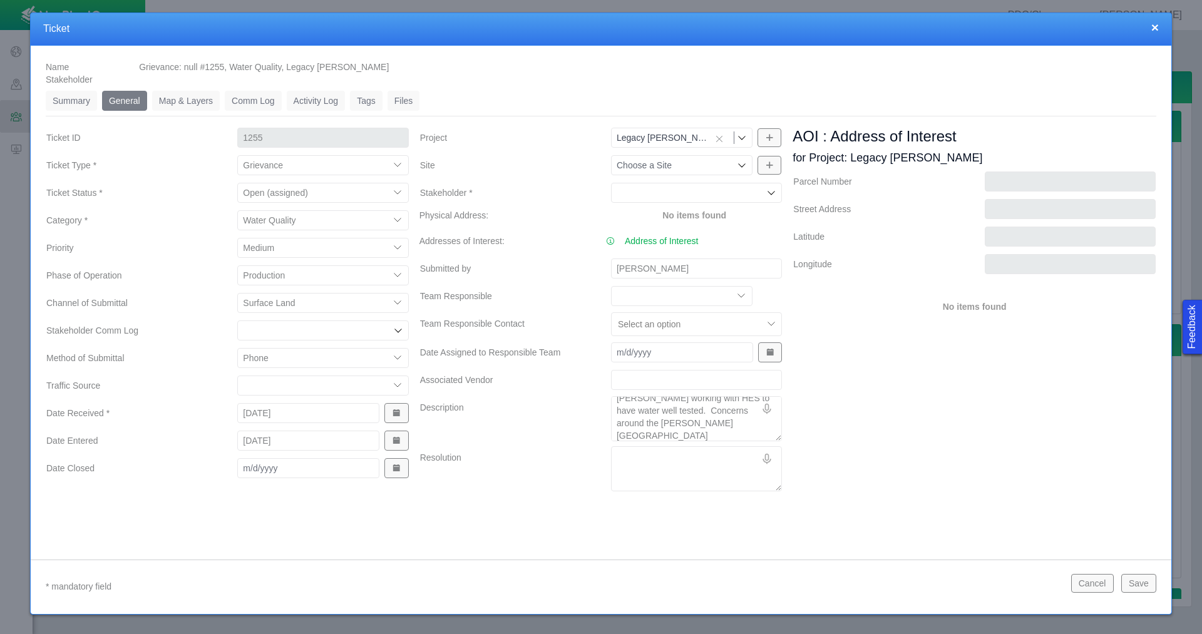
scroll to position [0, 0]
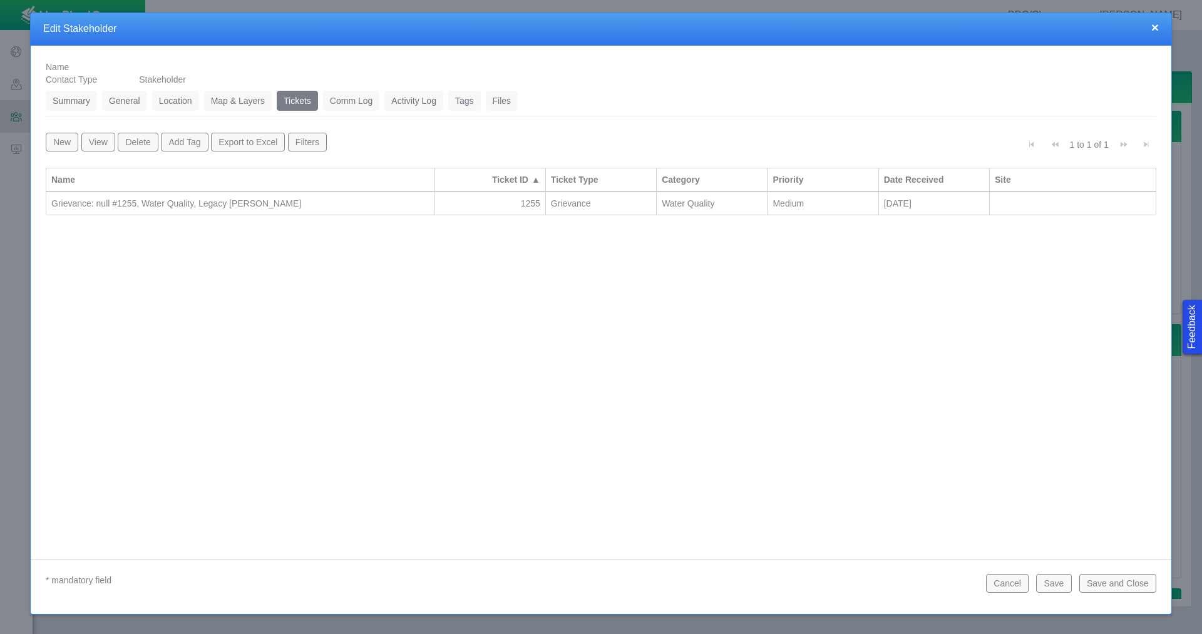
click at [1089, 581] on button "Save and Close" at bounding box center [1117, 583] width 77 height 19
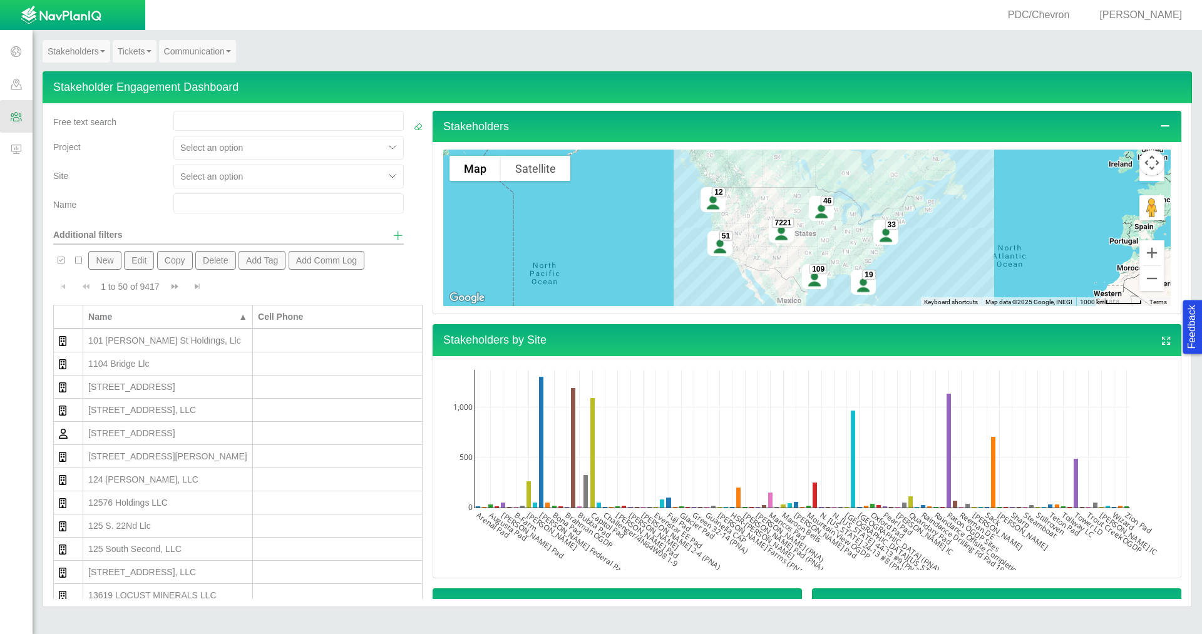
click at [99, 260] on button "New" at bounding box center [104, 260] width 33 height 19
